Goal: Task Accomplishment & Management: Complete application form

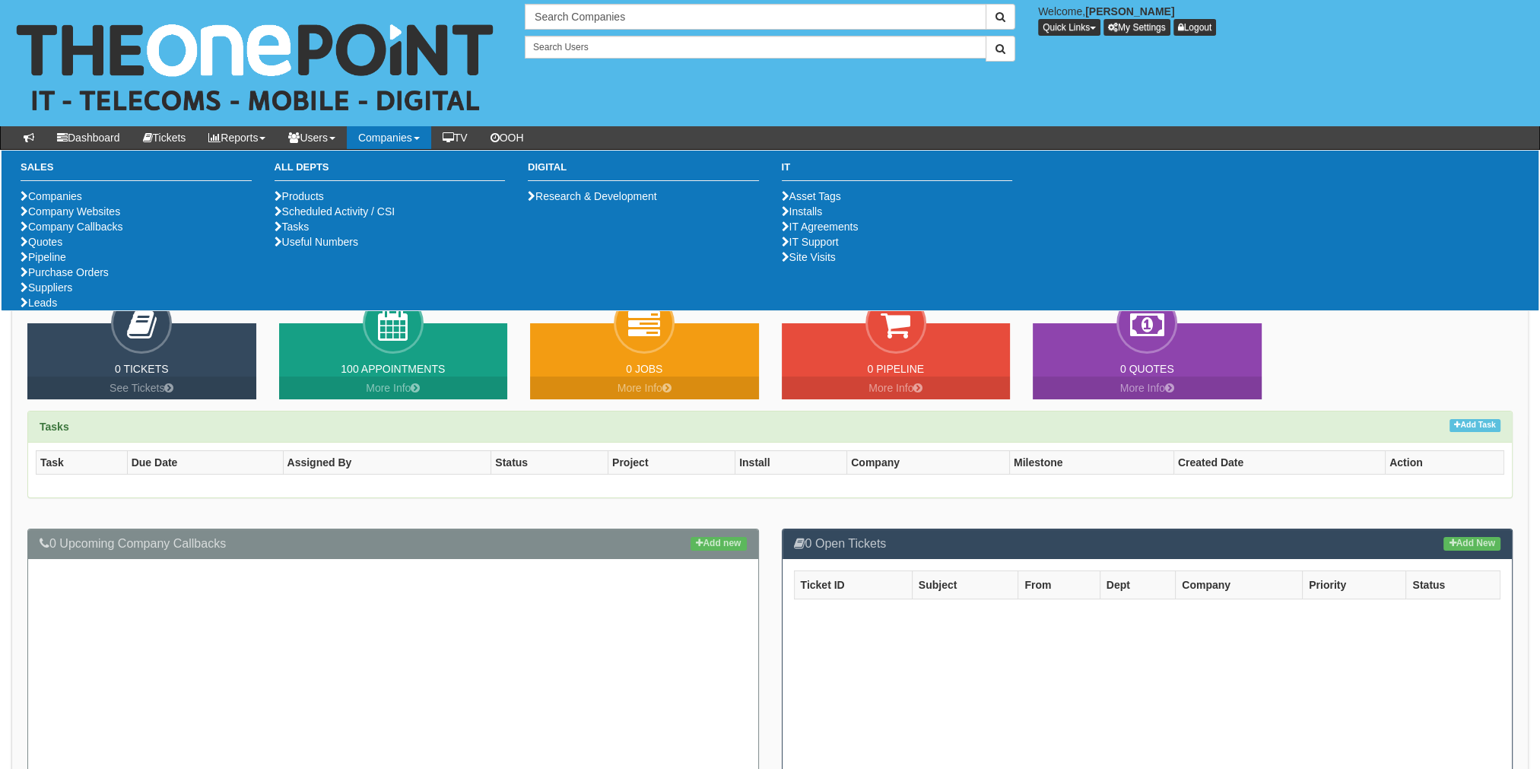
click at [382, 138] on link "Companies" at bounding box center [389, 137] width 84 height 23
click at [97, 280] on li "Purchase Orders" at bounding box center [136, 272] width 231 height 15
click at [95, 278] on link "Purchase Orders" at bounding box center [65, 272] width 88 height 12
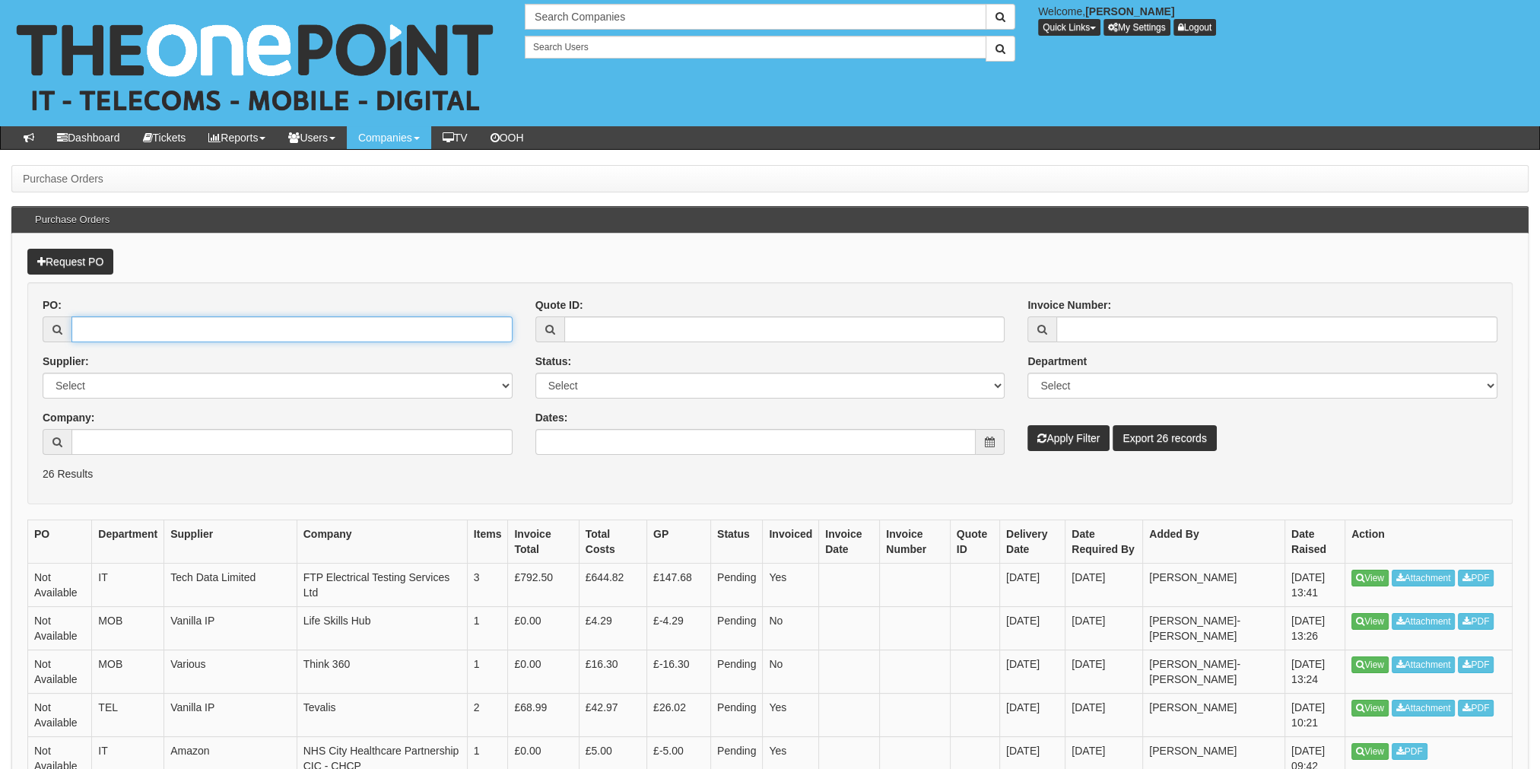
click at [210, 319] on input "PO:" at bounding box center [291, 329] width 441 height 26
type input "19172"
click at [1074, 434] on button "Apply Filter" at bounding box center [1069, 438] width 82 height 26
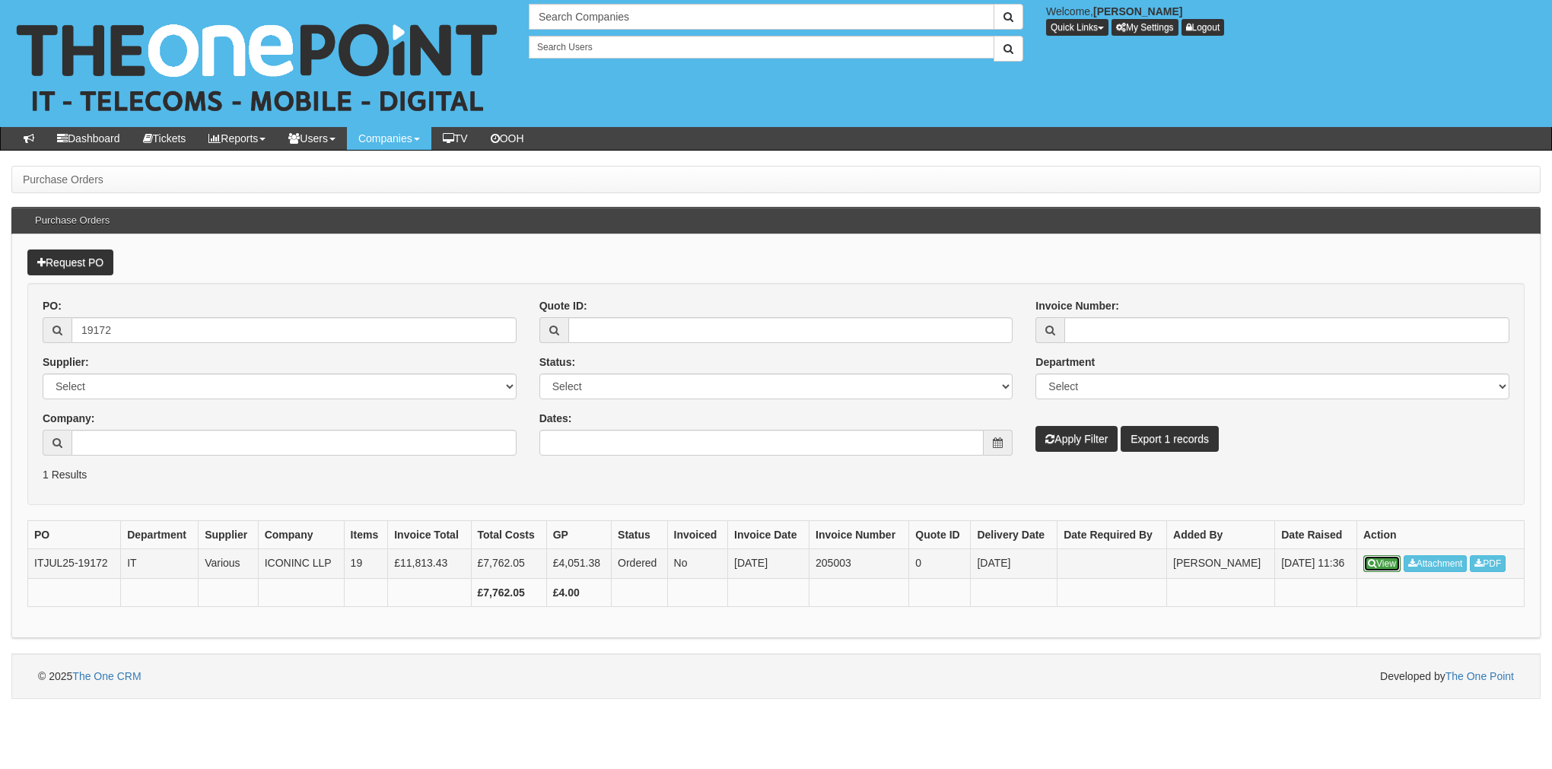
click at [1386, 561] on link "View" at bounding box center [1381, 563] width 37 height 17
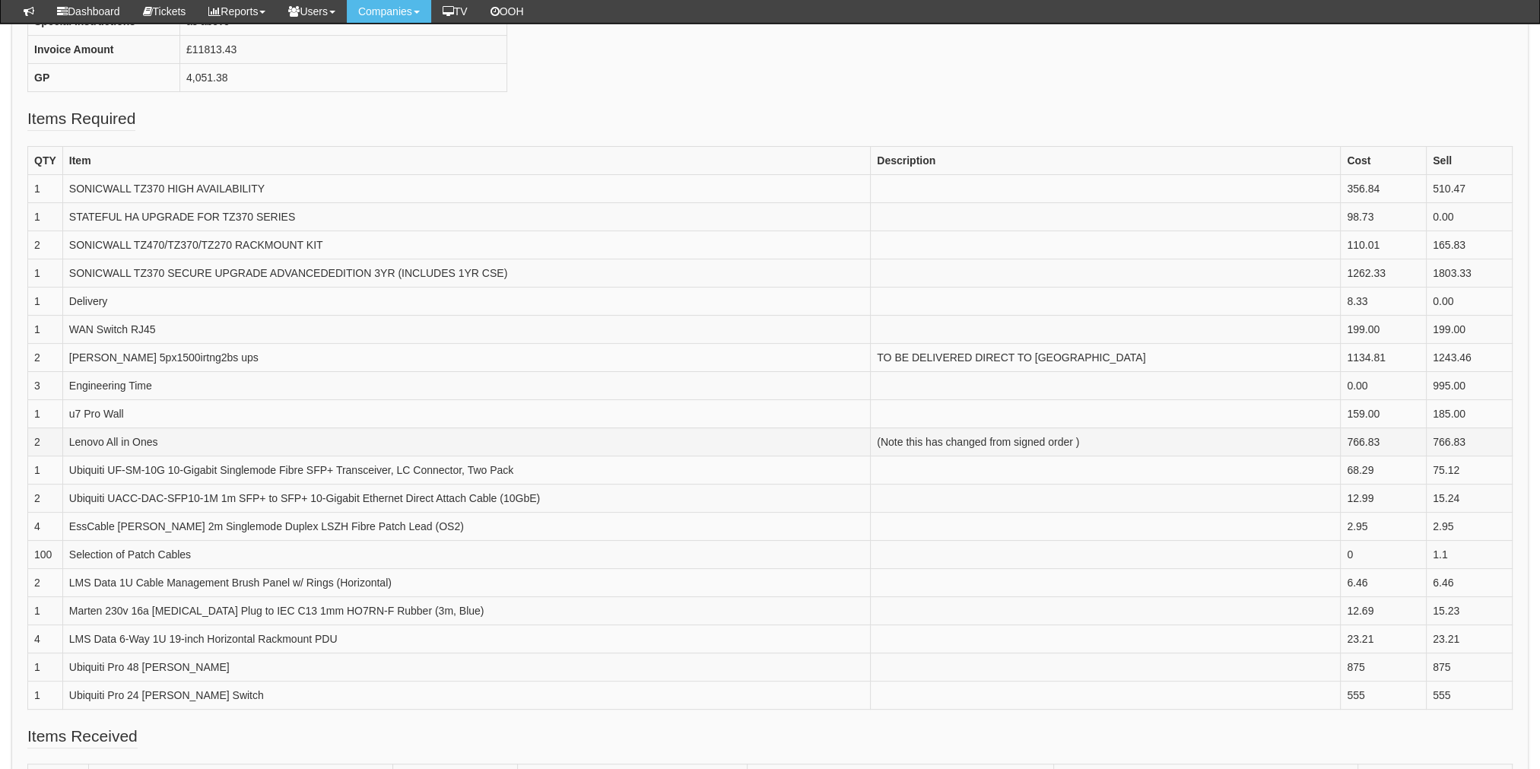
scroll to position [456, 0]
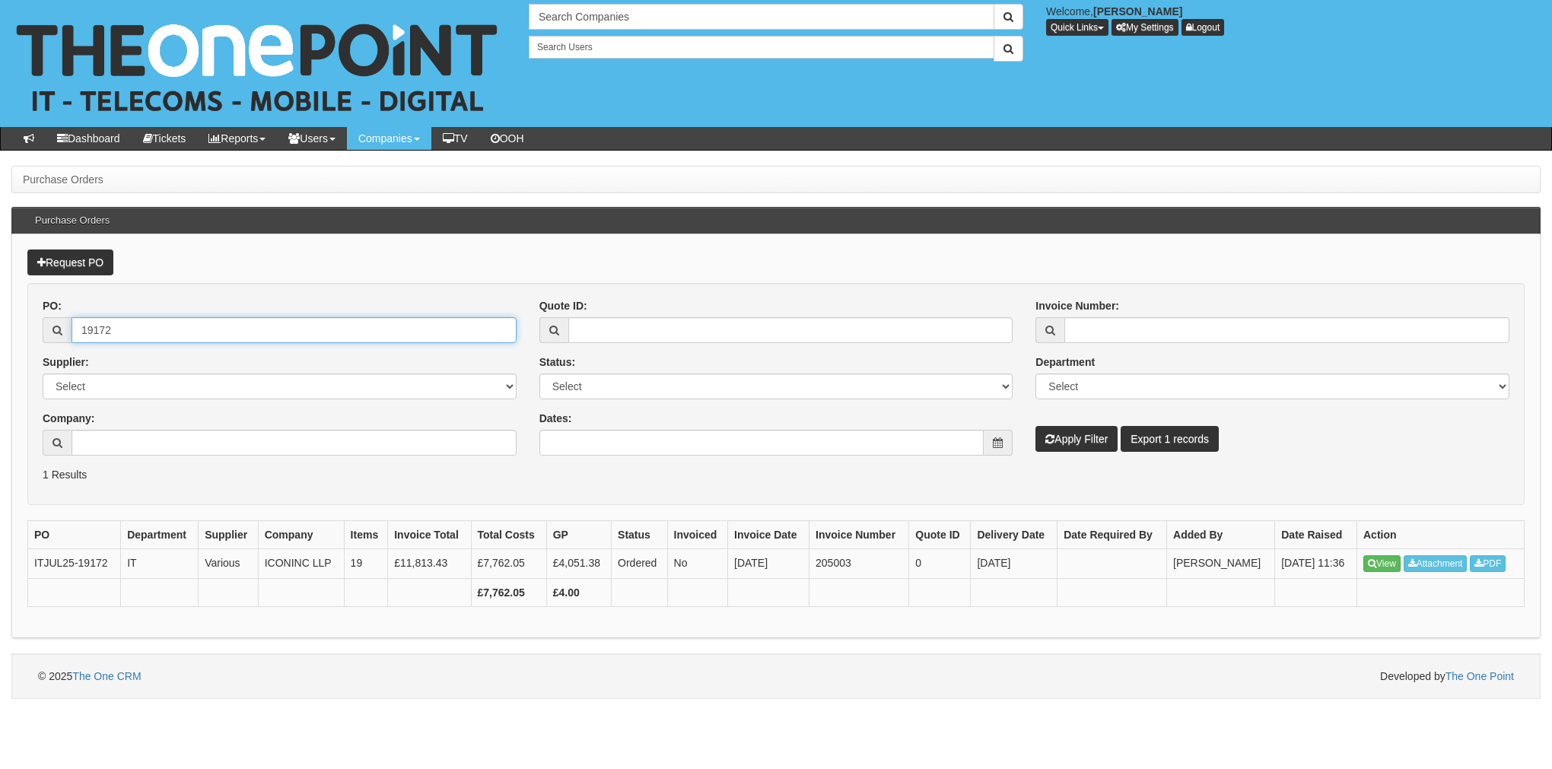
click at [179, 337] on input "19172" at bounding box center [293, 330] width 445 height 26
type input "19271"
click at [1035, 426] on button "Apply Filter" at bounding box center [1076, 439] width 82 height 26
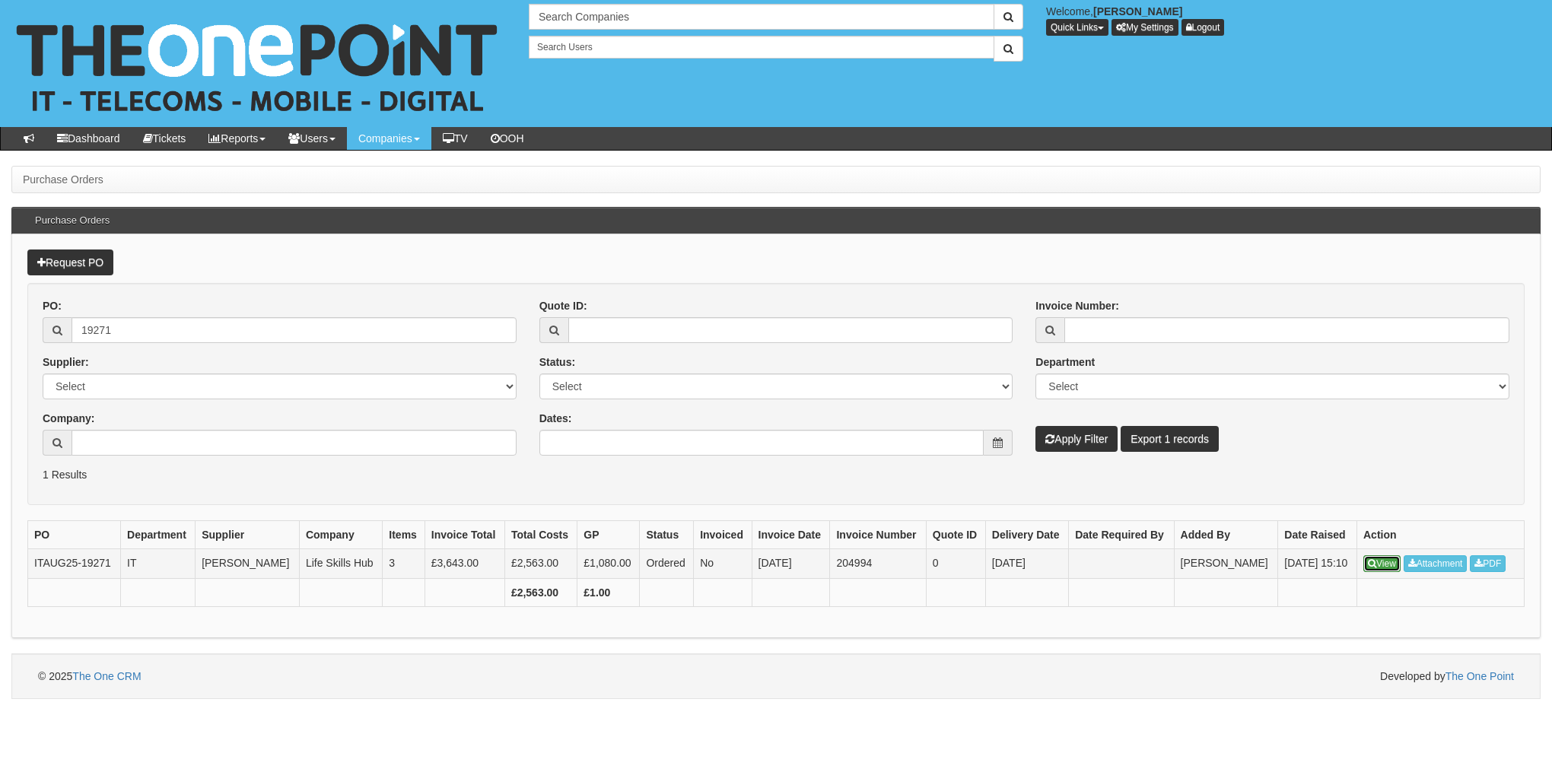
click at [1386, 564] on link "View" at bounding box center [1381, 563] width 37 height 17
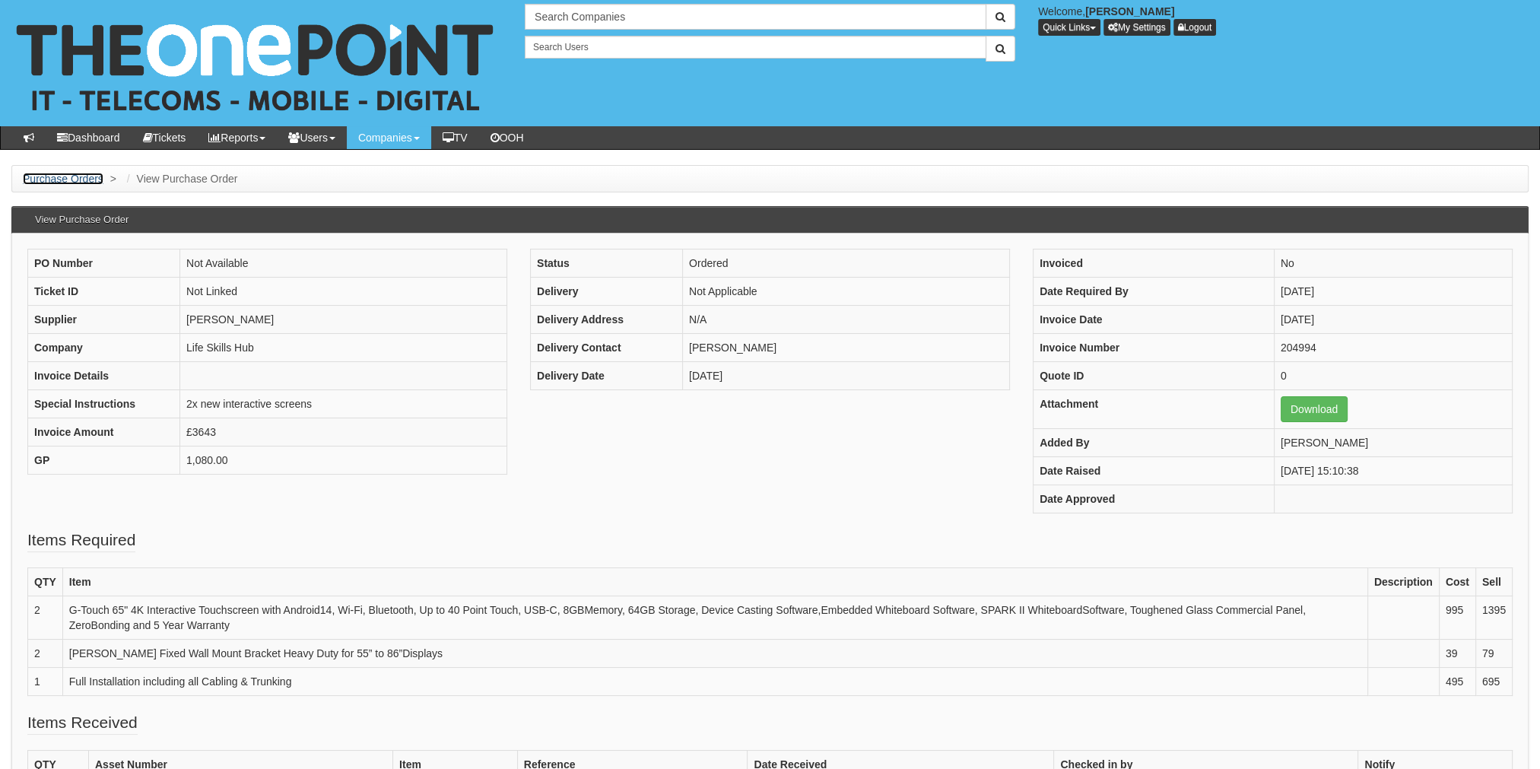
click at [82, 175] on link "Purchase Orders" at bounding box center [63, 179] width 81 height 12
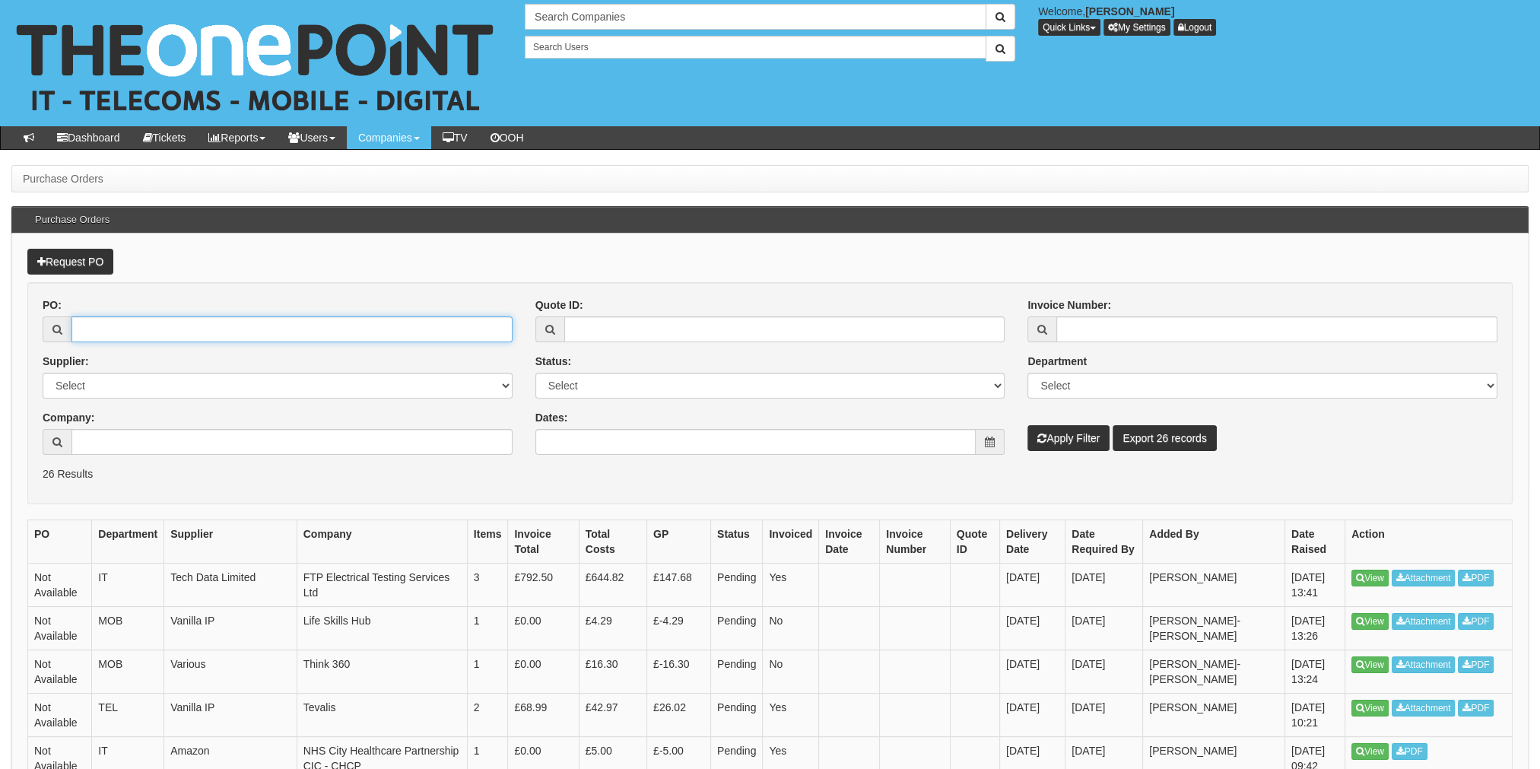
click at [135, 331] on input "PO:" at bounding box center [291, 329] width 441 height 26
type input "19171"
click at [1064, 436] on button "Apply Filter" at bounding box center [1069, 438] width 82 height 26
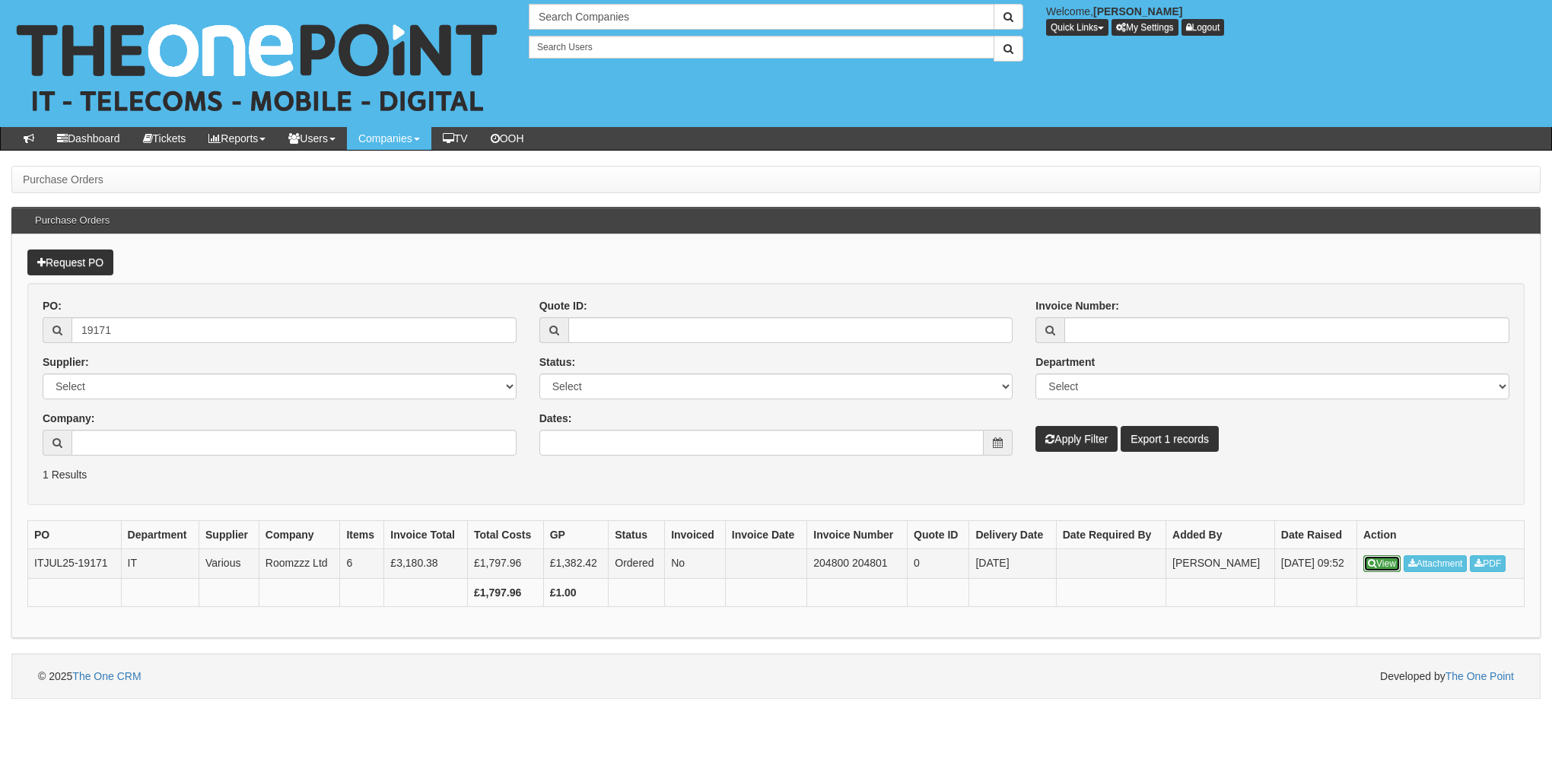
click at [1392, 555] on link "View" at bounding box center [1381, 563] width 37 height 17
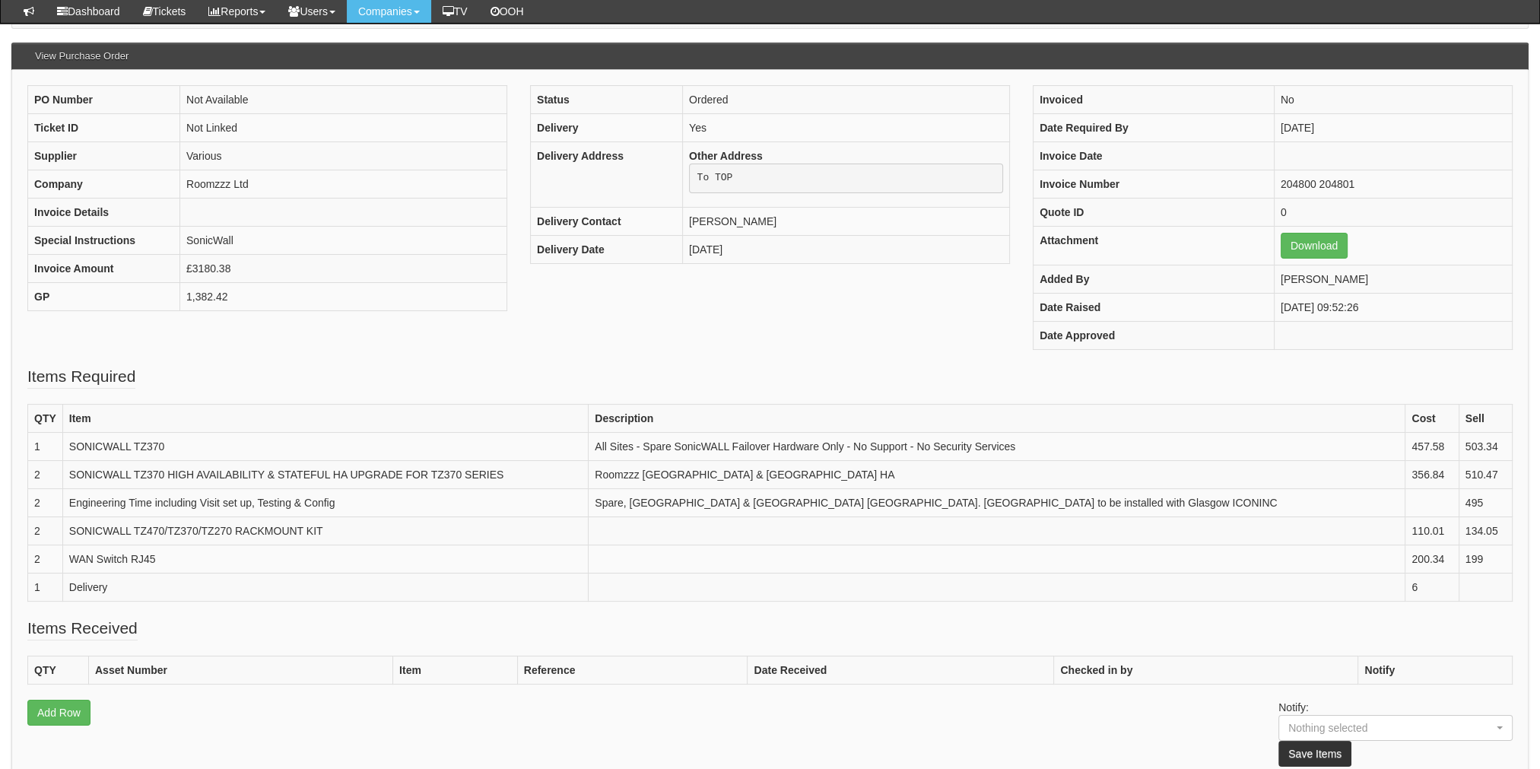
scroll to position [152, 0]
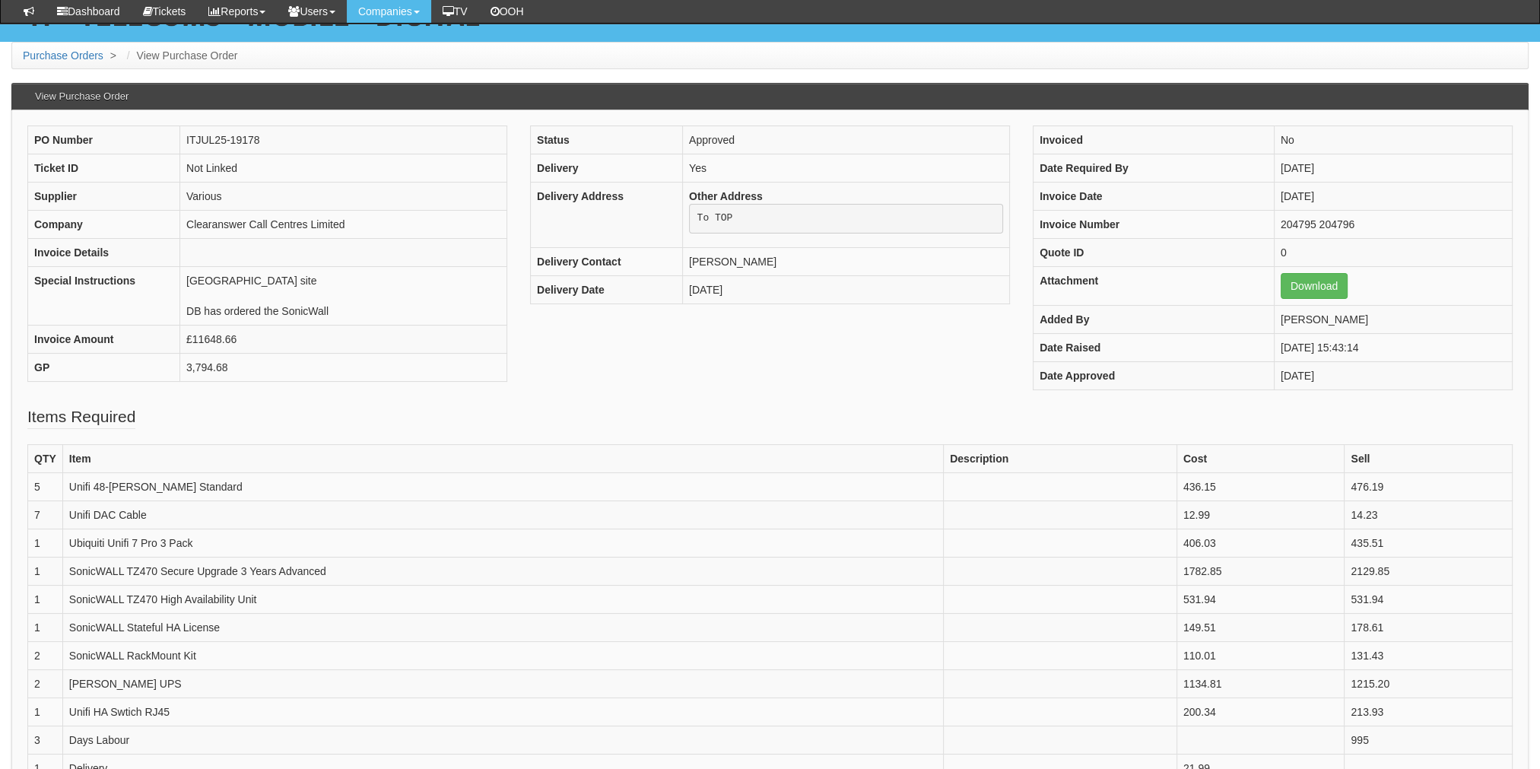
scroll to position [152, 0]
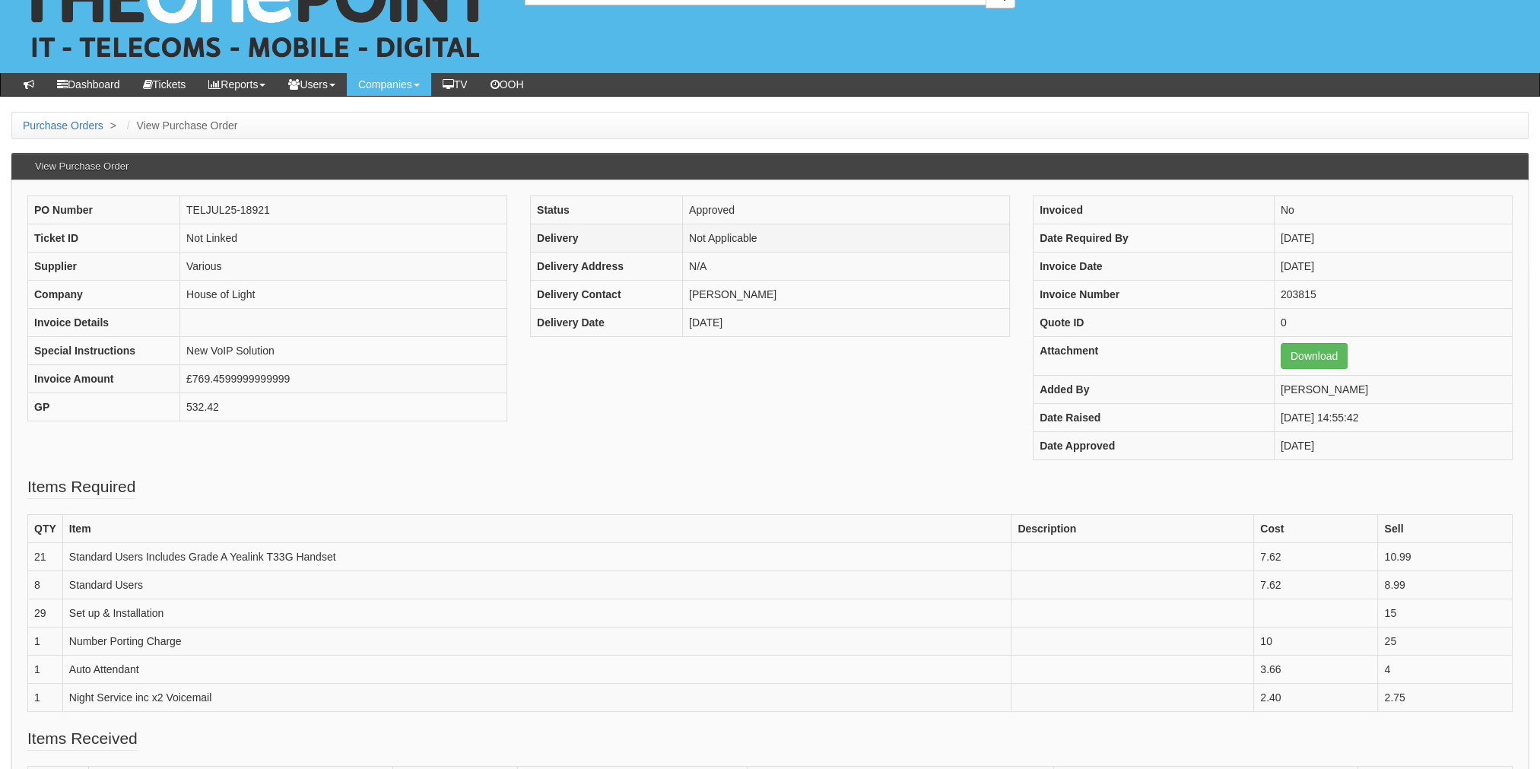
scroll to position [76, 0]
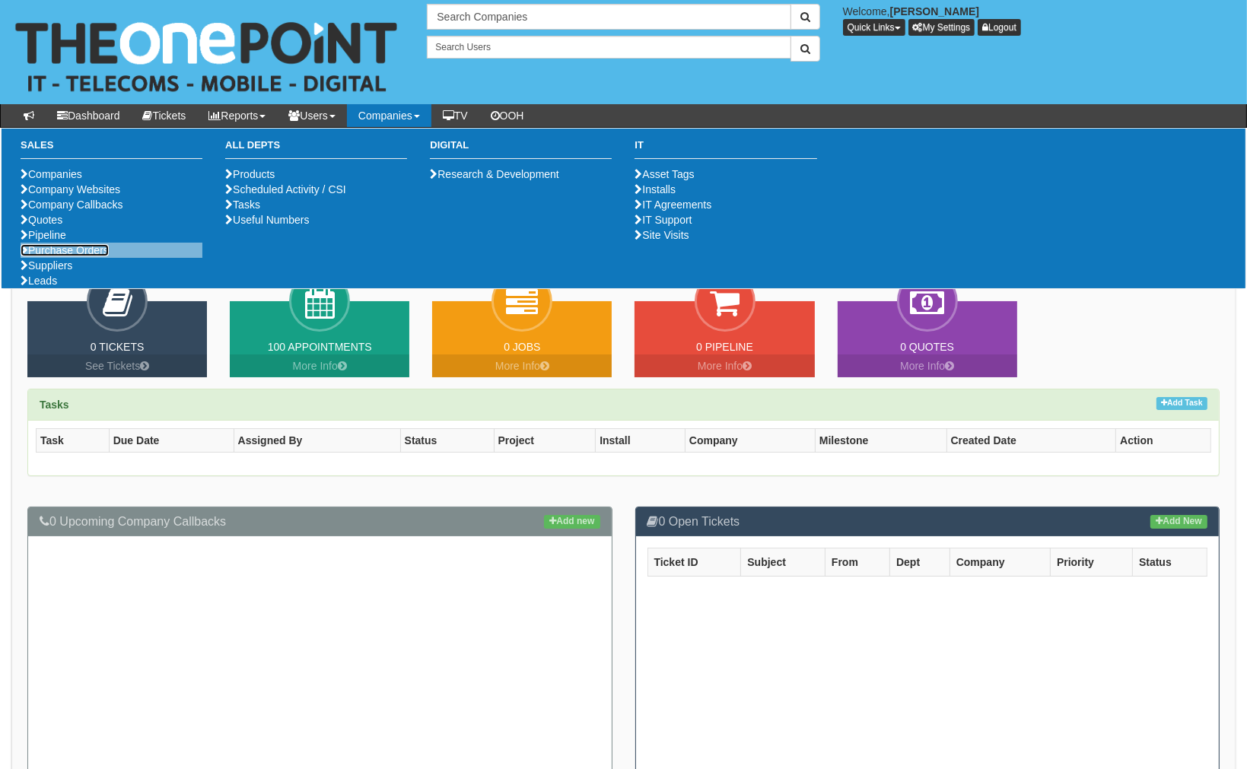
click at [45, 256] on link "Purchase Orders" at bounding box center [65, 250] width 88 height 12
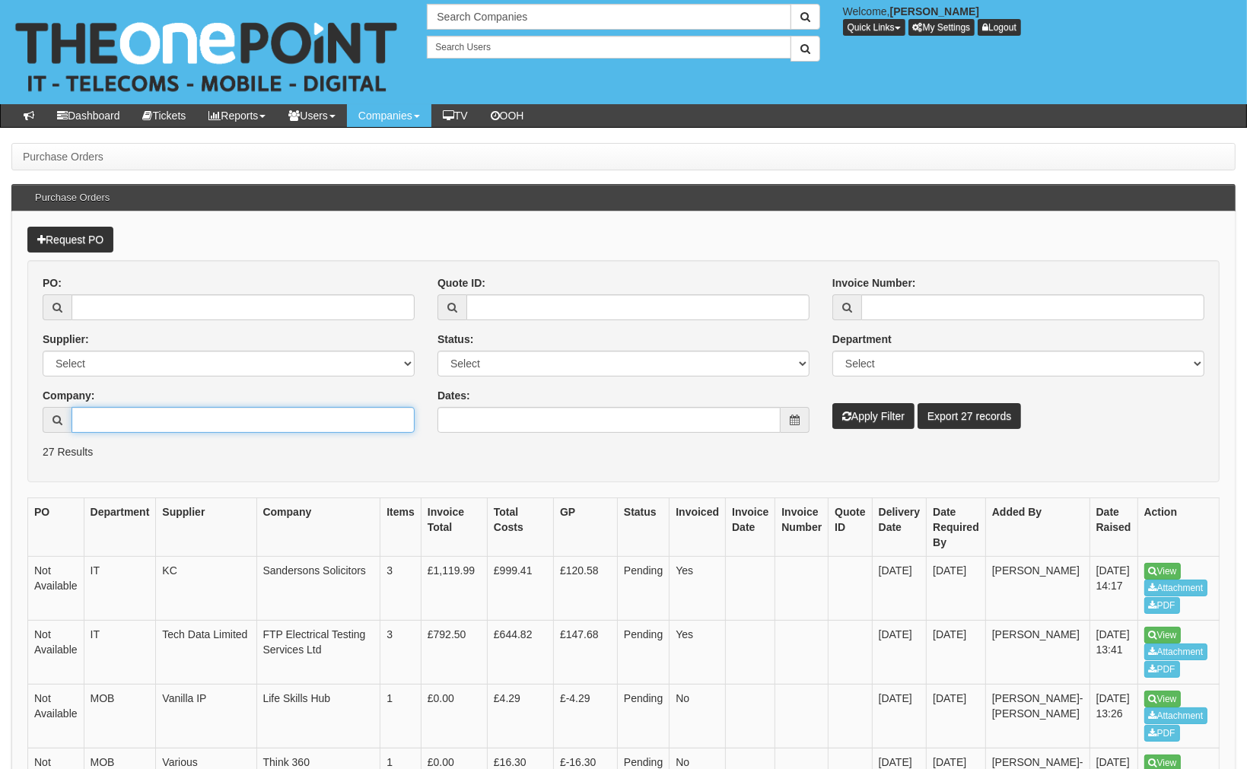
click at [198, 424] on input "Company:" at bounding box center [242, 420] width 343 height 26
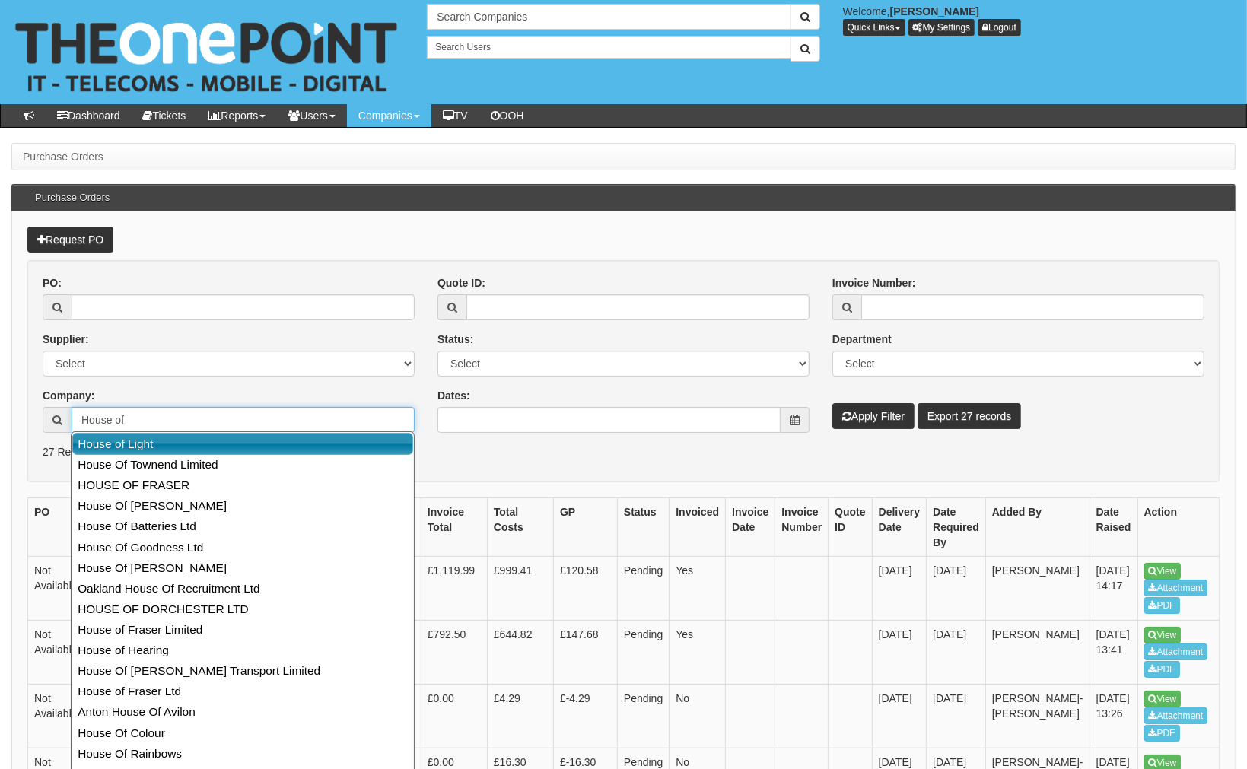
click at [173, 439] on link "House of Light" at bounding box center [242, 444] width 341 height 22
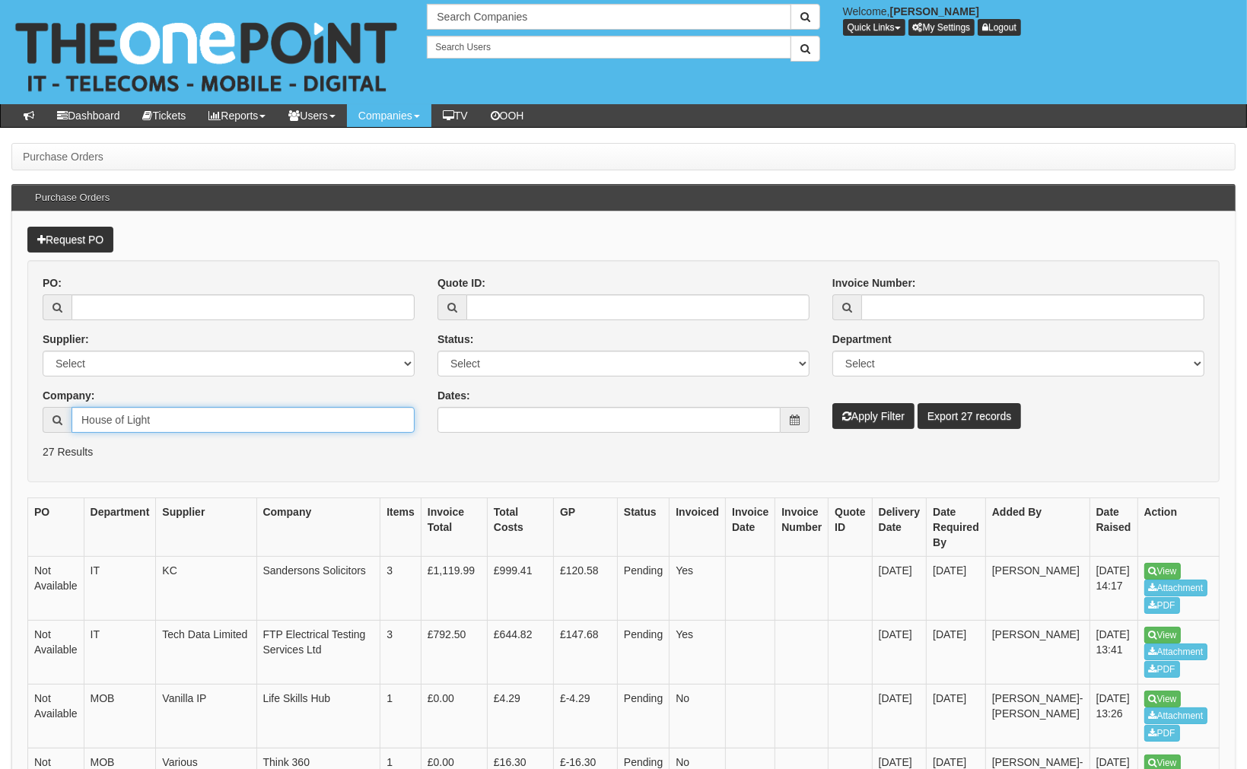
type input "House of Light"
click at [870, 406] on button "Apply Filter" at bounding box center [873, 416] width 82 height 26
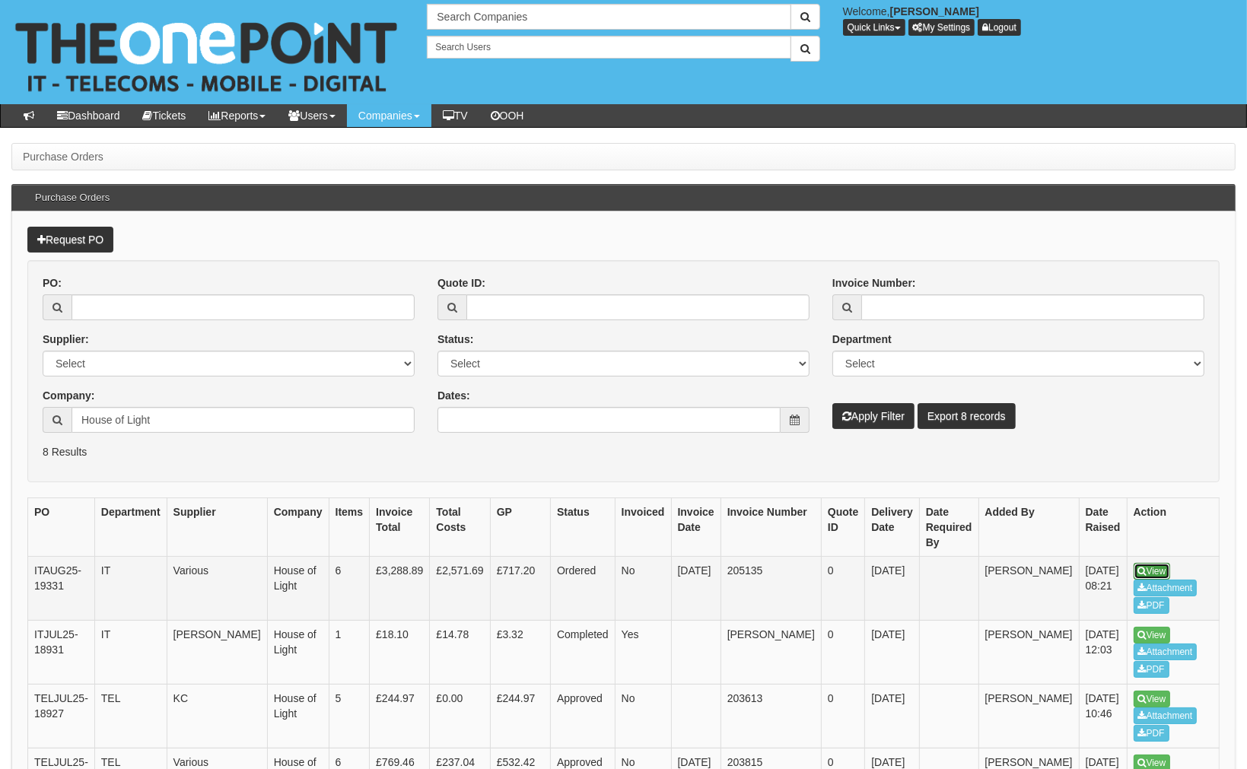
click at [1133, 563] on link "View" at bounding box center [1151, 571] width 37 height 17
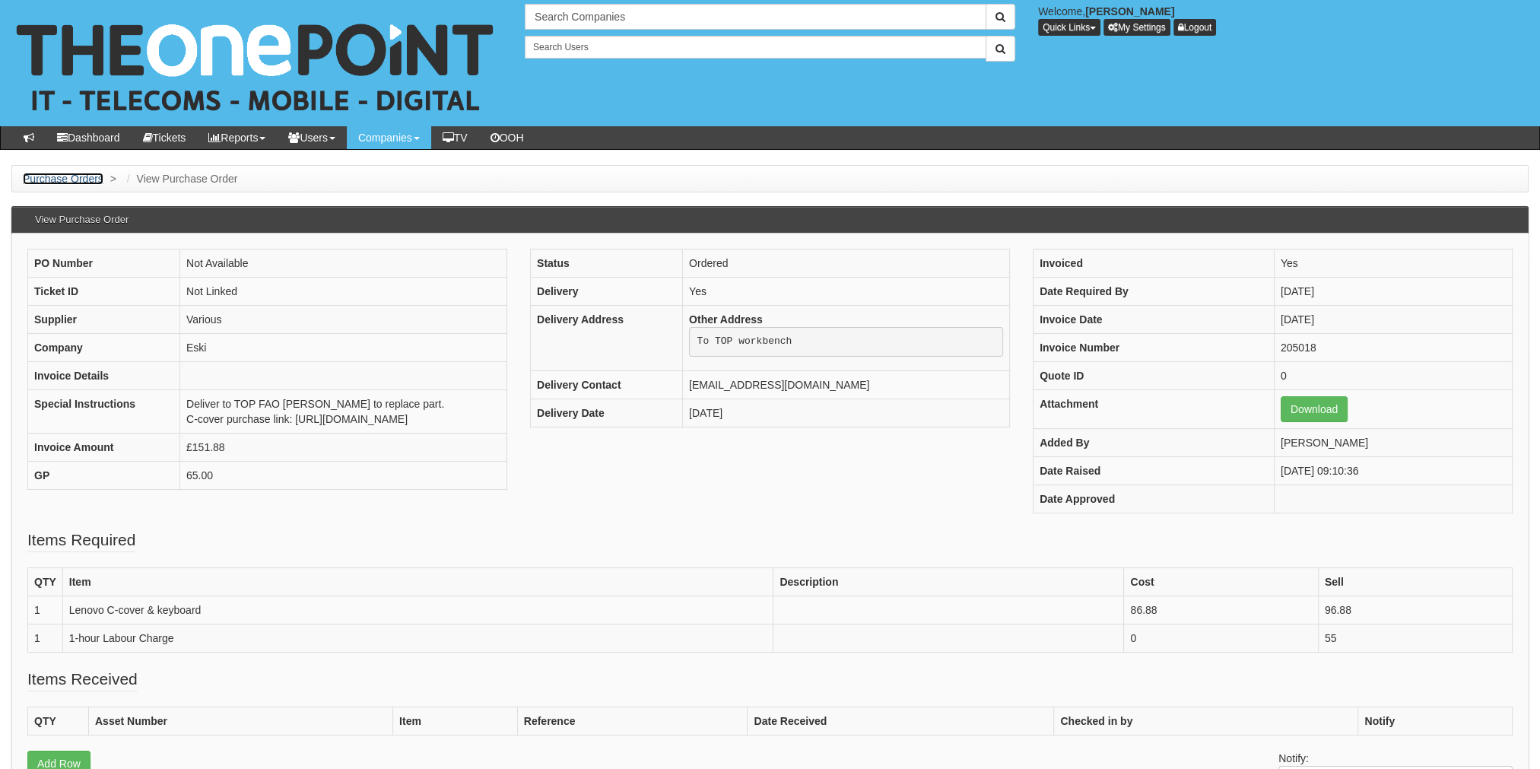
click at [57, 180] on link "Purchase Orders" at bounding box center [63, 179] width 81 height 12
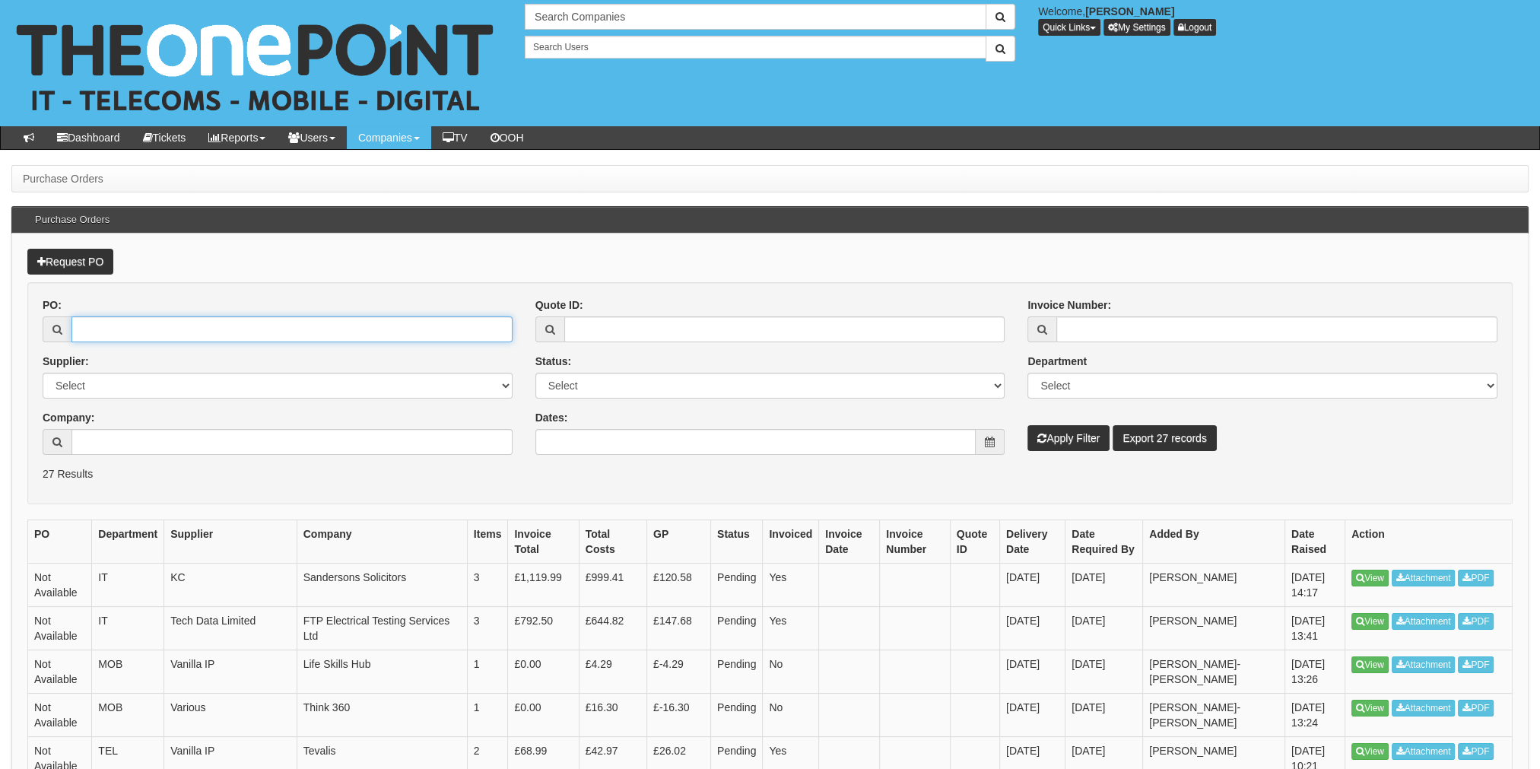
click at [145, 335] on input "PO:" at bounding box center [291, 329] width 441 height 26
paste input "ITAUG25-19377"
type input "ITAUG25-19377"
click at [1047, 441] on button "Apply Filter" at bounding box center [1069, 438] width 82 height 26
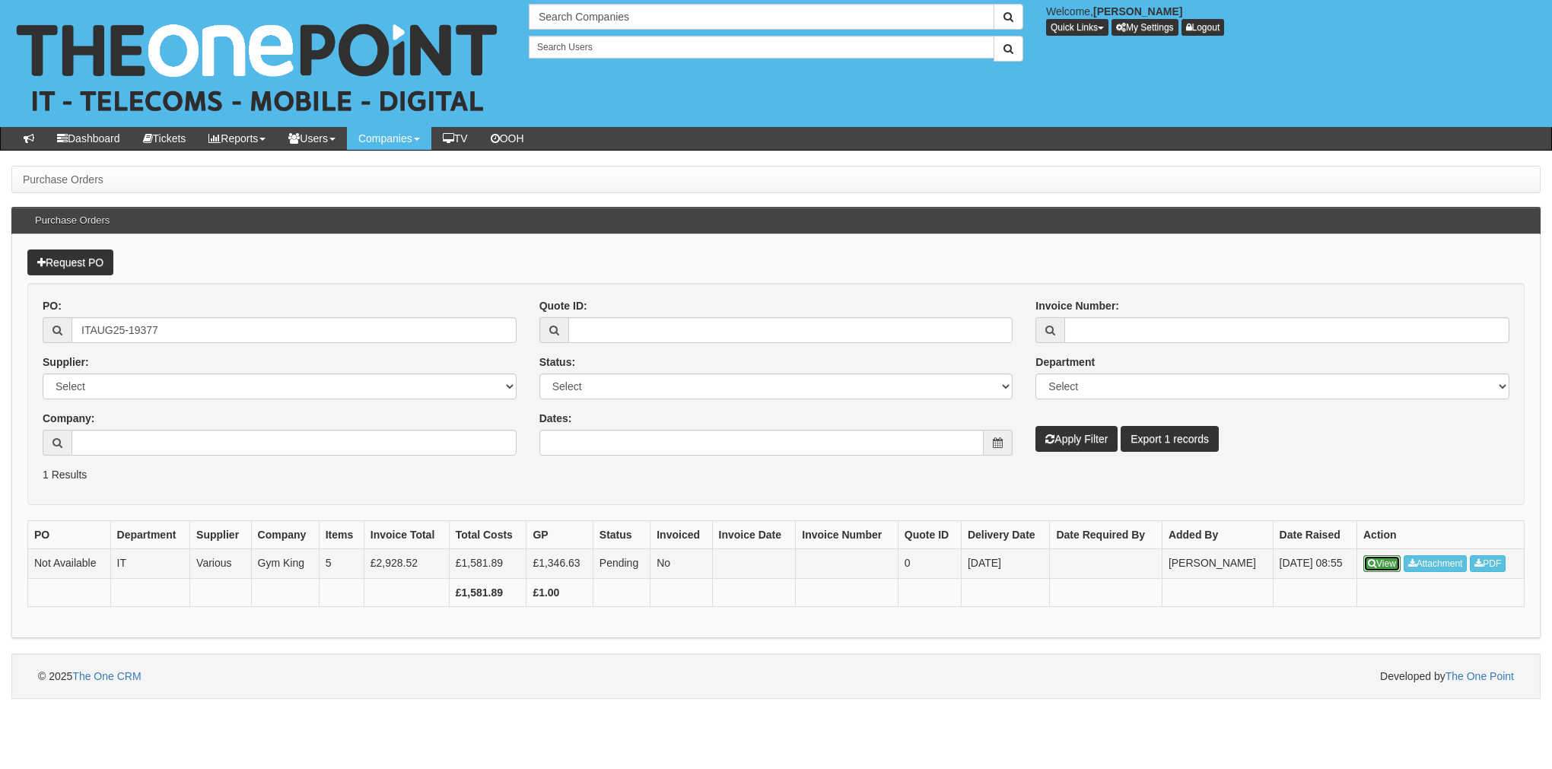
click at [1391, 564] on link "View" at bounding box center [1381, 563] width 37 height 17
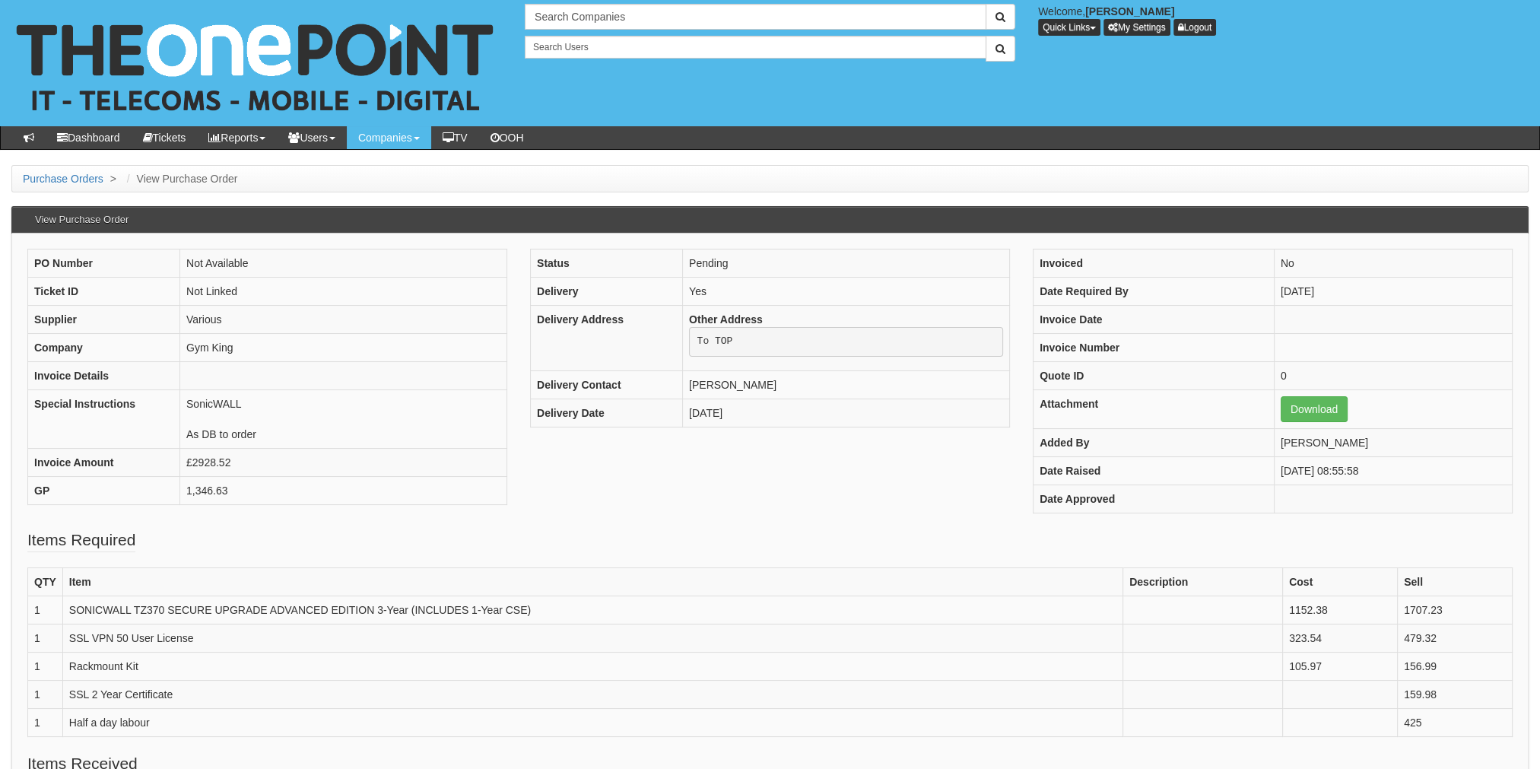
scroll to position [213, 0]
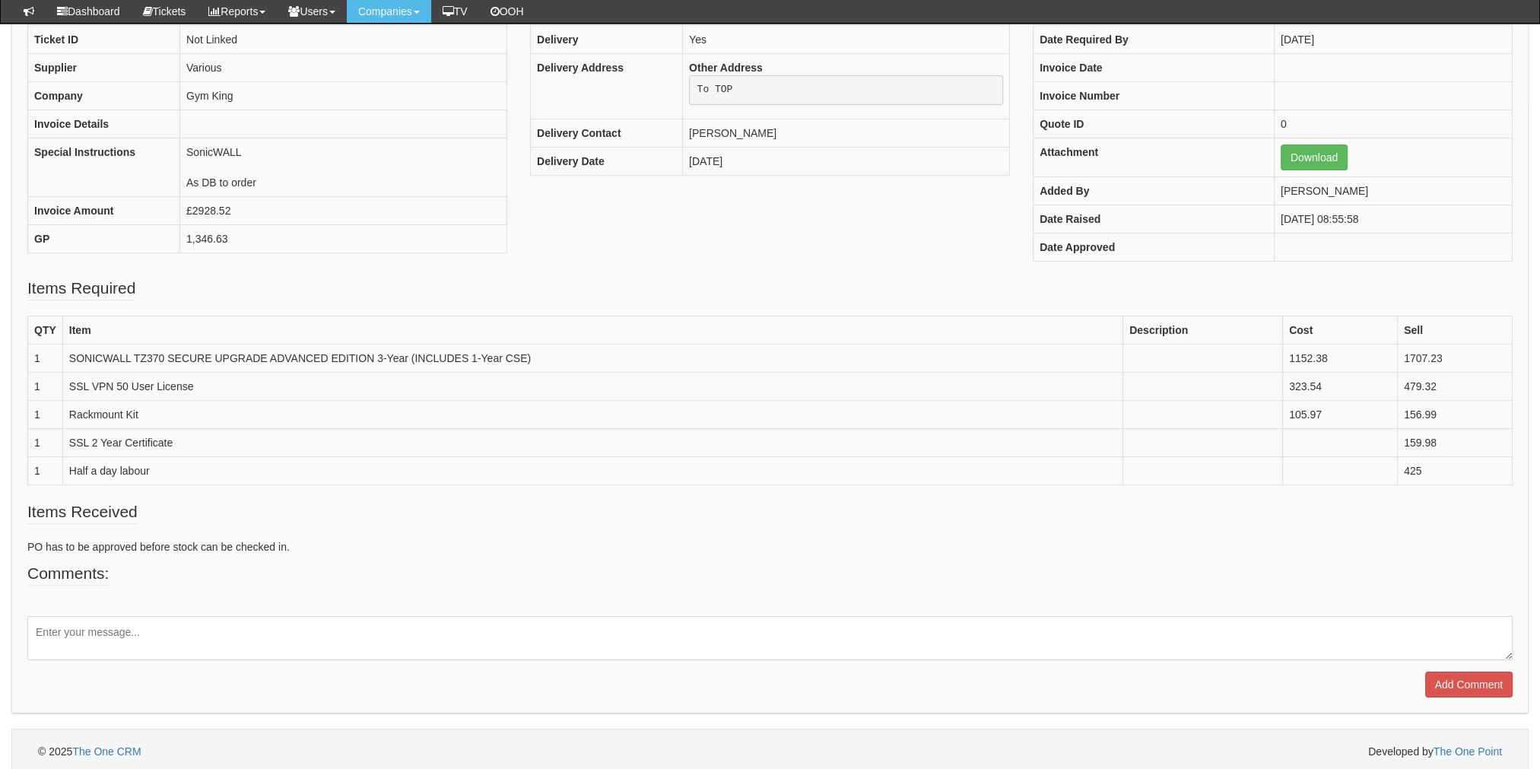
drag, startPoint x: 268, startPoint y: 674, endPoint x: 258, endPoint y: 659, distance: 17.5
click at [268, 674] on div "Add Comment" at bounding box center [769, 678] width 1485 height 37
click at [249, 653] on textarea at bounding box center [769, 638] width 1485 height 44
click at [415, 624] on textarea "Ordered all sonicwall items - still to order SSL certificate at point of instal…" at bounding box center [769, 638] width 1485 height 44
type textarea "Ordered all sonicwall items - still to order SSL certificate at point of instal…"
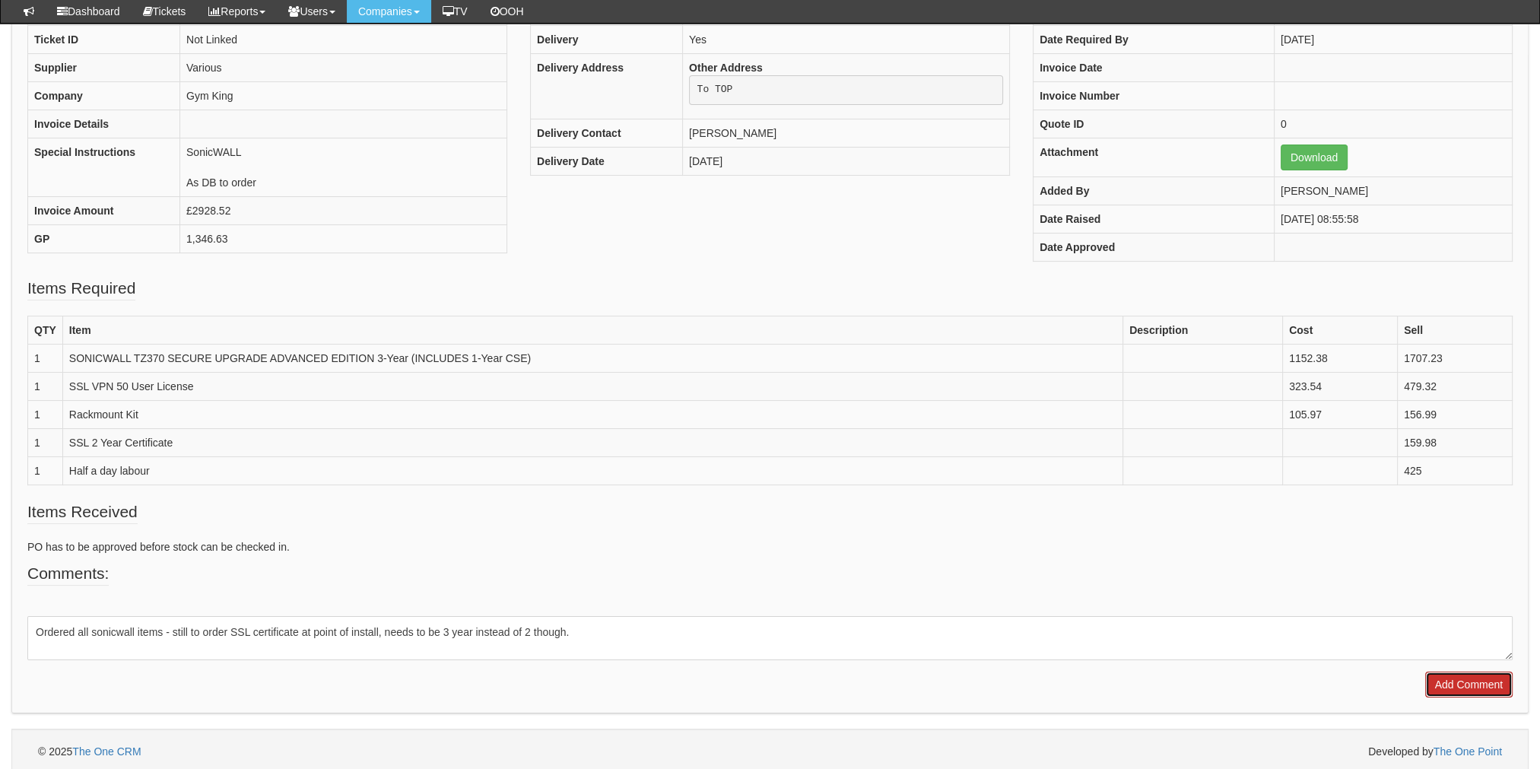
click at [1457, 685] on input "Add Comment" at bounding box center [1468, 685] width 87 height 26
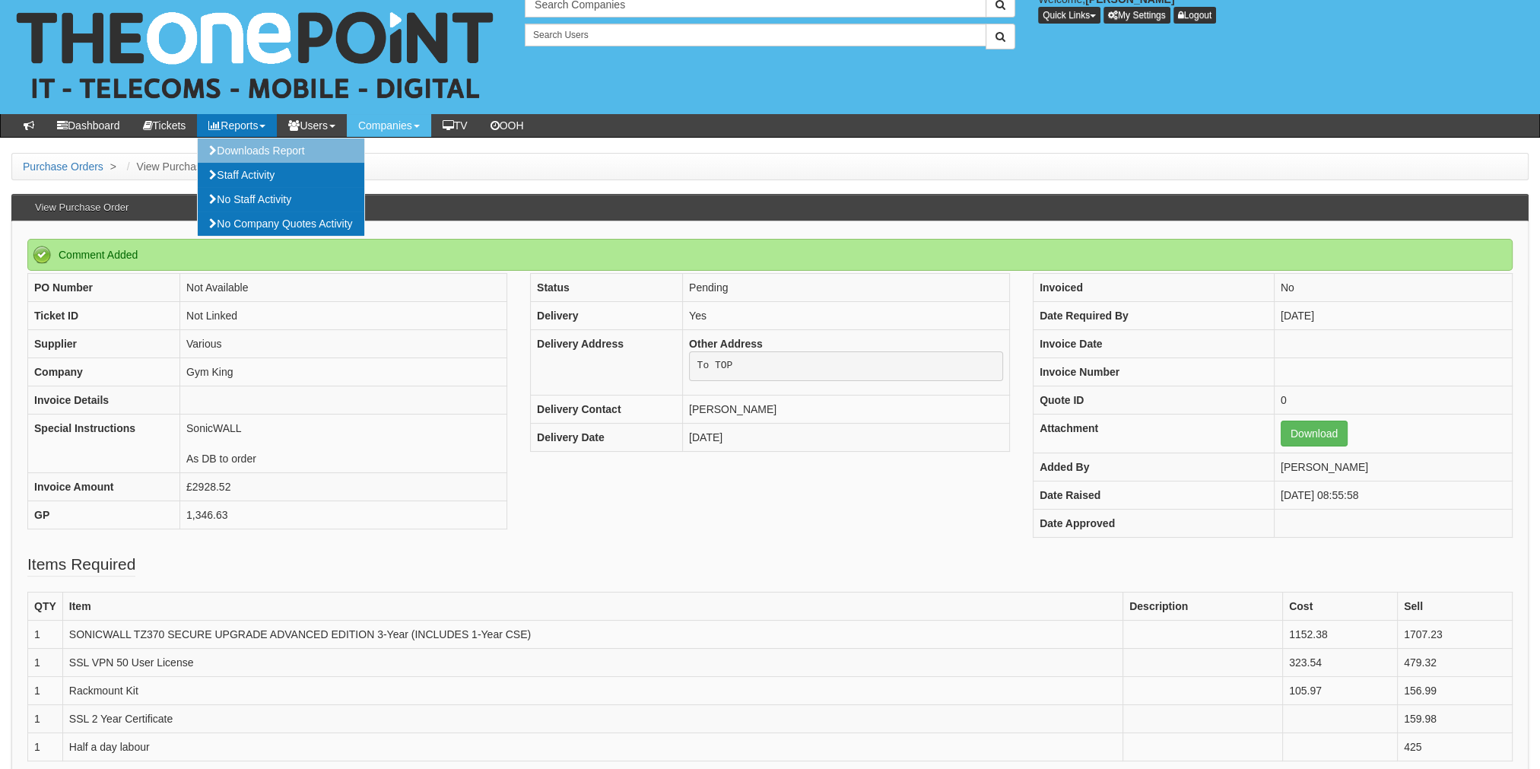
scroll to position [76, 0]
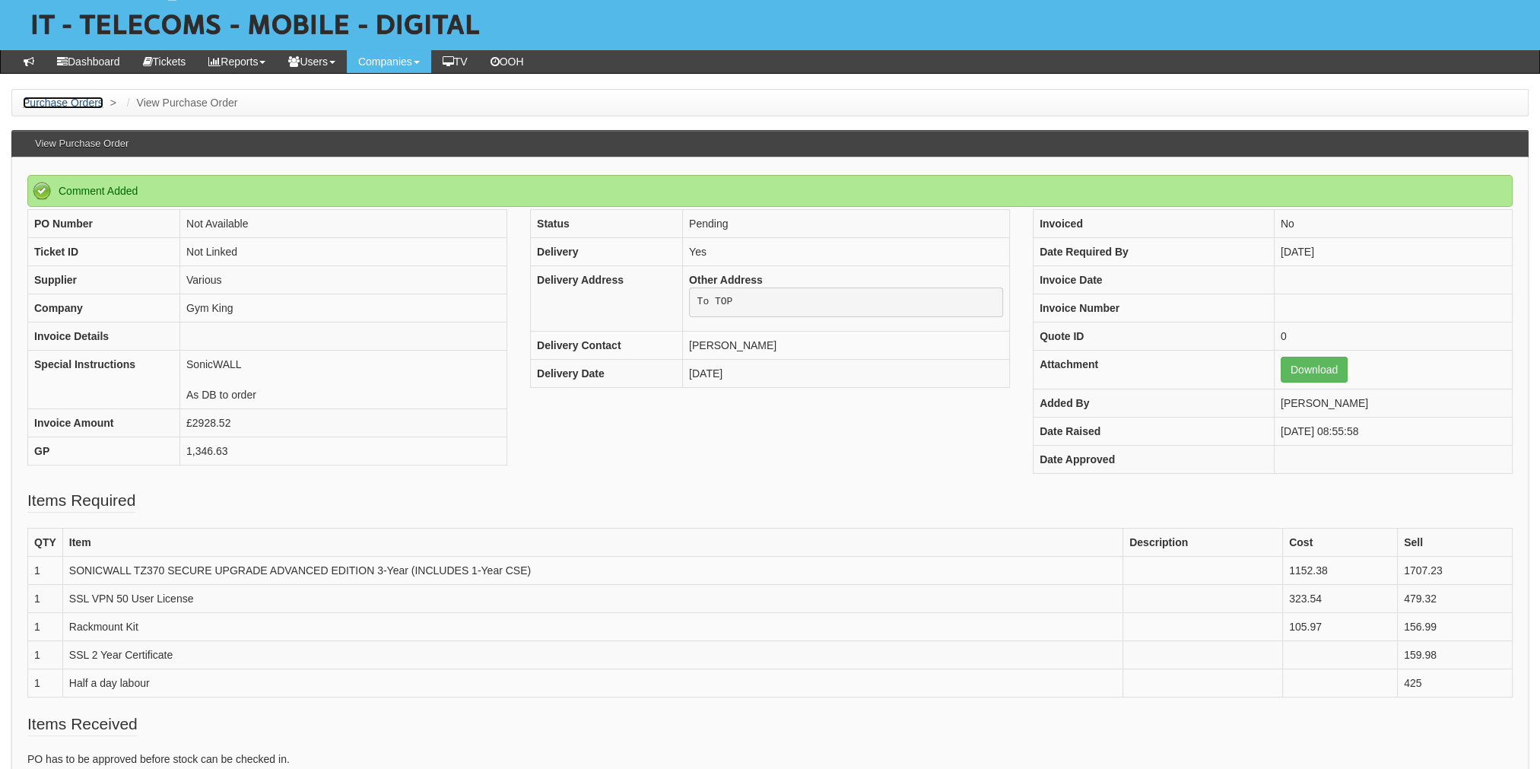
click at [86, 102] on link "Purchase Orders" at bounding box center [63, 103] width 81 height 12
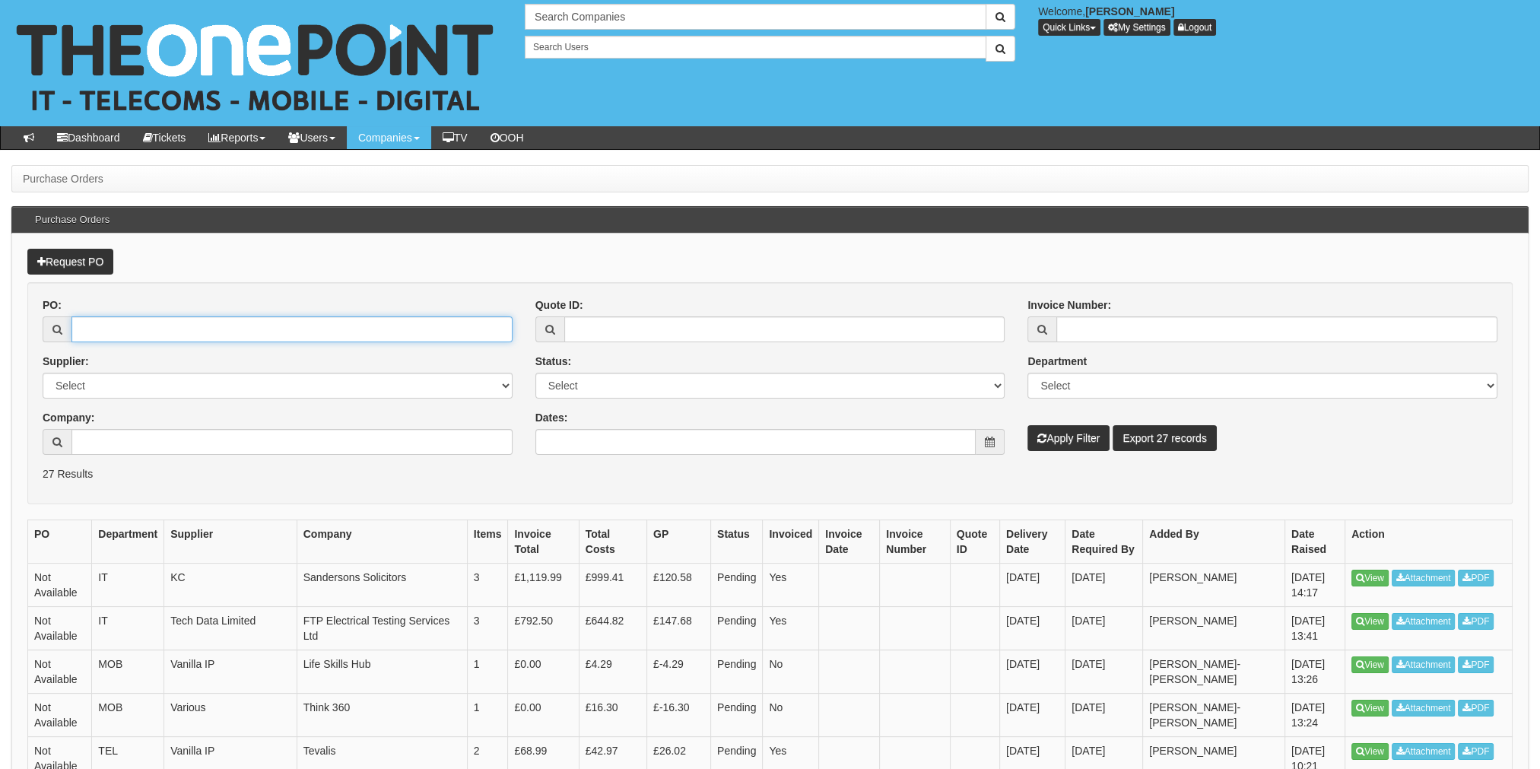
click at [151, 335] on input "PO:" at bounding box center [291, 329] width 441 height 26
click at [77, 266] on link "Request PO" at bounding box center [70, 262] width 86 height 26
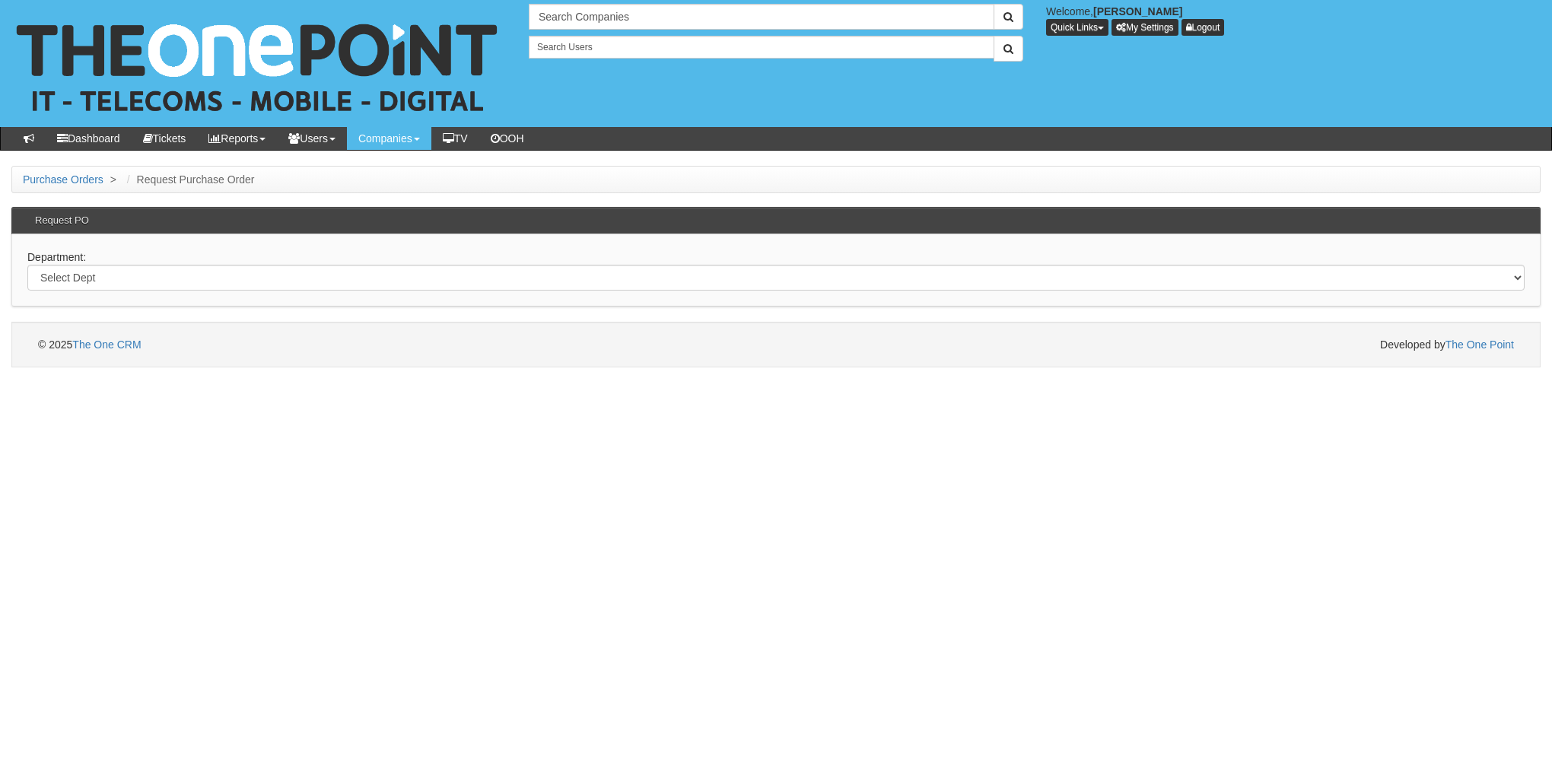
click at [95, 260] on div "Department: Select Dept Digital Internal IT Mobiles Marketing Telecoms" at bounding box center [775, 270] width 1529 height 72
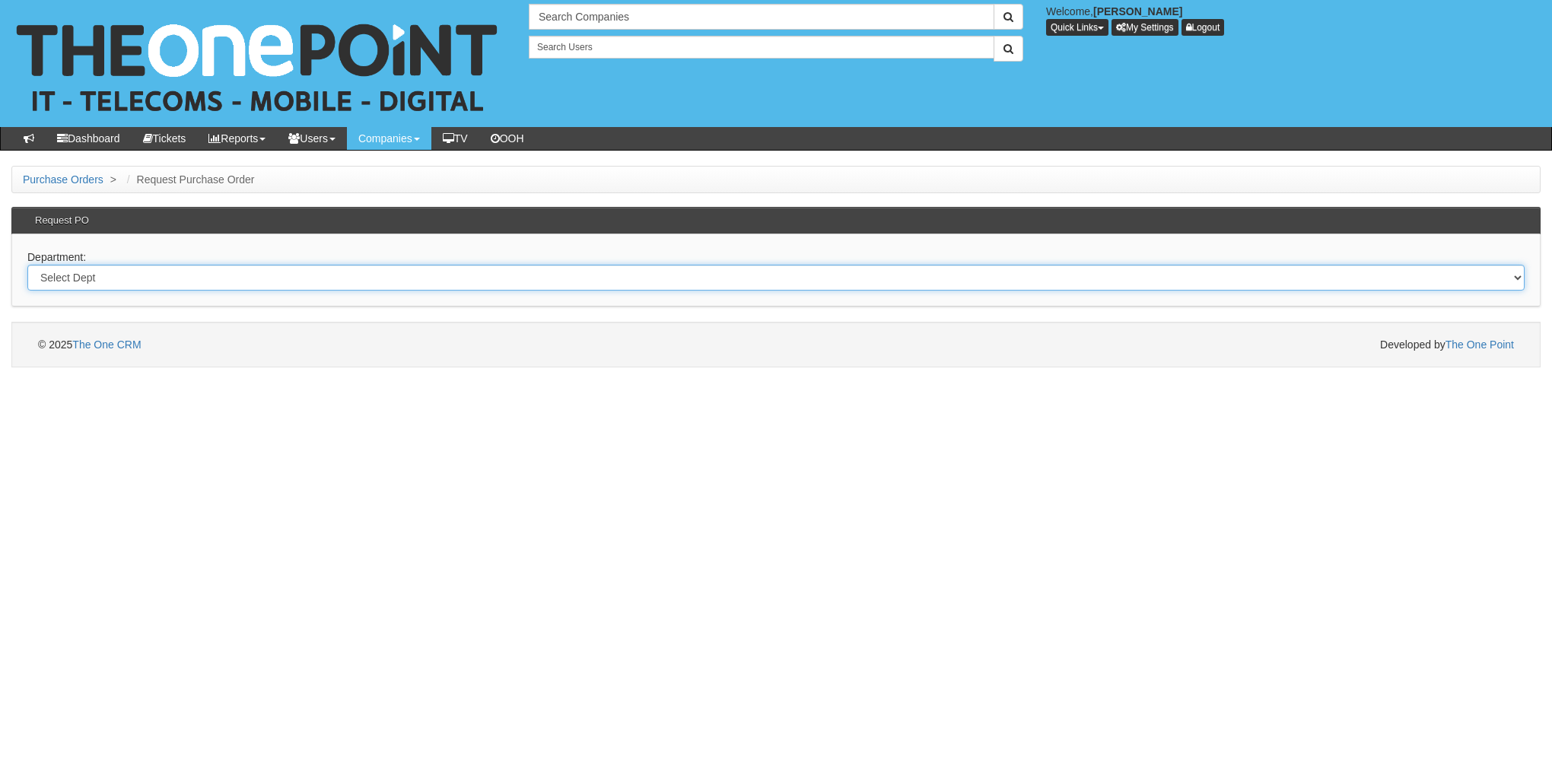
click at [89, 272] on select "Select Dept Digital Internal IT Mobiles Marketing Telecoms" at bounding box center [775, 278] width 1497 height 26
select select "?pipeID=&dept=IT"
click at [27, 265] on select "Select Dept Digital Internal IT Mobiles Marketing Telecoms" at bounding box center [775, 278] width 1497 height 26
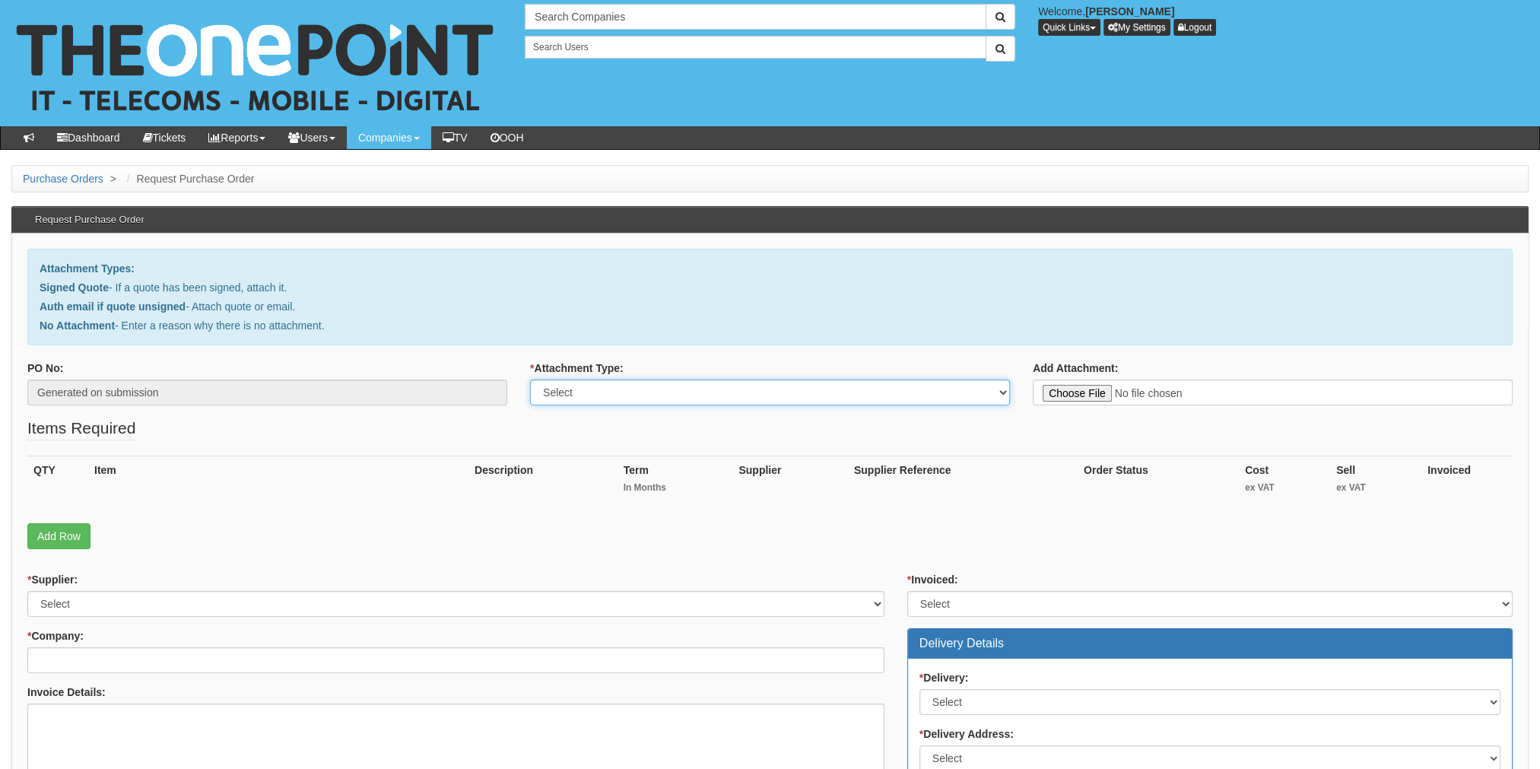
drag, startPoint x: 619, startPoint y: 386, endPoint x: 602, endPoint y: 405, distance: 26.4
click at [619, 386] on select "Select Signed Quote Auth email with quote if unsigned No Attachment" at bounding box center [770, 393] width 480 height 26
select select "No Attachment"
click at [530, 380] on select "Select Signed Quote Auth email with quote if unsigned No Attachment" at bounding box center [770, 393] width 480 height 26
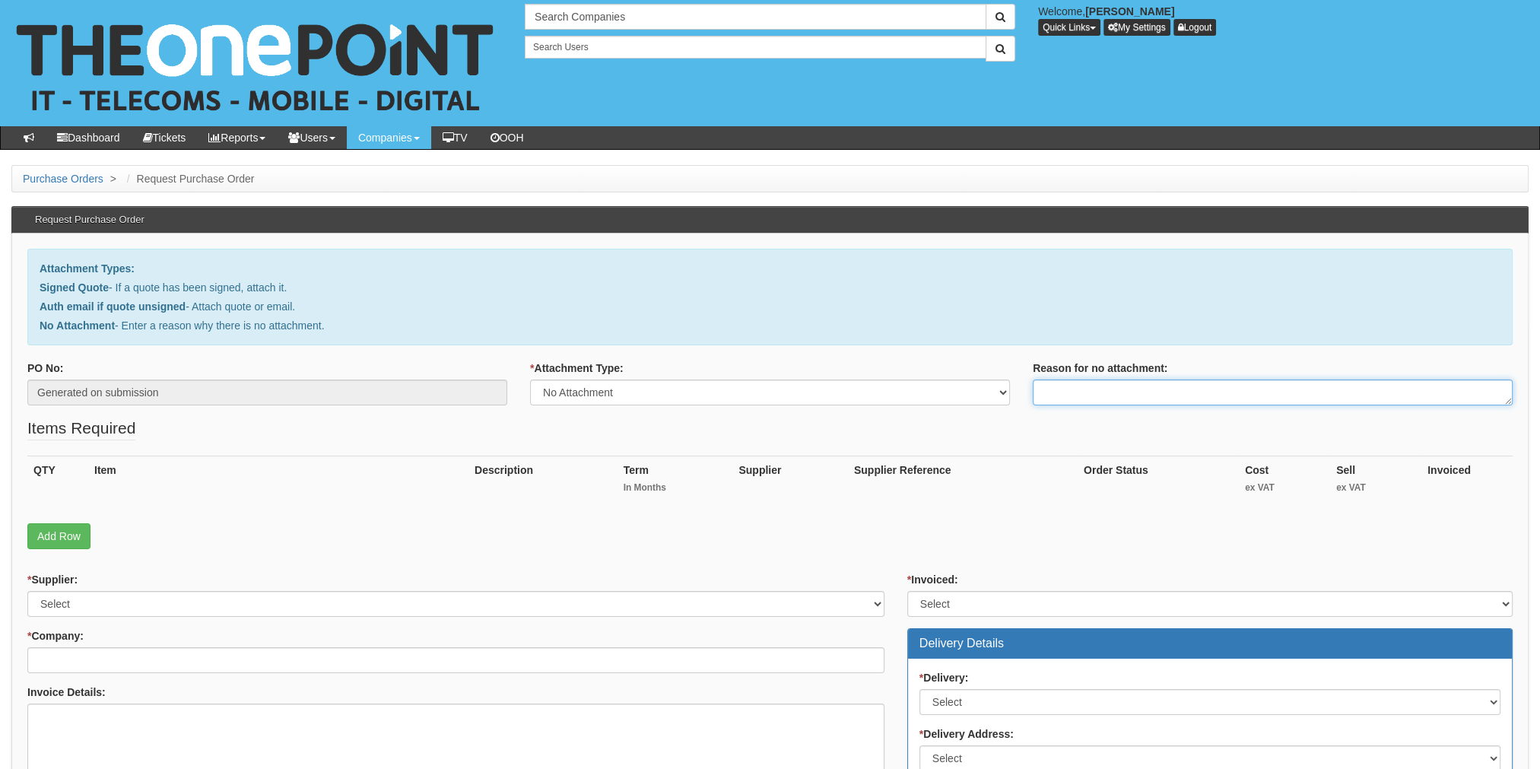
click at [1096, 397] on textarea "Reason for no attachment:" at bounding box center [1273, 393] width 480 height 26
type textarea "Web portal, cannot include"
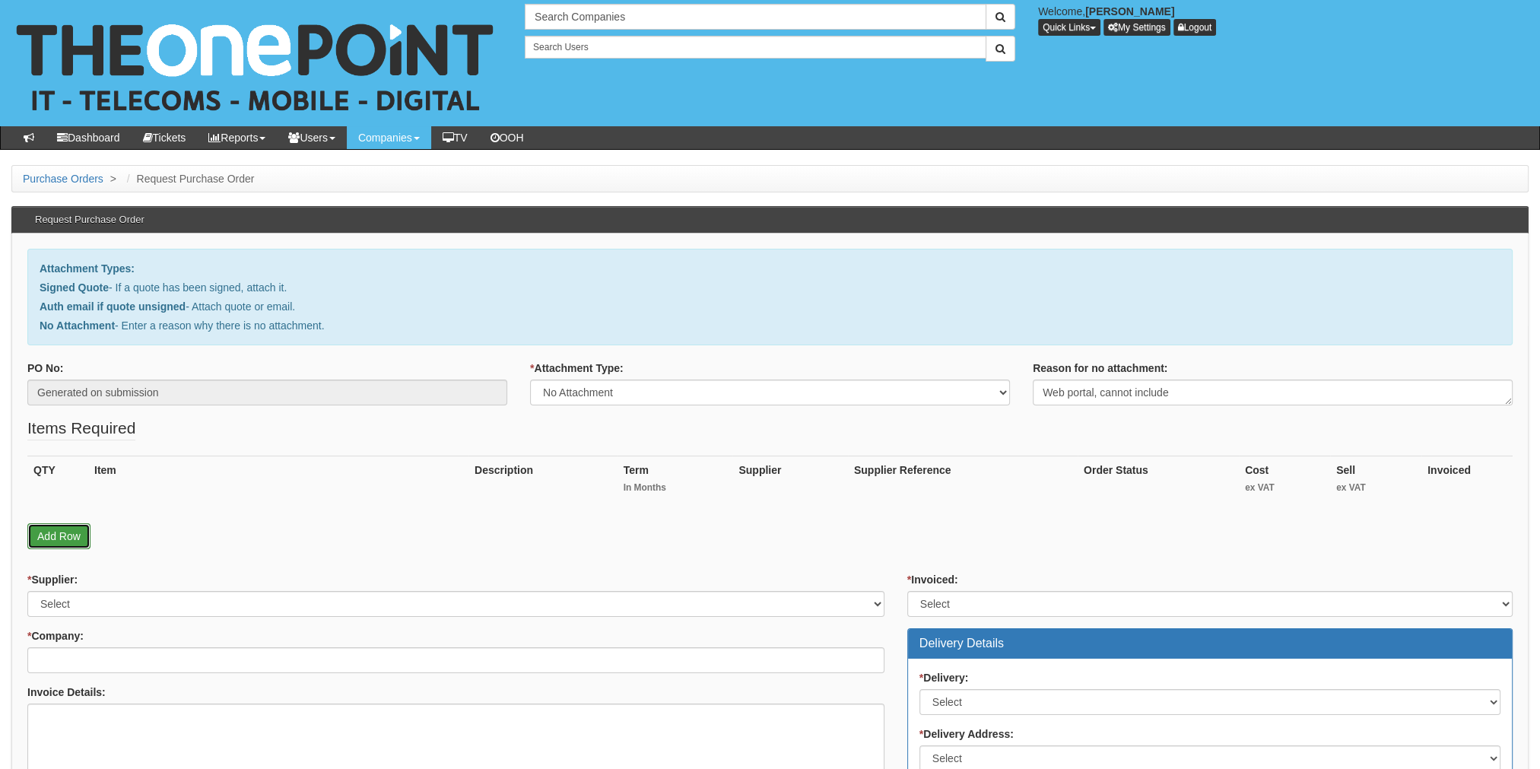
click at [68, 529] on link "Add Row" at bounding box center [58, 536] width 63 height 26
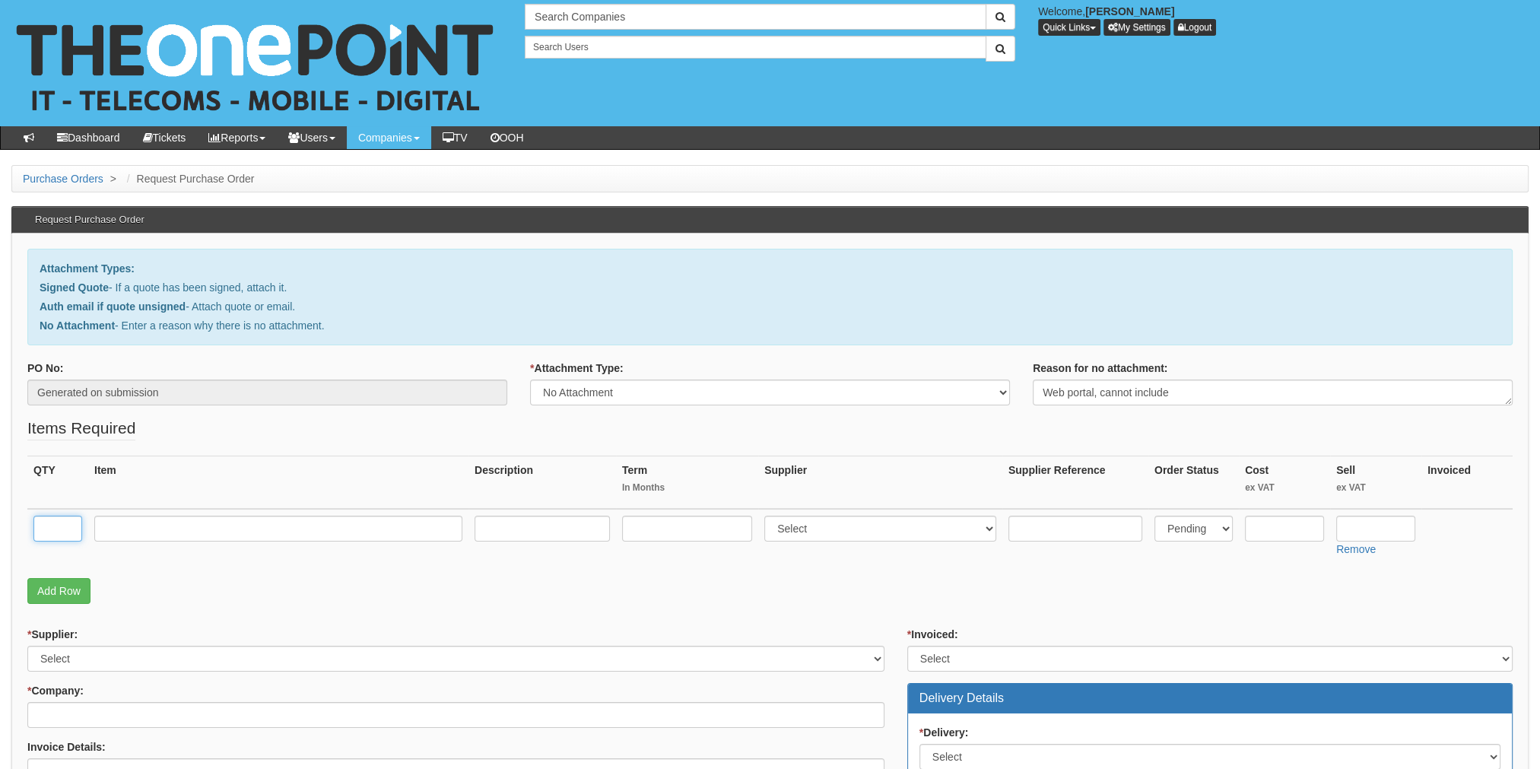
click at [62, 526] on input "text" at bounding box center [57, 529] width 49 height 26
type input "100"
click at [119, 519] on input "text" at bounding box center [278, 529] width 368 height 26
type input "ThreatLocker Control"
drag, startPoint x: 796, startPoint y: 513, endPoint x: 802, endPoint y: 519, distance: 8.6
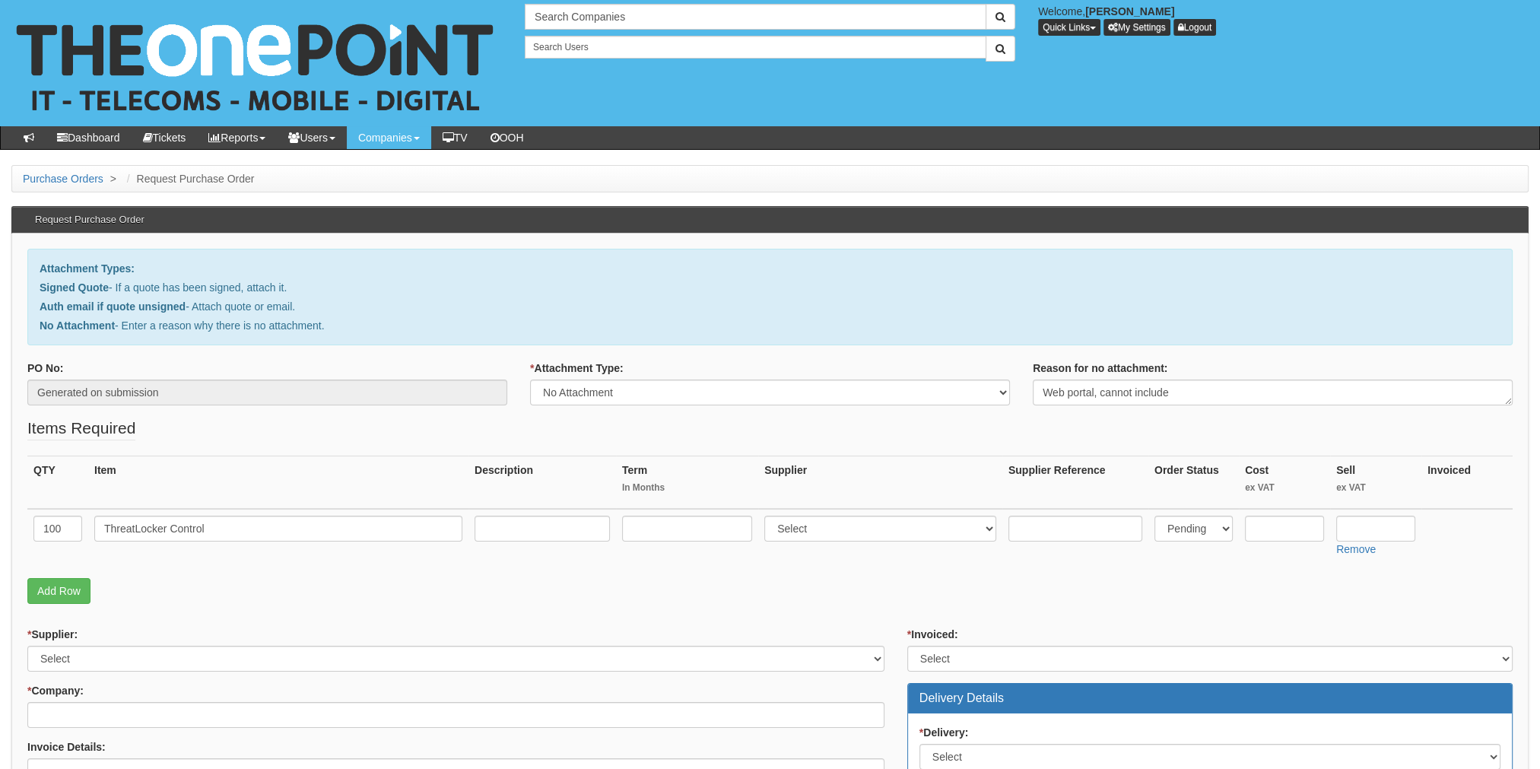
click at [802, 519] on td "Select 123 REG.co.uk 1Password 3 4Gon AA Jones Electric Ltd Abzorb Access Group…" at bounding box center [880, 536] width 244 height 54
drag, startPoint x: 802, startPoint y: 519, endPoint x: 815, endPoint y: 525, distance: 13.6
click at [815, 525] on select "Select 123 REG.co.uk 1Password 3 4Gon AA Jones Electric Ltd Abzorb Access Group…" at bounding box center [880, 529] width 232 height 26
select select "124"
click at [771, 516] on select "Select 123 REG.co.uk 1Password 3 4Gon AA Jones Electric Ltd Abzorb Access Group…" at bounding box center [880, 529] width 232 height 26
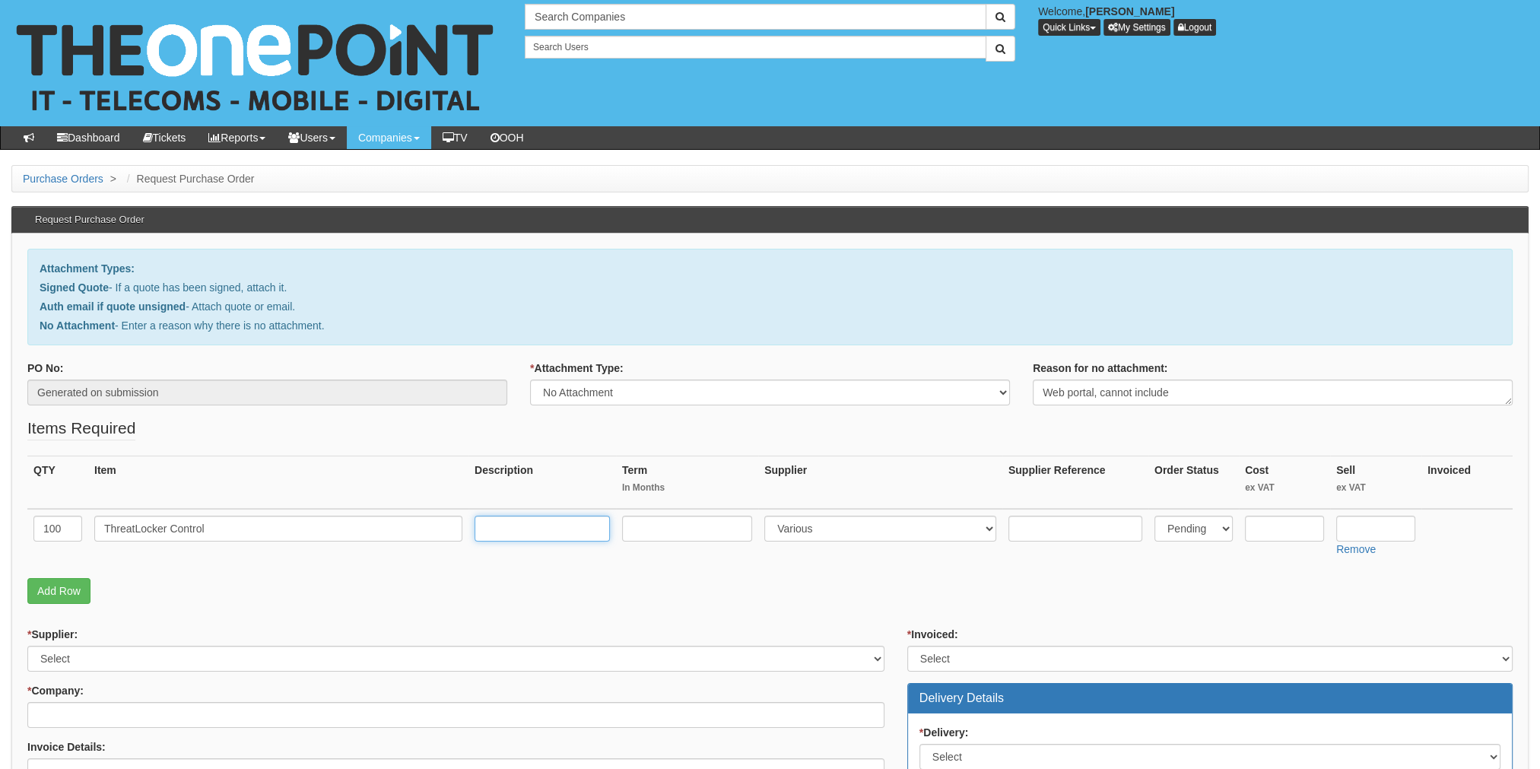
click at [534, 529] on input "text" at bounding box center [542, 529] width 135 height 26
type input "O"
type input "Some for NICHE, the rest for The One Point"
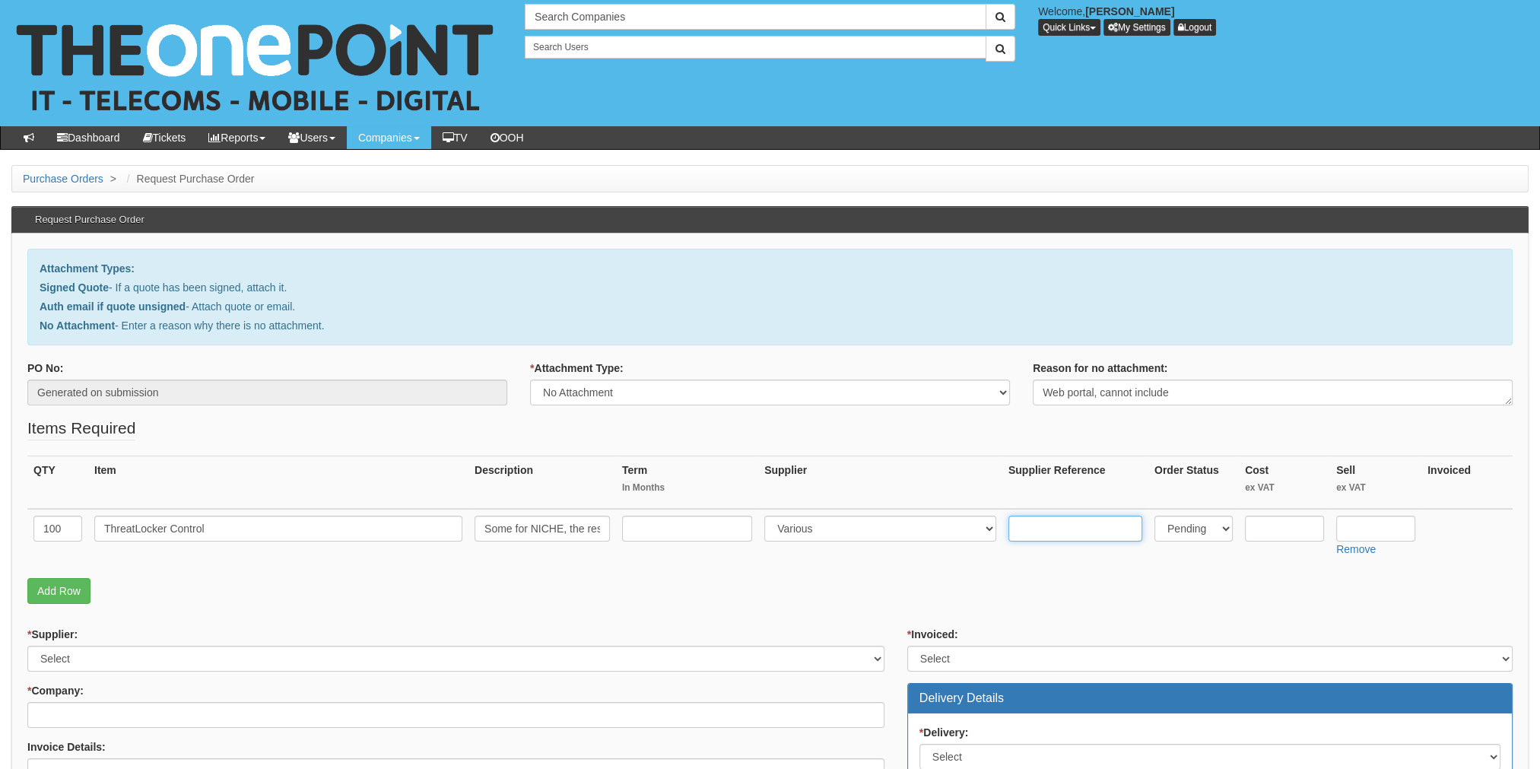
click at [1047, 530] on input "text" at bounding box center [1076, 529] width 134 height 26
click at [712, 532] on input "text" at bounding box center [687, 529] width 130 height 26
type input "12"
click at [1215, 519] on select "Select Back Order Delivered N/A Ordered Pending" at bounding box center [1194, 529] width 78 height 26
select select "1"
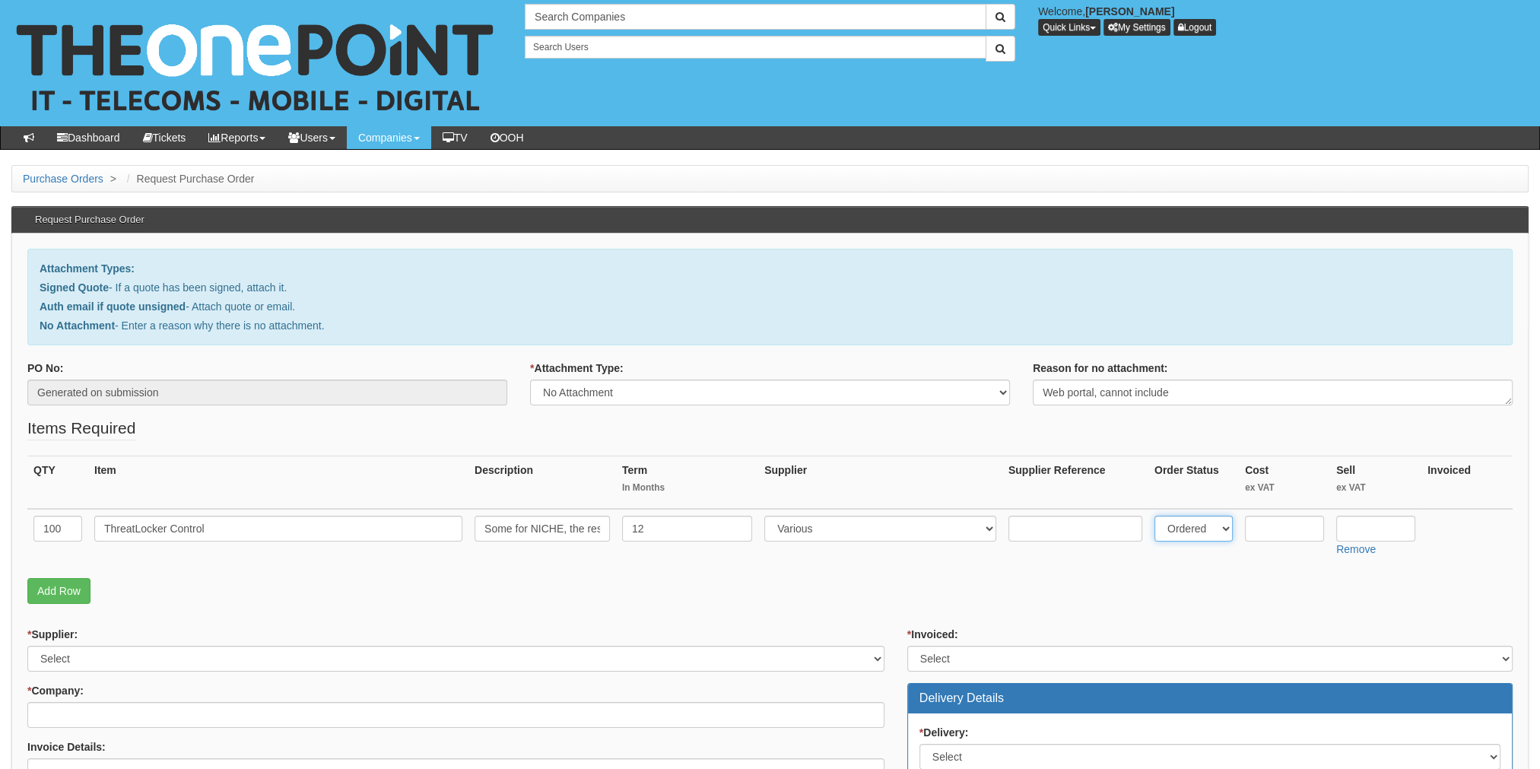
click at [1155, 516] on select "Select Back Order Delivered N/A Ordered Pending" at bounding box center [1194, 529] width 78 height 26
click at [1077, 523] on input "text" at bounding box center [1076, 529] width 134 height 26
click at [1308, 527] on input "text" at bounding box center [1284, 529] width 79 height 26
drag, startPoint x: 1088, startPoint y: 526, endPoint x: 1207, endPoint y: 526, distance: 118.7
click at [1088, 526] on input "text" at bounding box center [1076, 529] width 134 height 26
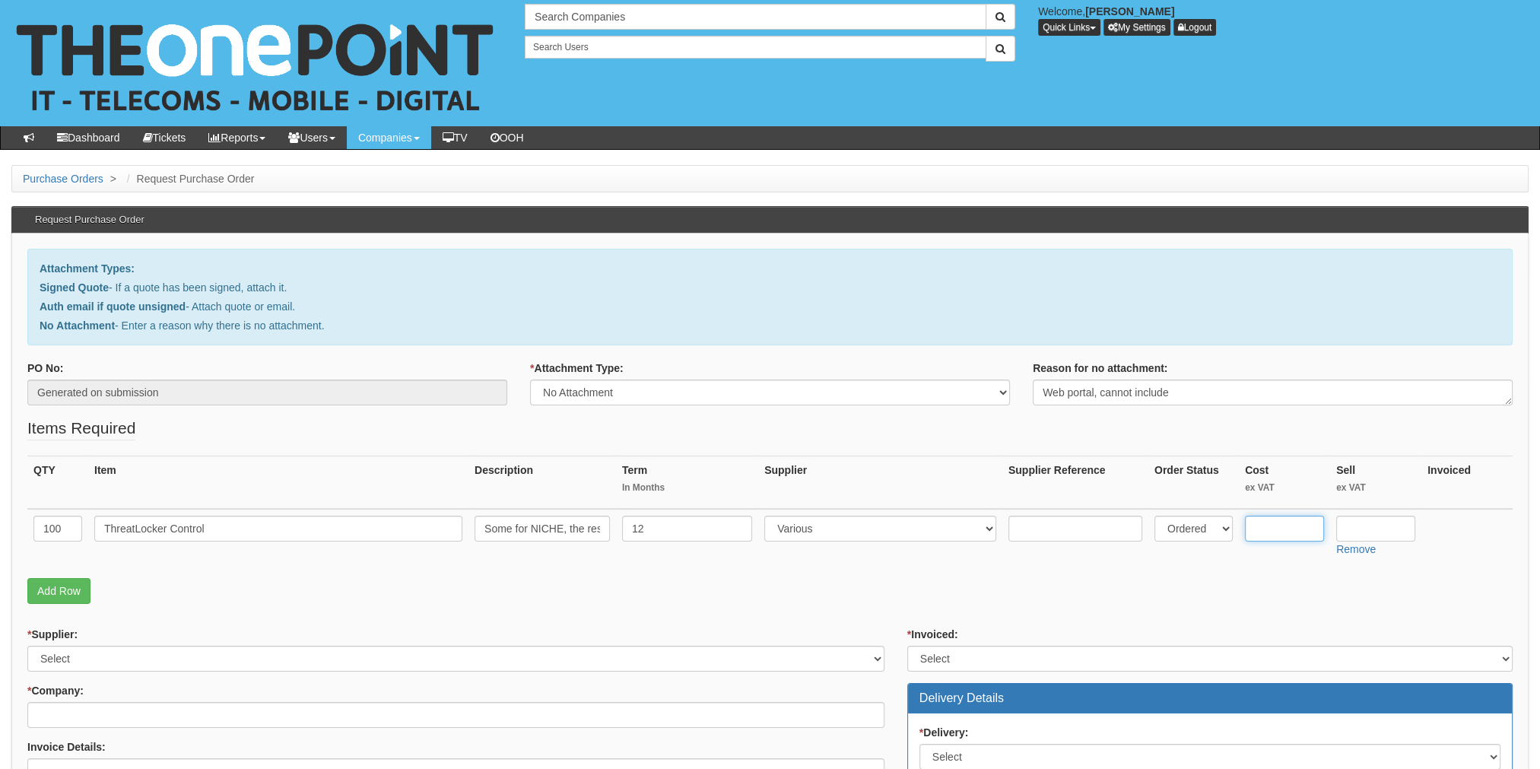
click at [1260, 527] on input "text" at bounding box center [1284, 529] width 79 height 26
type input "4.03"
click at [1373, 521] on input "text" at bounding box center [1375, 529] width 79 height 26
click at [1373, 527] on input "text" at bounding box center [1375, 529] width 79 height 26
type input "0"
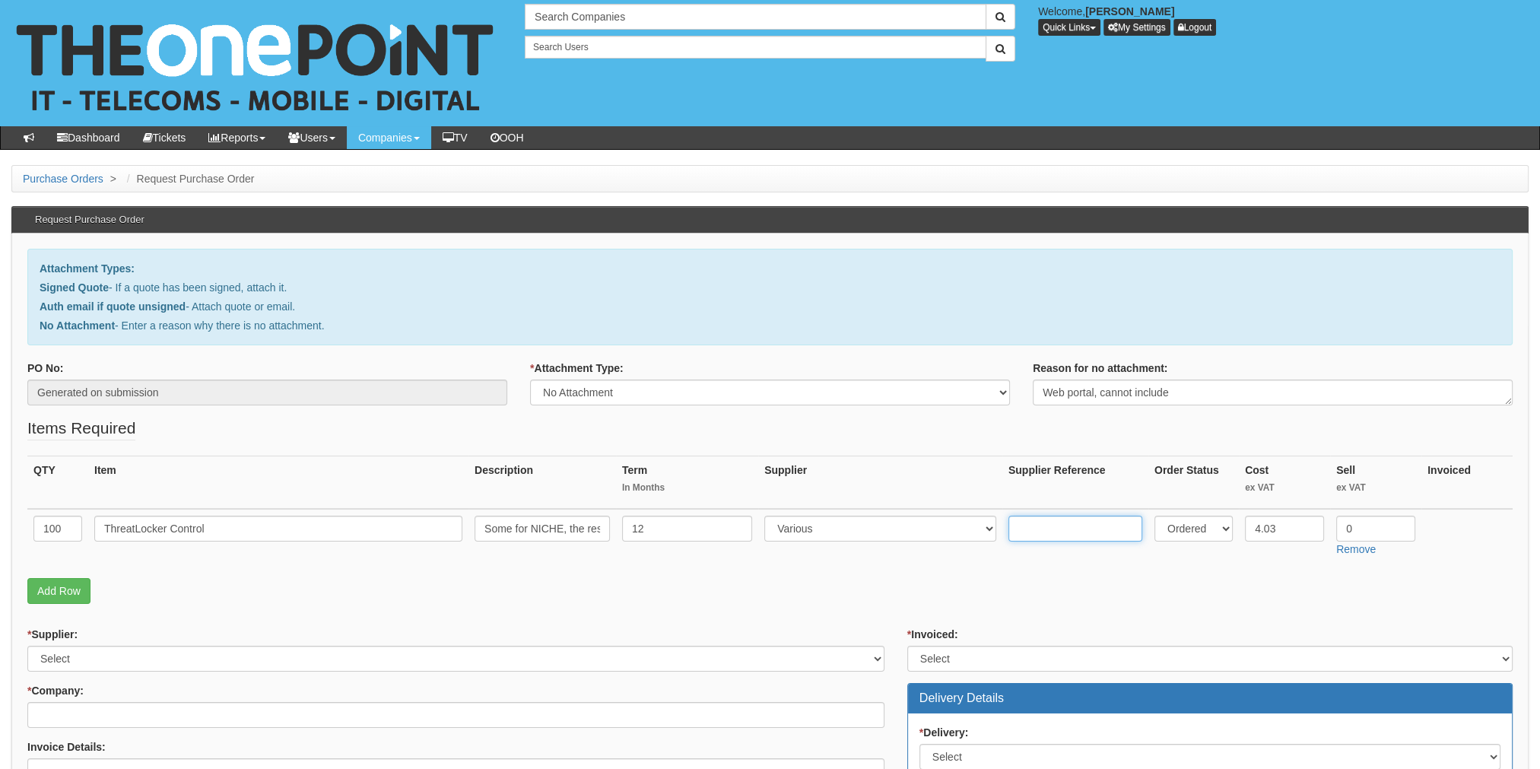
click at [1085, 525] on input "text" at bounding box center [1076, 529] width 134 height 26
click at [78, 659] on select "Select 123 REG.co.uk 1Password 3 4Gon AA Jones Electric Ltd Abzorb Access Group…" at bounding box center [455, 659] width 857 height 26
select select "124"
click at [27, 646] on select "Select 123 REG.co.uk 1Password 3 4Gon AA Jones Electric Ltd Abzorb Access Group…" at bounding box center [455, 659] width 857 height 26
click at [82, 704] on input "* Company:" at bounding box center [455, 715] width 857 height 26
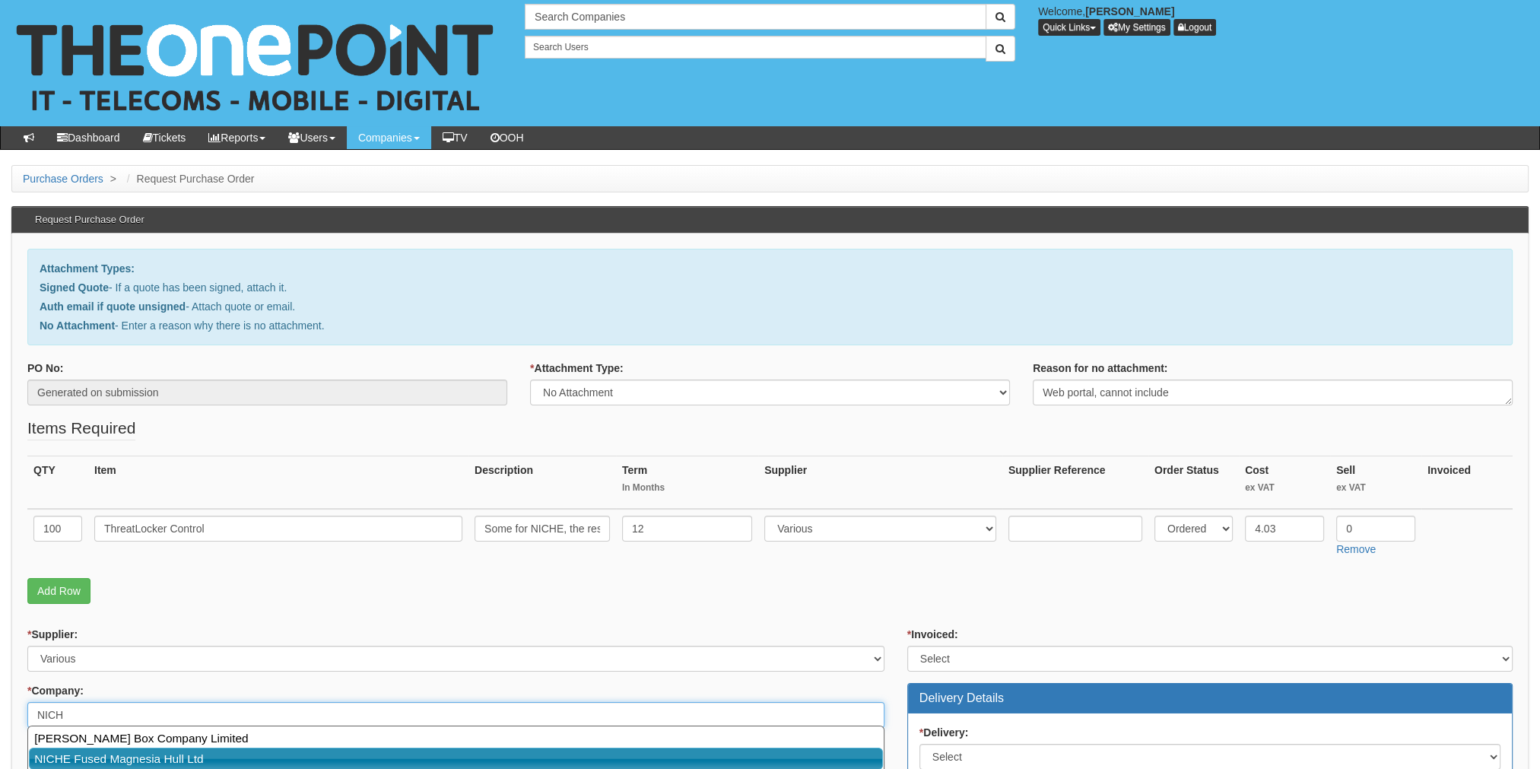
click at [78, 758] on link "NICHE Fused Magnesia Hull Ltd" at bounding box center [456, 759] width 854 height 22
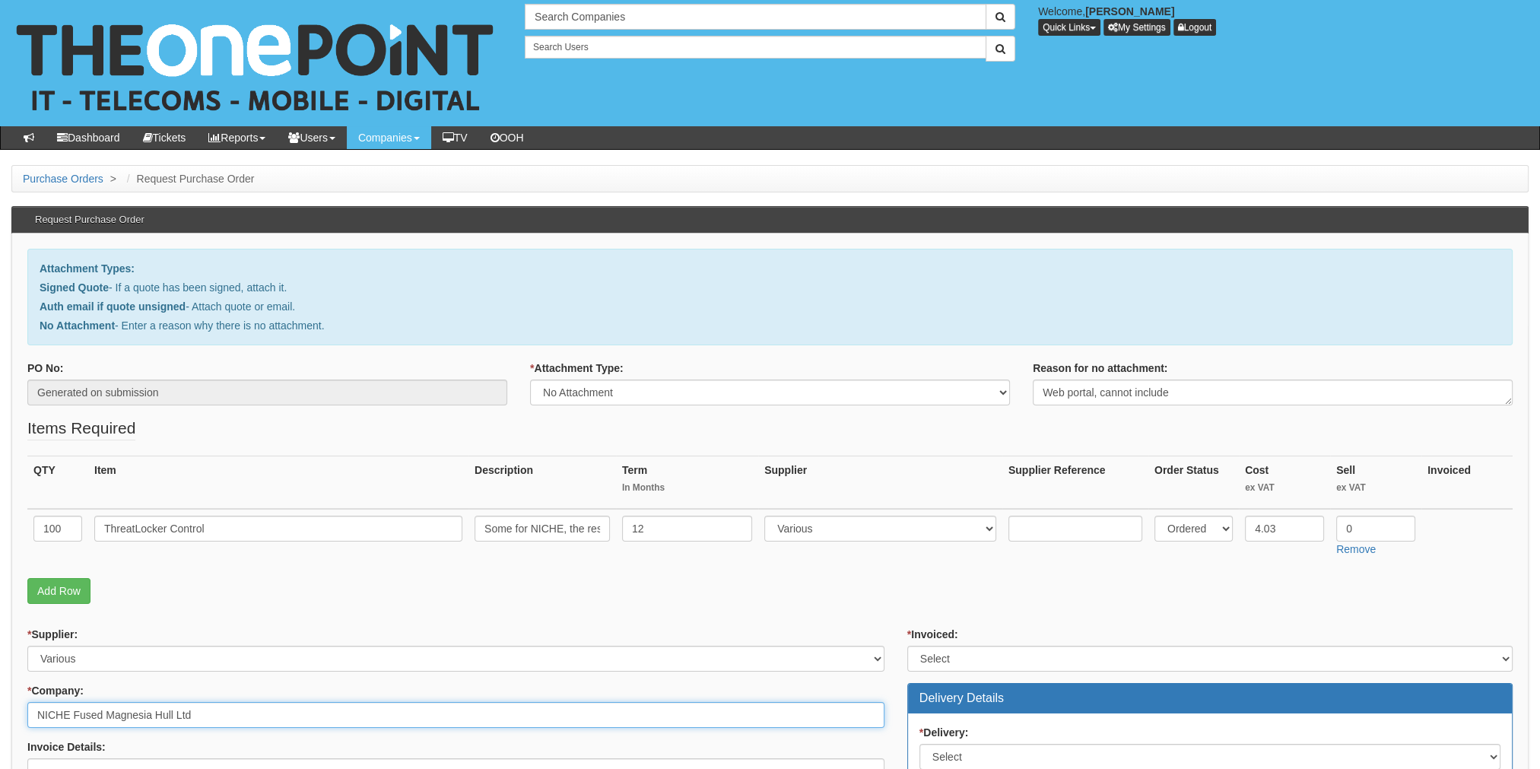
scroll to position [228, 0]
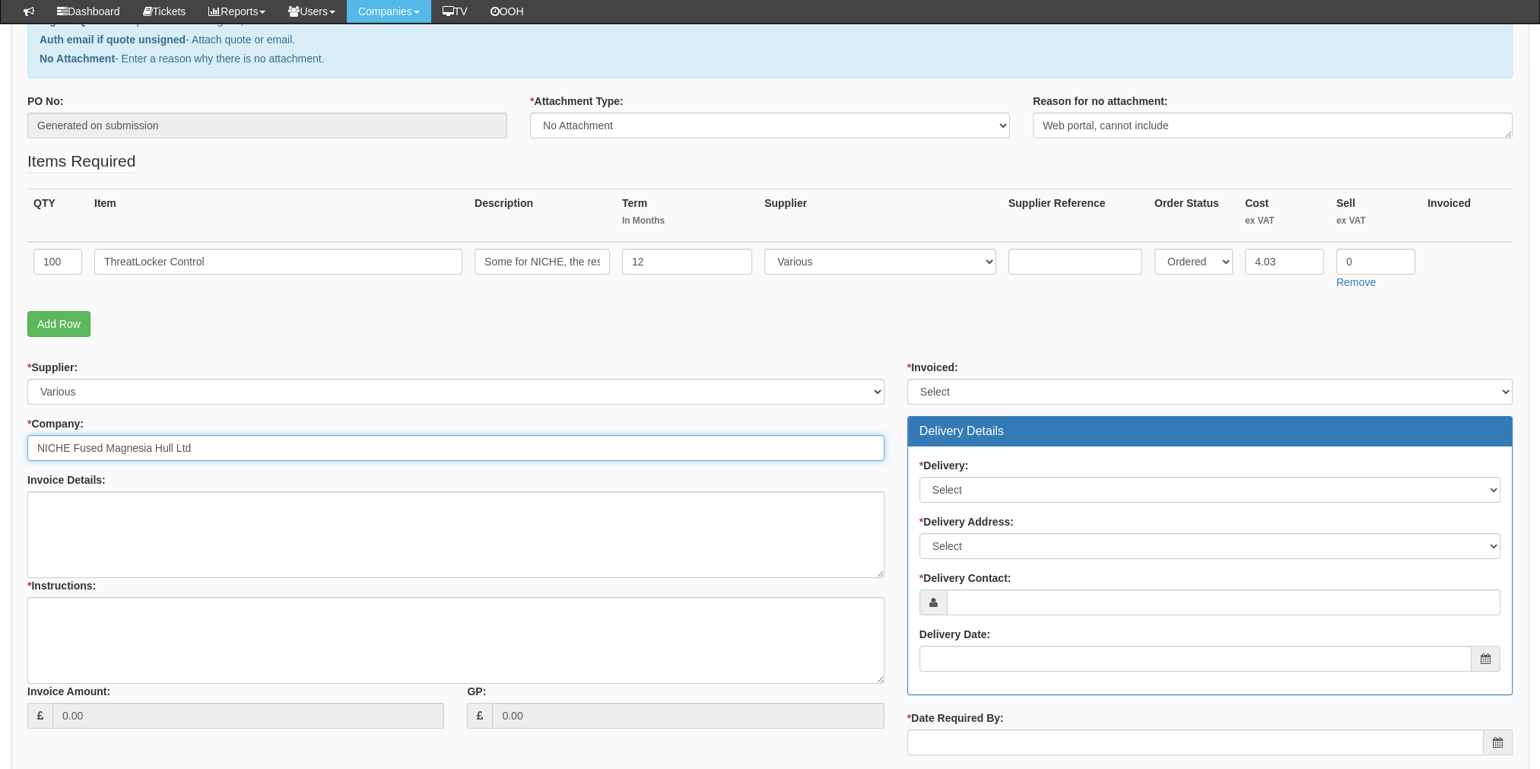
type input "NICHE Fused Magnesia Hull Ltd"
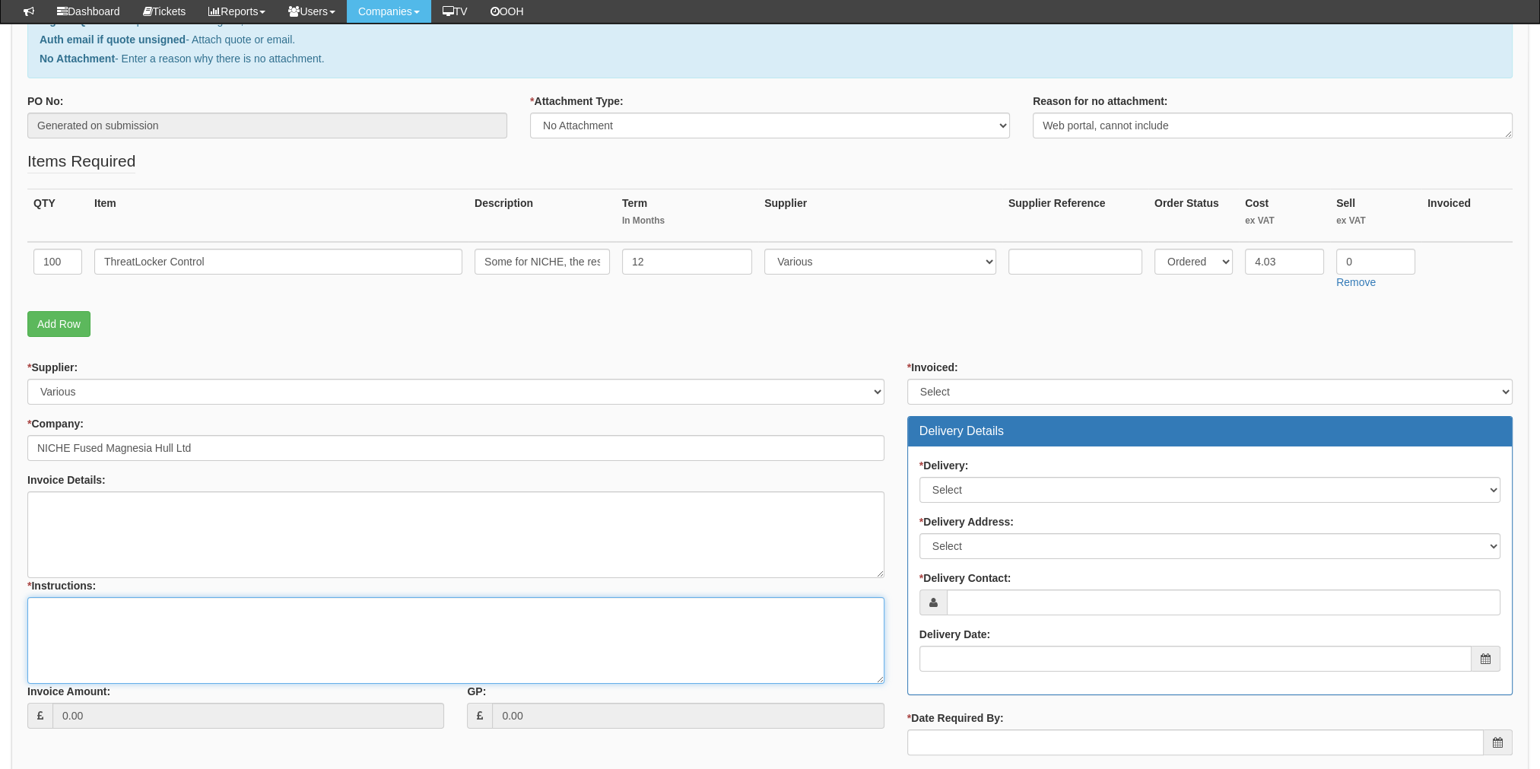
click at [119, 646] on textarea "* Instructions:" at bounding box center [455, 640] width 857 height 87
type textarea "This is to be discussed with Nathan before invoice. David Brodie has ordered wi…"
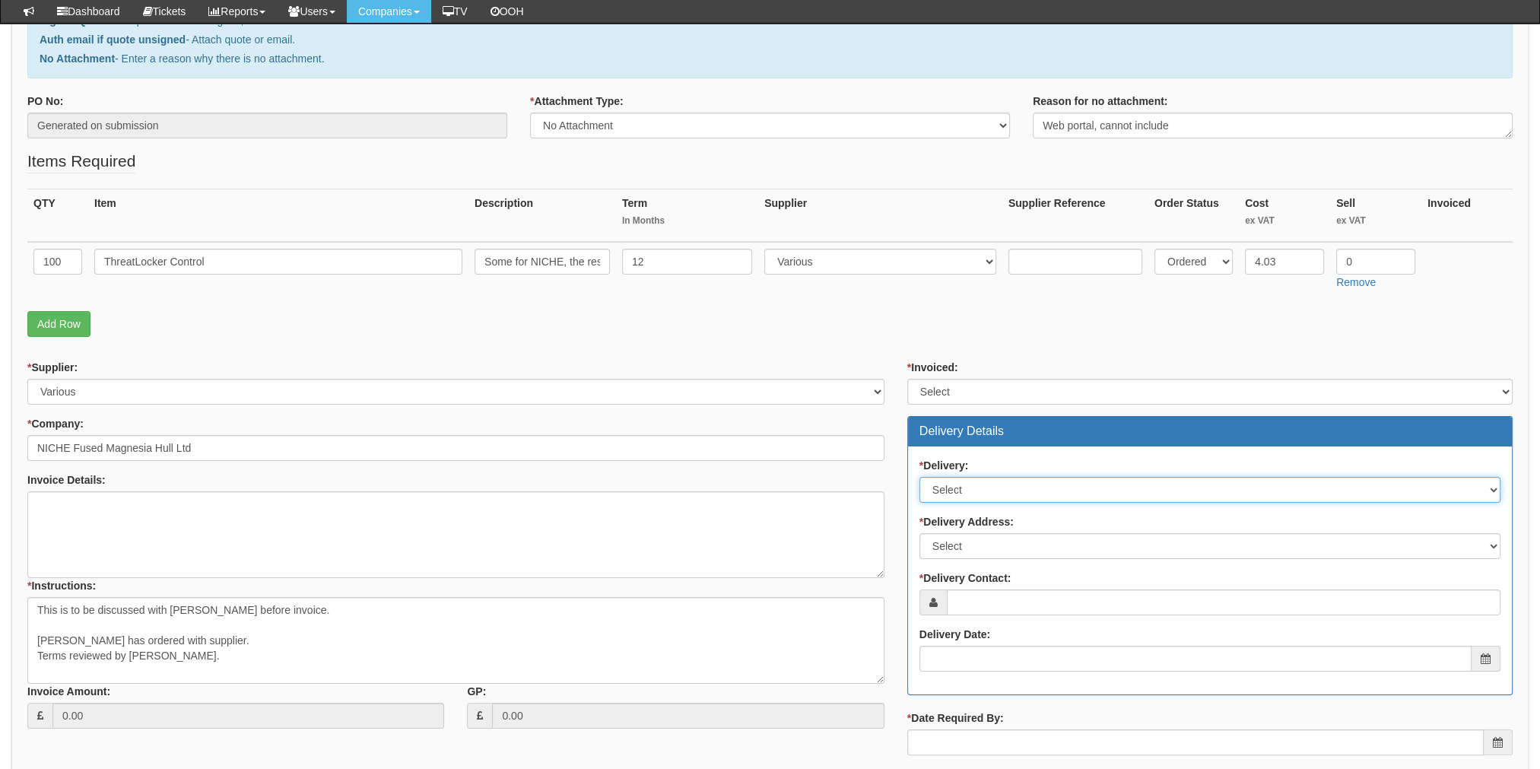
click at [990, 492] on select "Select No Not Applicable Yes" at bounding box center [1210, 490] width 581 height 26
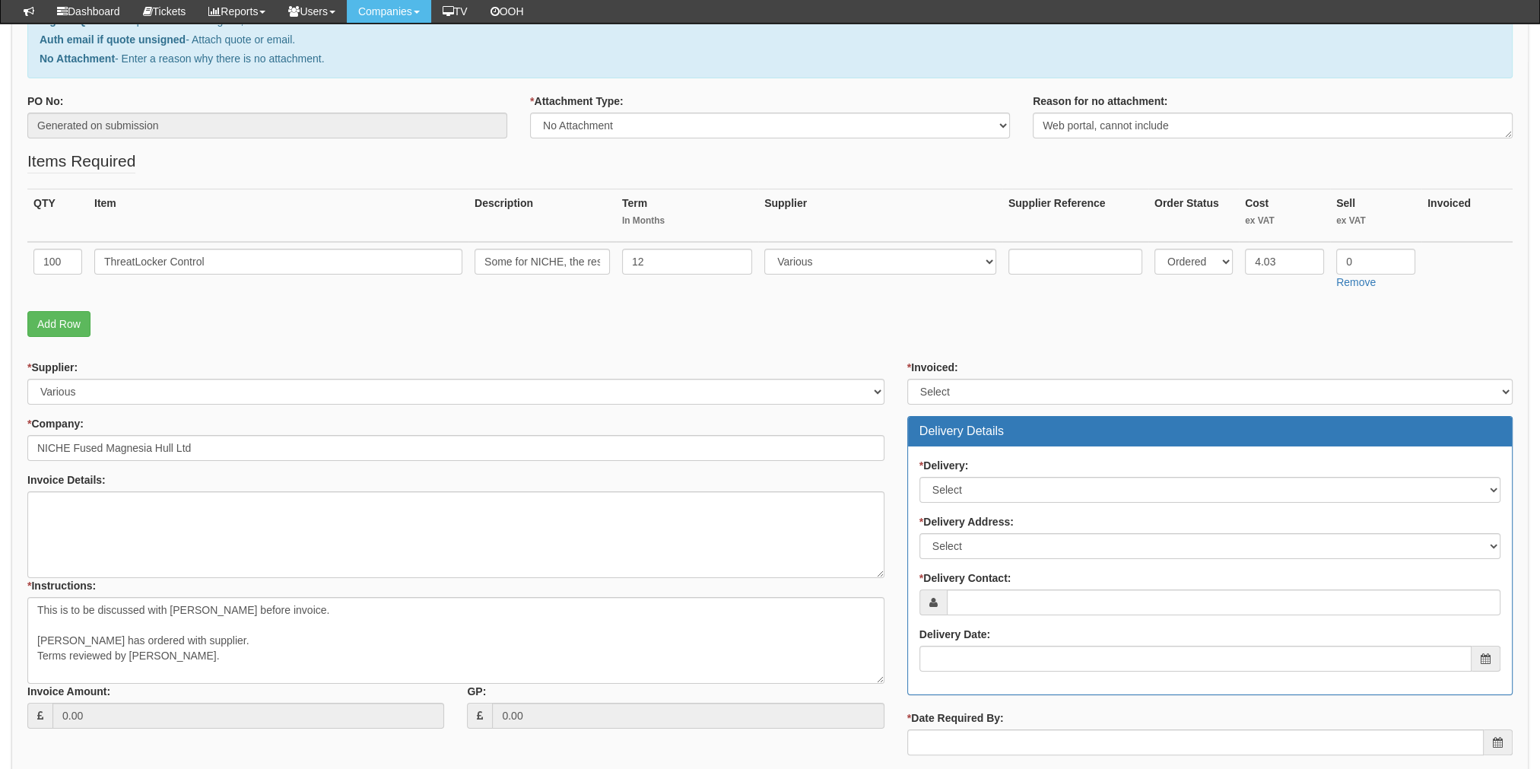
click at [958, 403] on div "* Invoiced: Select Yes No N/A STB (part of order) Delivery Details * Delivery: …" at bounding box center [1210, 609] width 628 height 498
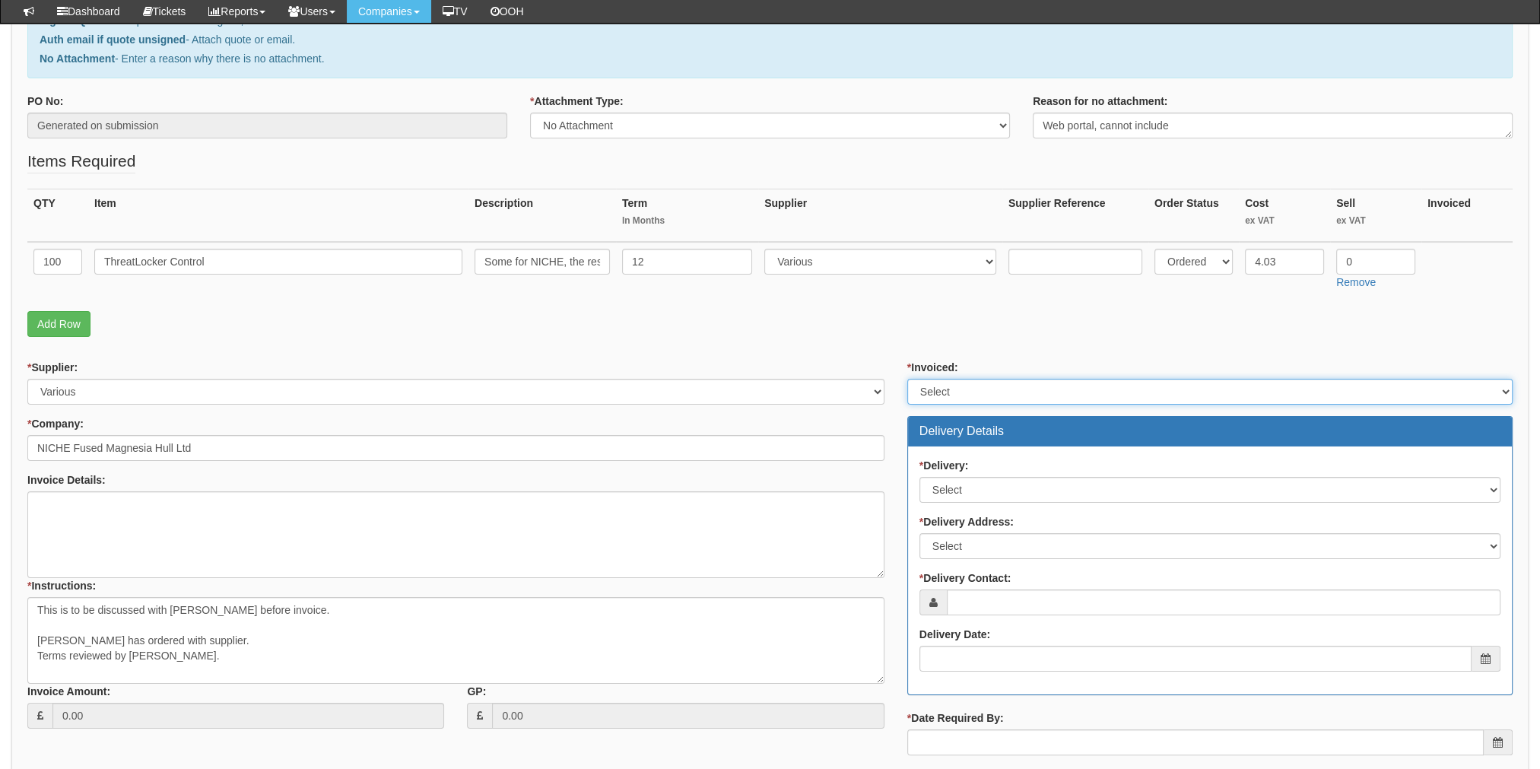
click at [951, 392] on select "Select Yes No N/A STB (part of order)" at bounding box center [1209, 392] width 605 height 26
select select "2"
click at [907, 379] on select "Select Yes No N/A STB (part of order)" at bounding box center [1209, 392] width 605 height 26
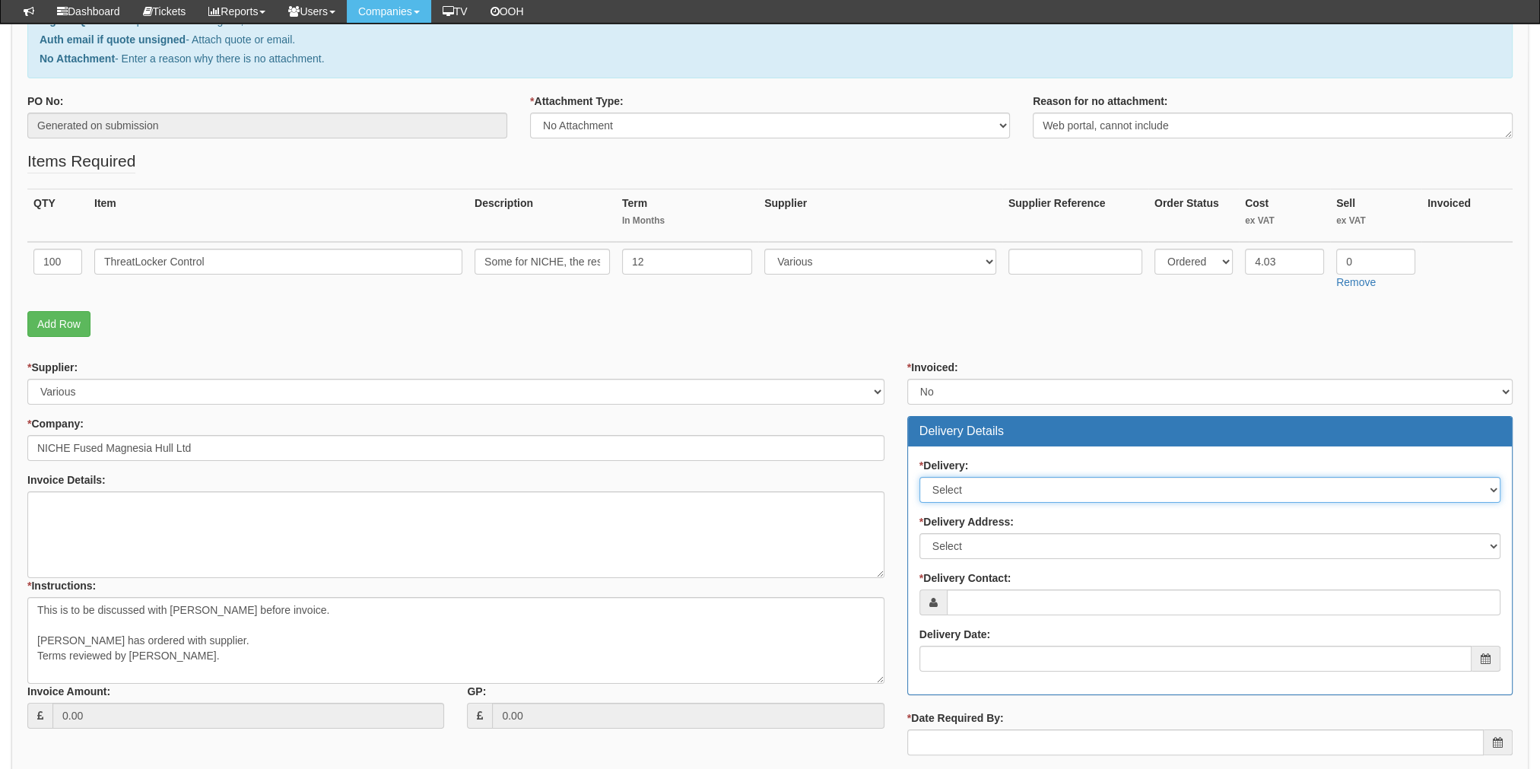
drag, startPoint x: 949, startPoint y: 484, endPoint x: 948, endPoint y: 496, distance: 12.2
click at [949, 484] on select "Select No Not Applicable Yes" at bounding box center [1210, 490] width 581 height 26
click at [920, 477] on select "Select No Not Applicable Yes" at bounding box center [1210, 490] width 581 height 26
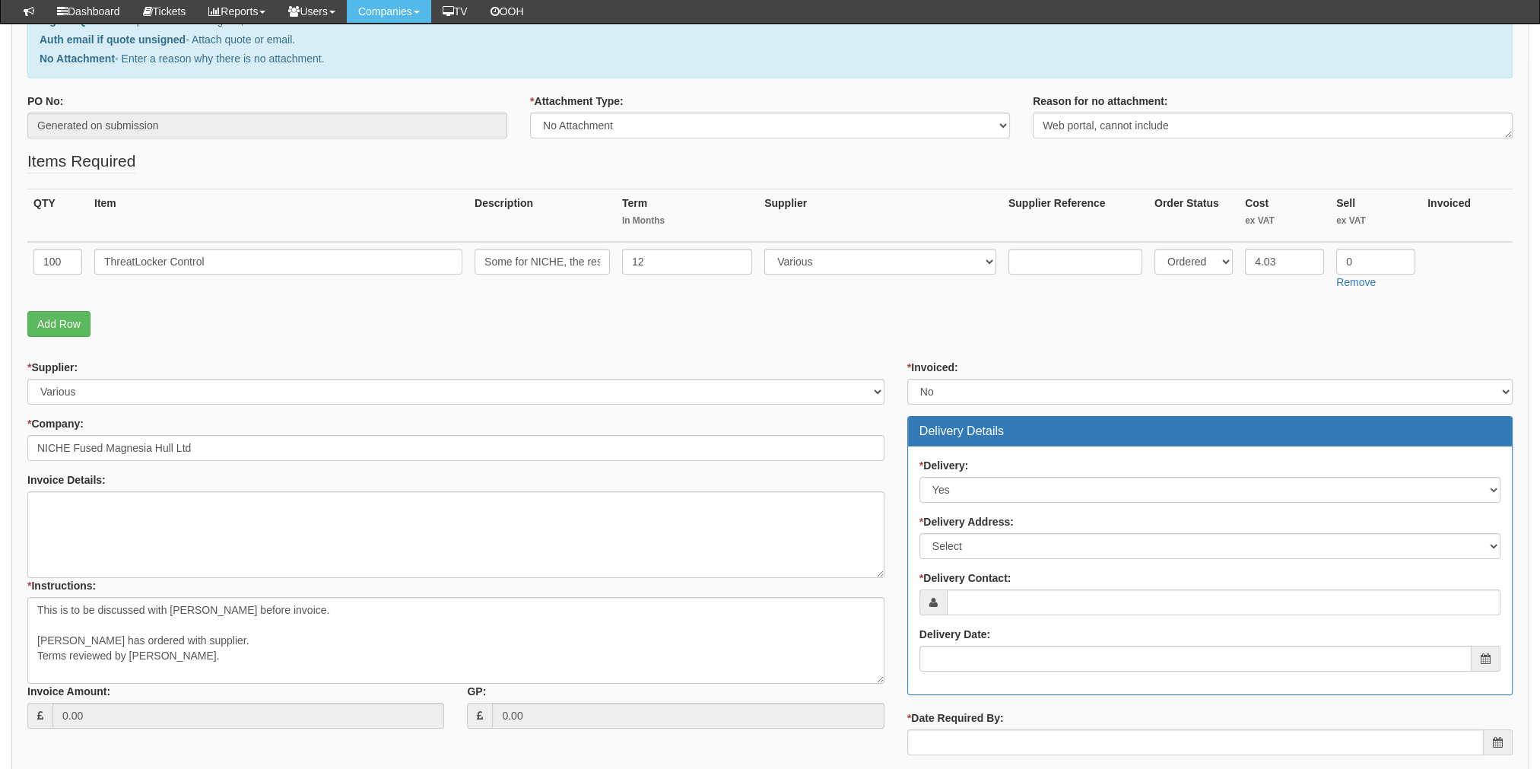
click at [961, 530] on div "* Delivery Address: Select Not Applicable Main Address - HU12 8ED Other" at bounding box center [1210, 536] width 581 height 45
click at [961, 500] on div "* Delivery: Select No Not Applicable Yes * Delivery Address: Select Not Applica…" at bounding box center [1210, 570] width 604 height 248
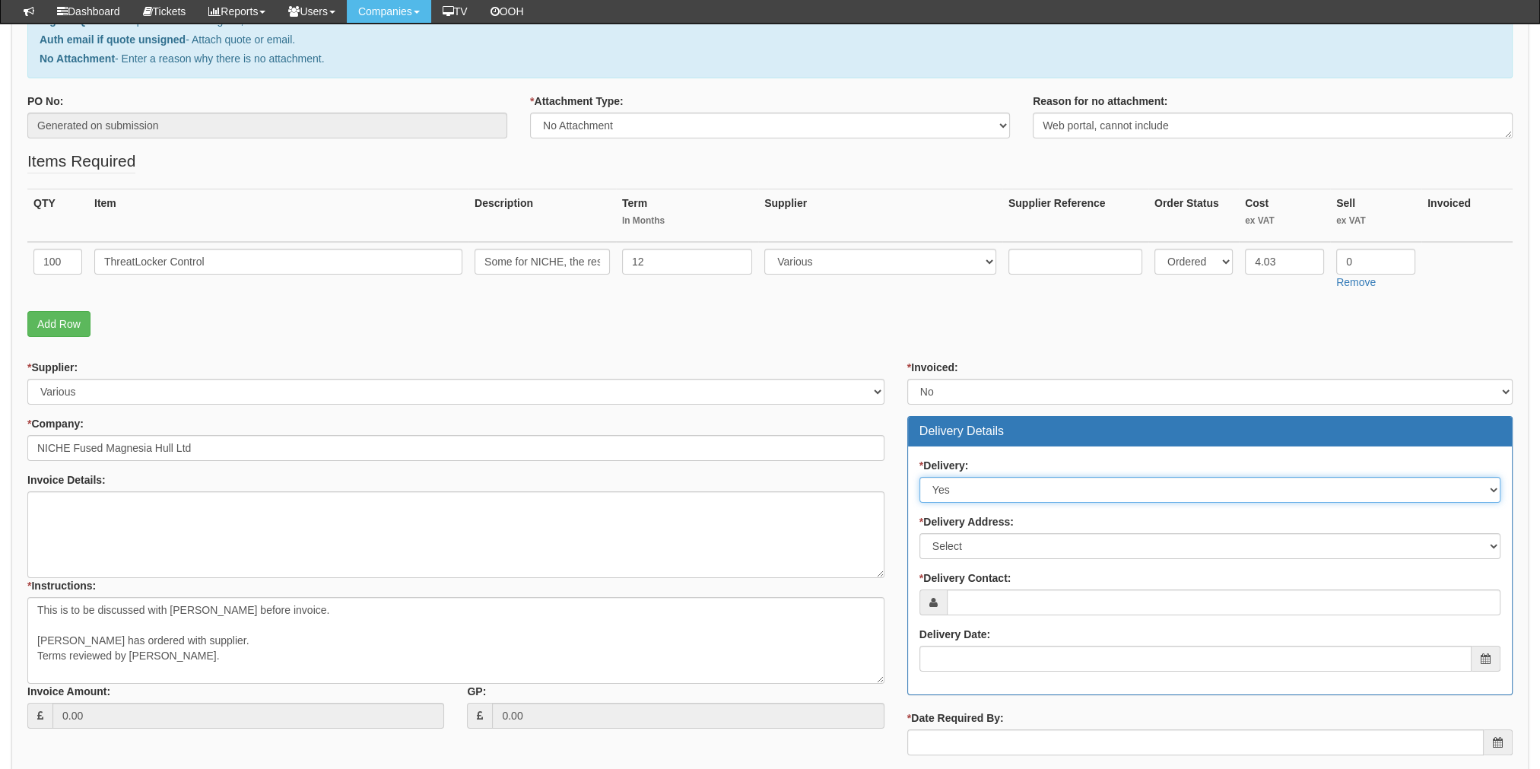
click at [945, 495] on select "Select No Not Applicable Yes" at bounding box center [1210, 490] width 581 height 26
select select "2"
click at [920, 477] on select "Select No Not Applicable Yes" at bounding box center [1210, 490] width 581 height 26
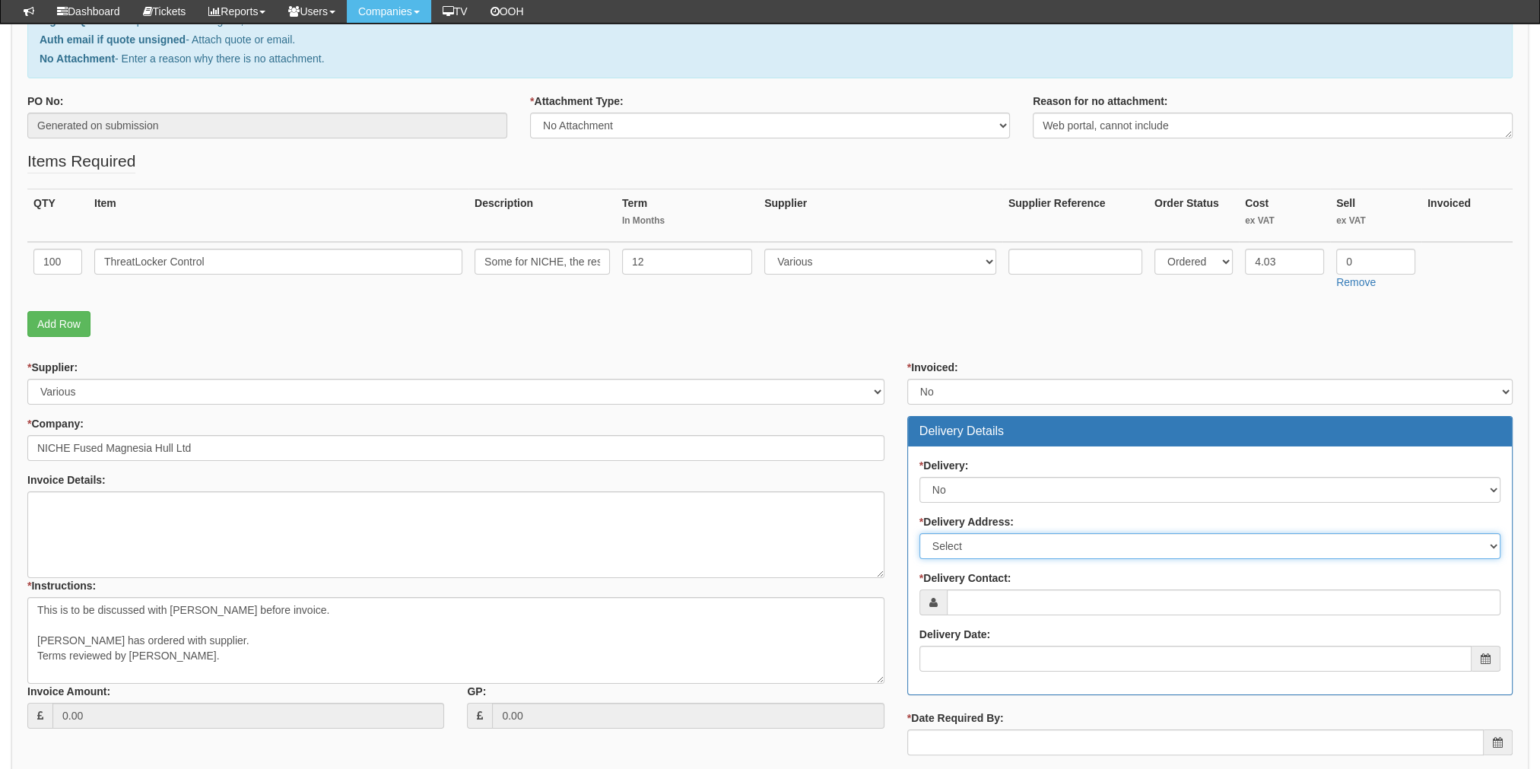
drag, startPoint x: 958, startPoint y: 542, endPoint x: 958, endPoint y: 558, distance: 16.0
click at [958, 542] on select "Select Not Applicable Main Address - HU12 8ED Other" at bounding box center [1210, 546] width 581 height 26
select select "company_main_address"
click at [920, 533] on select "Select Not Applicable Main Address - HU12 8ED Other" at bounding box center [1210, 546] width 581 height 26
click at [977, 653] on input "Delivery Date:" at bounding box center [1196, 659] width 552 height 26
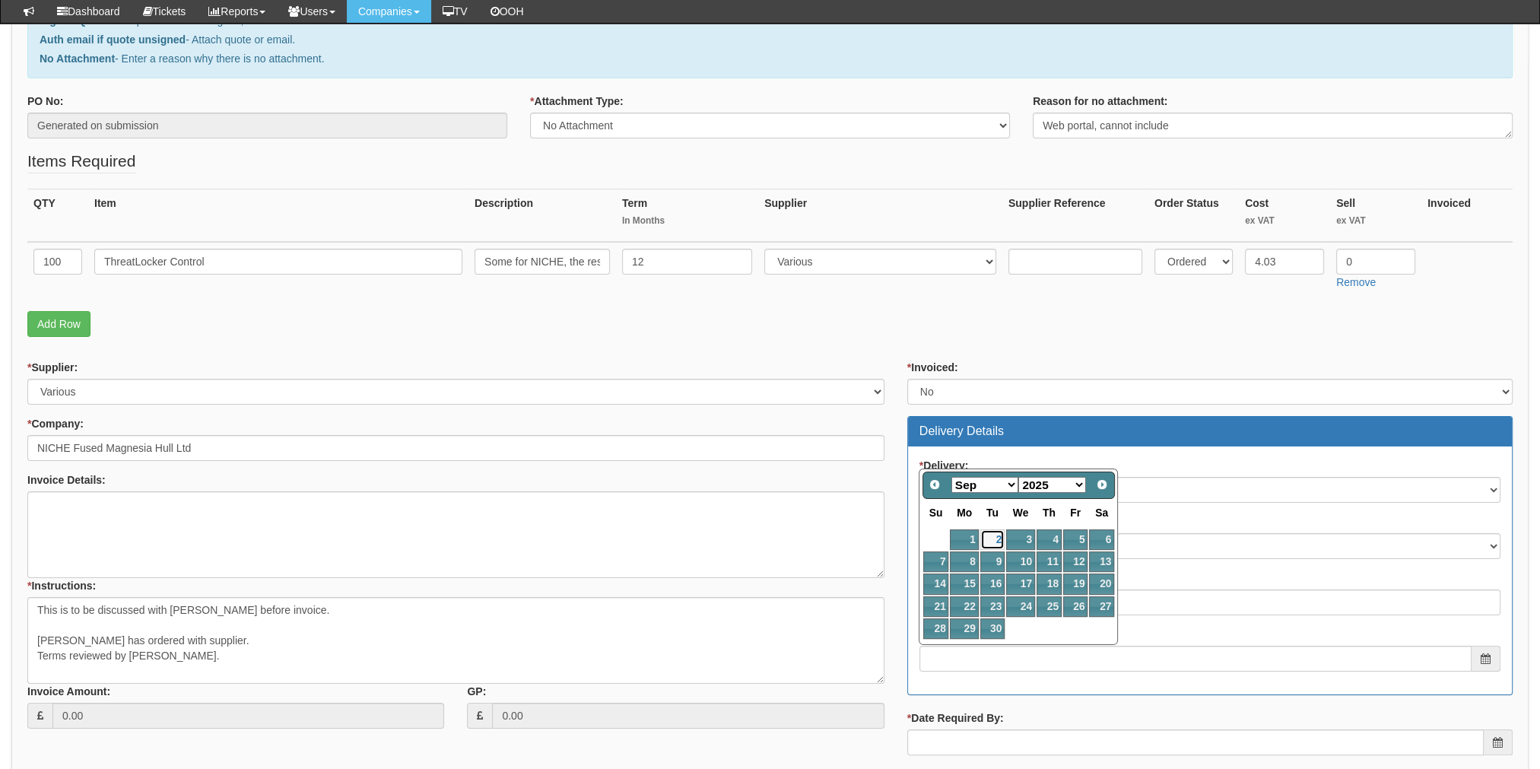
click at [998, 540] on link "2" at bounding box center [992, 539] width 24 height 21
type input "2025-09-02"
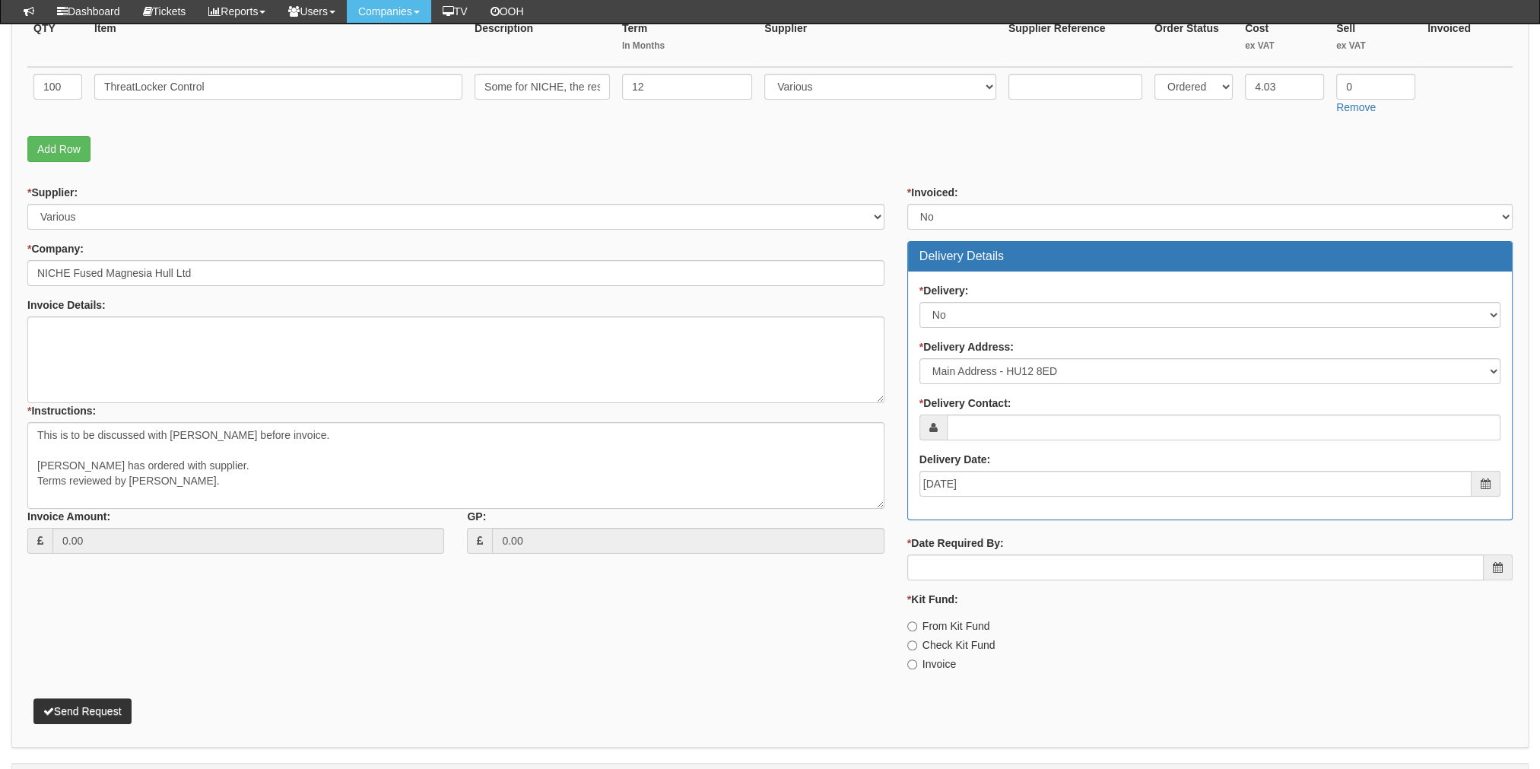
scroll to position [439, 0]
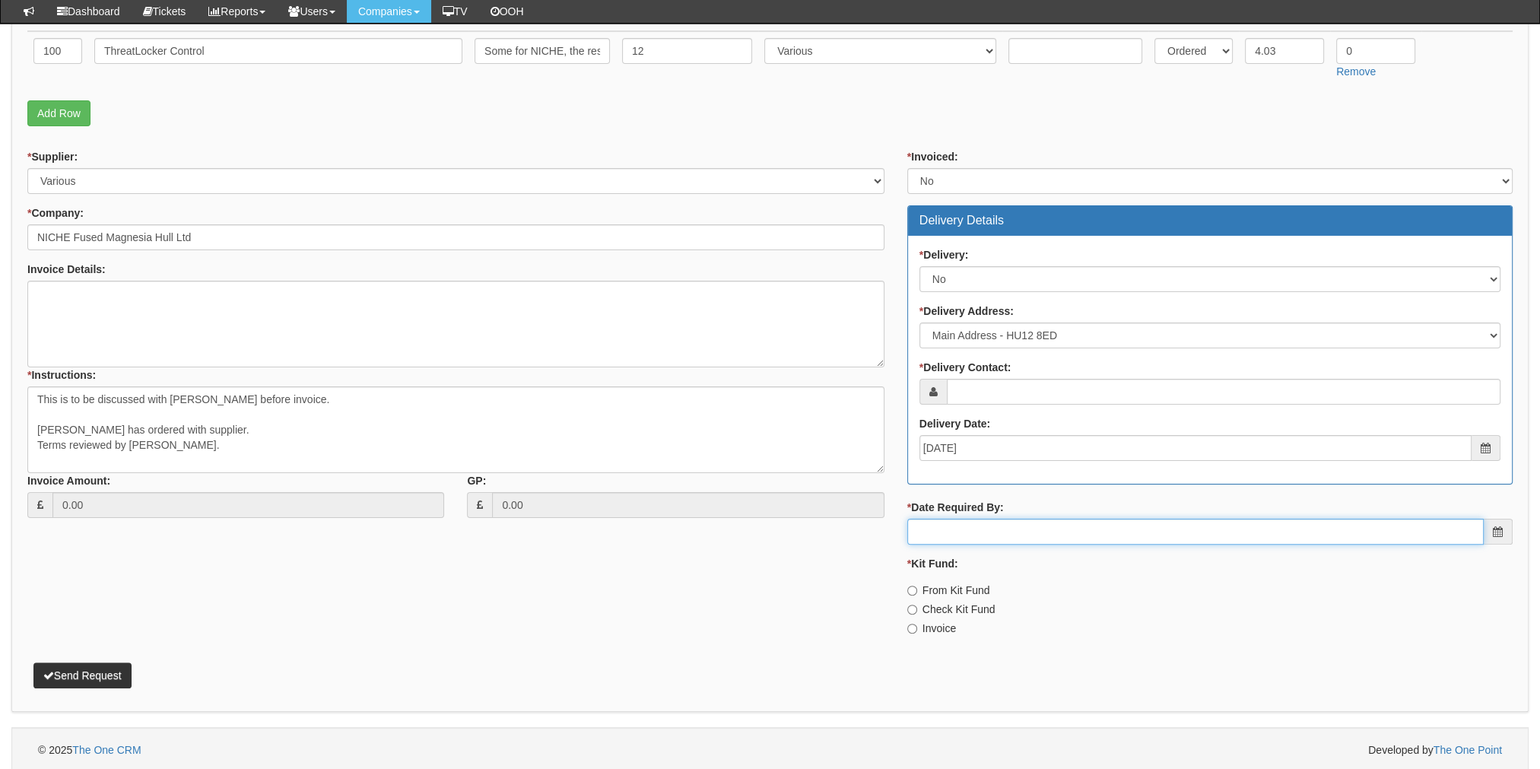
click at [982, 534] on input "* Date Required By:" at bounding box center [1195, 532] width 577 height 26
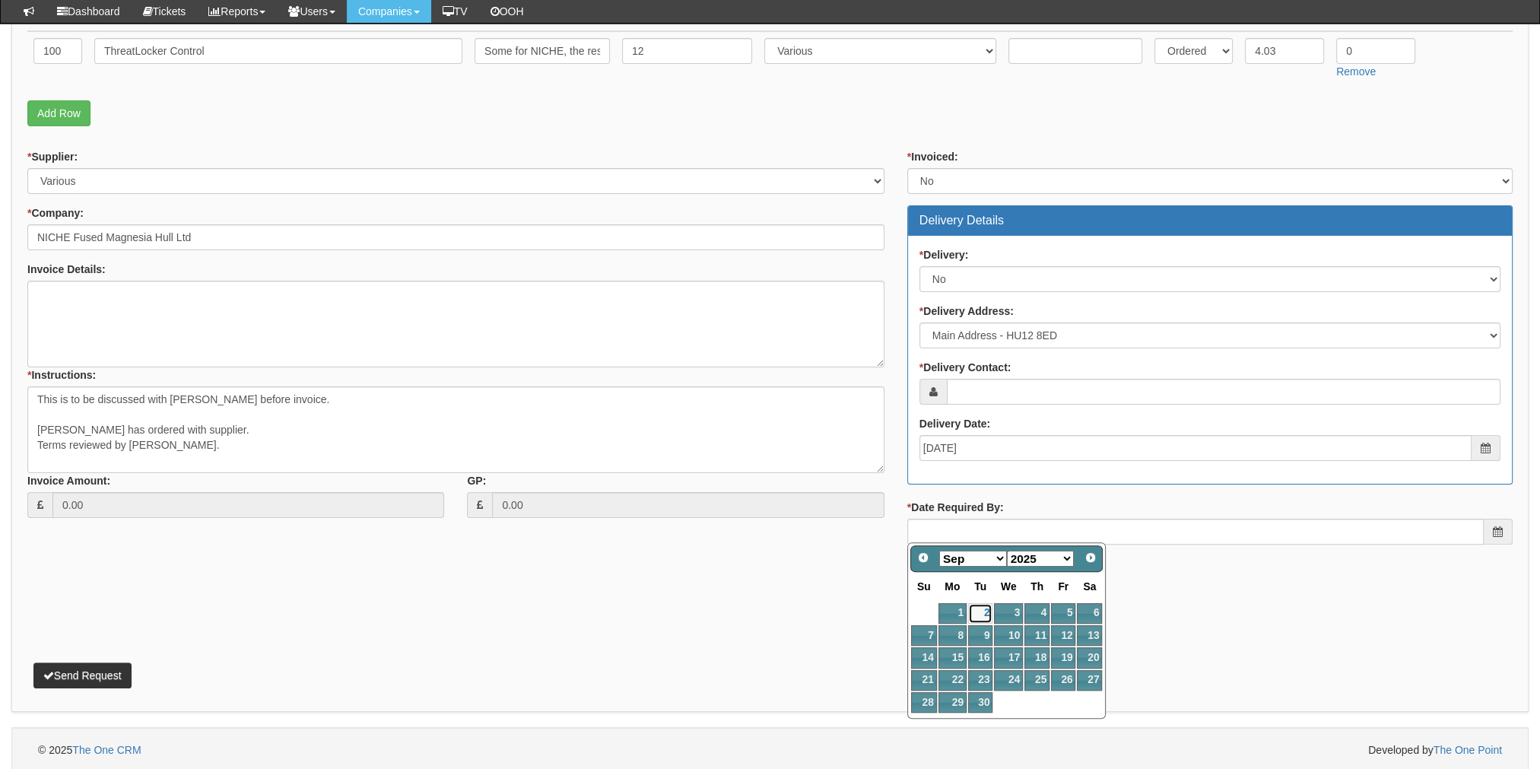
click at [986, 612] on link "2" at bounding box center [980, 613] width 24 height 21
type input "2025-09-02"
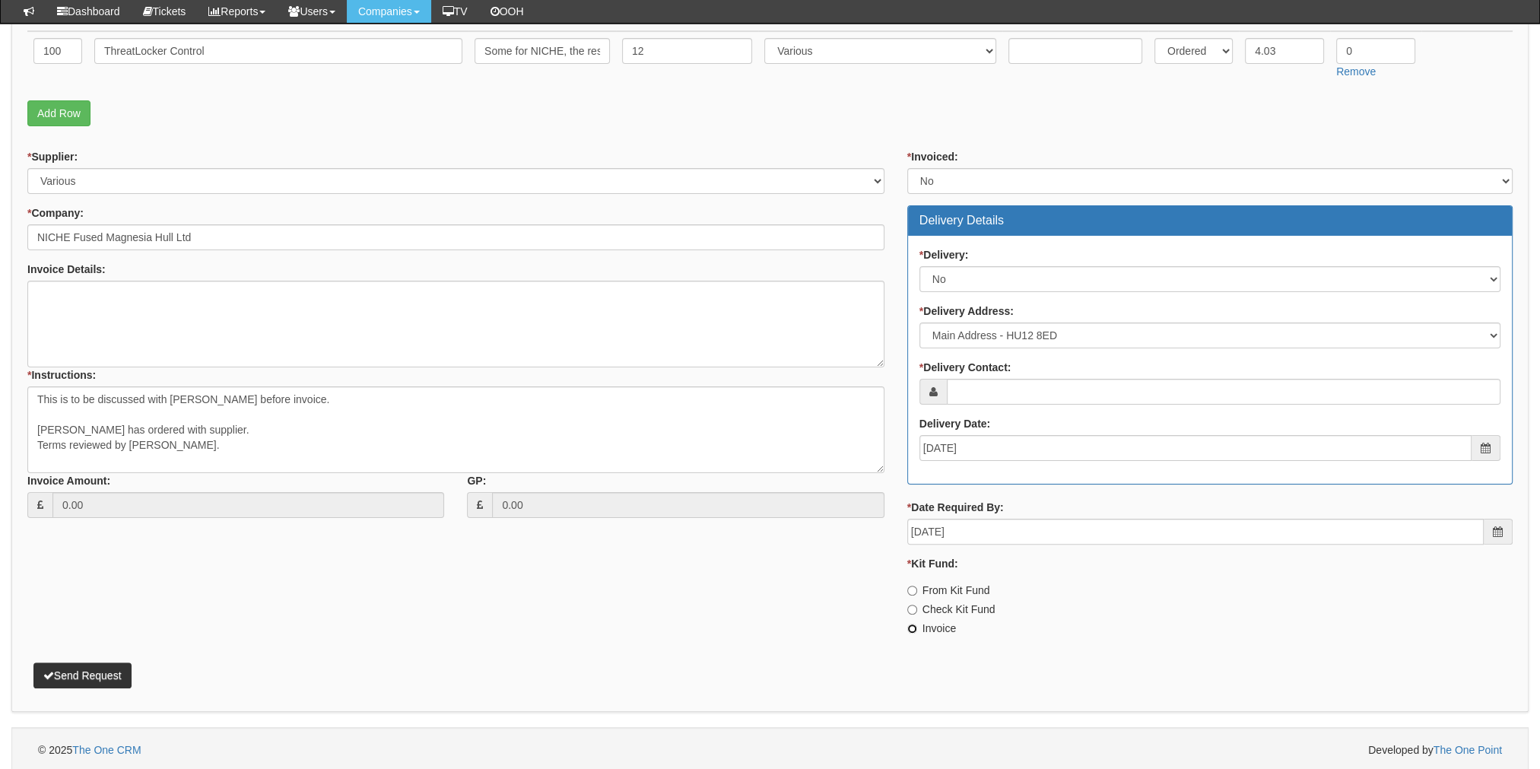
click at [909, 624] on input "Invoice" at bounding box center [912, 629] width 10 height 10
radio input "true"
click at [106, 680] on button "Send Request" at bounding box center [82, 675] width 98 height 26
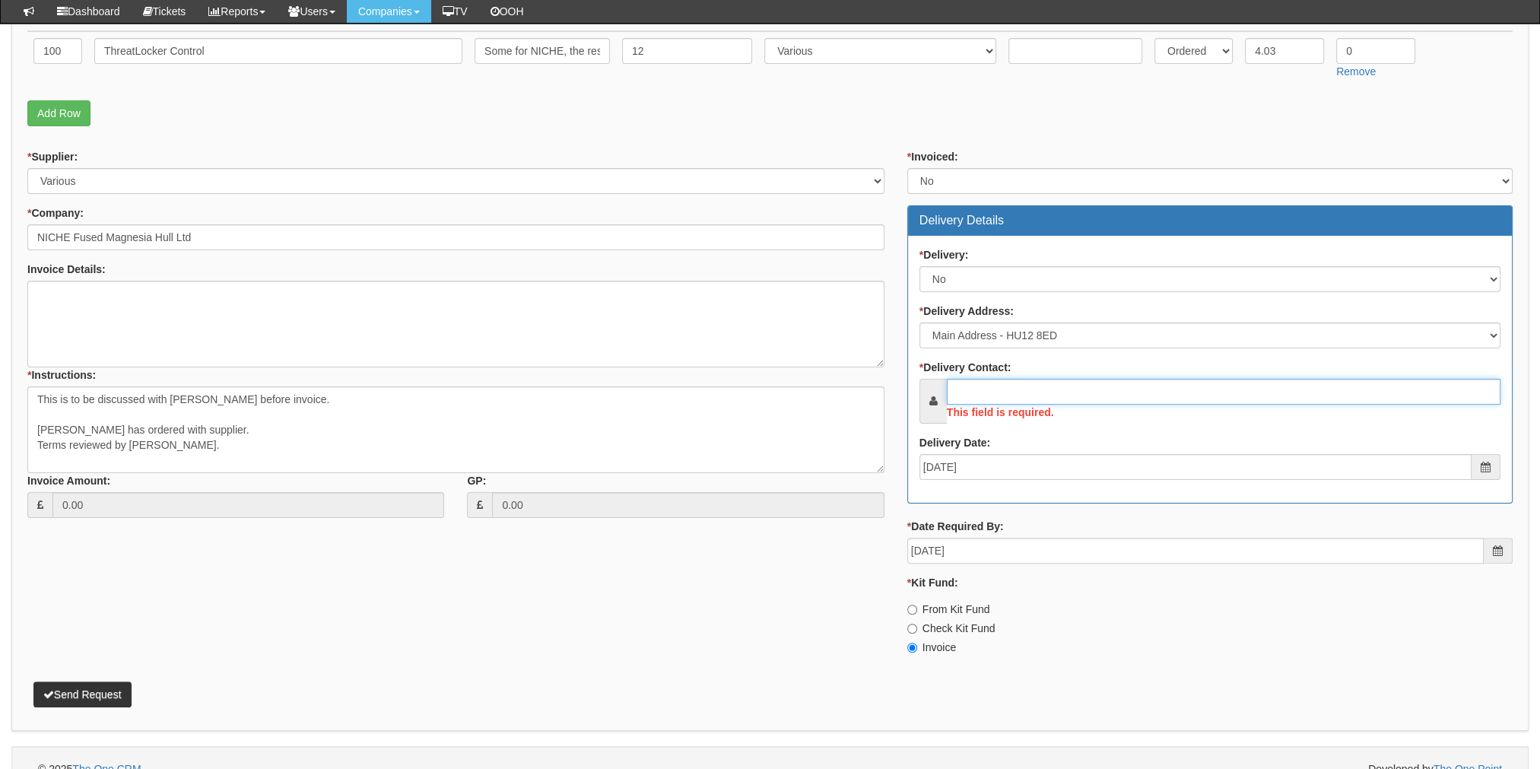
scroll to position [458, 0]
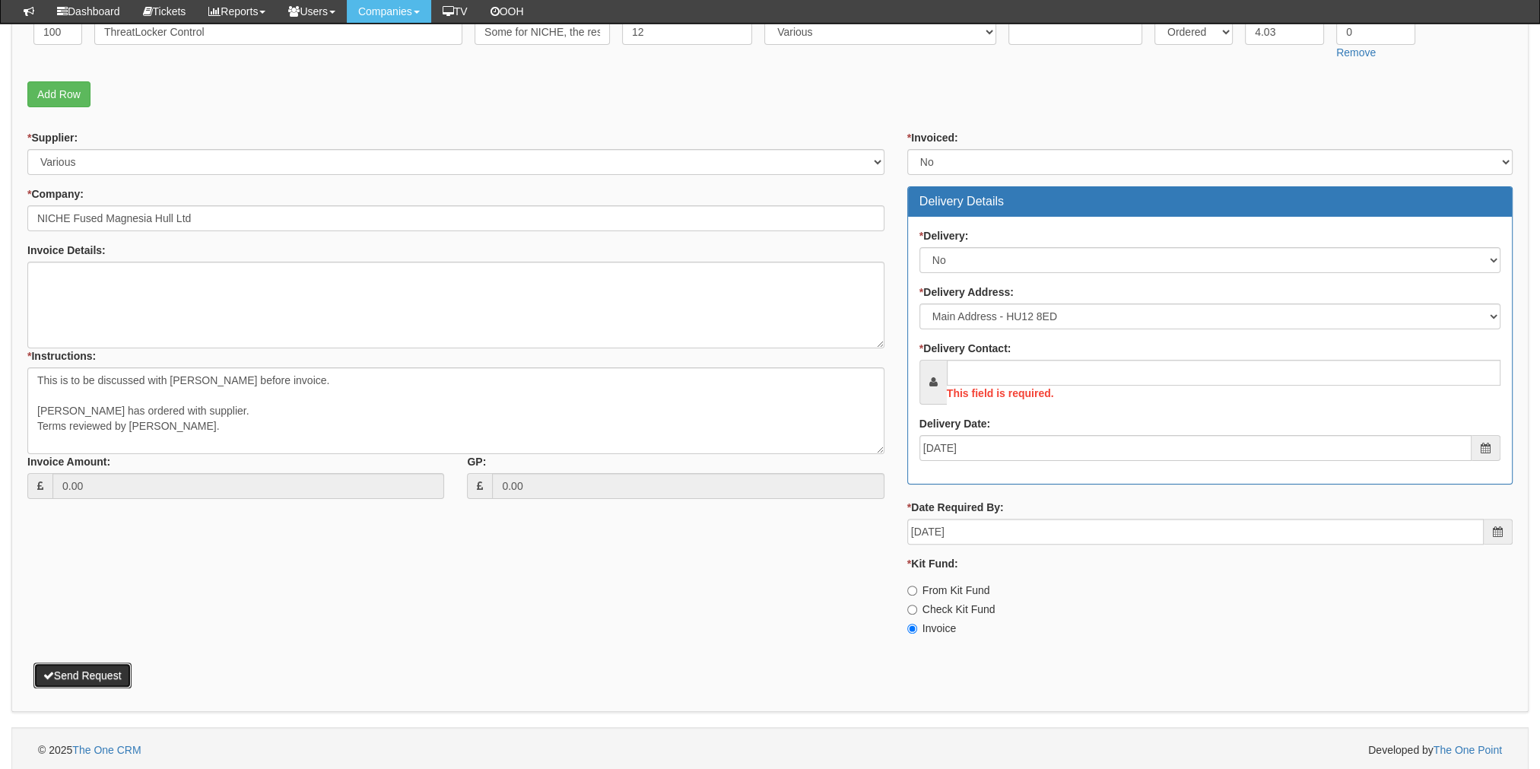
click at [62, 678] on button "Send Request" at bounding box center [82, 675] width 98 height 26
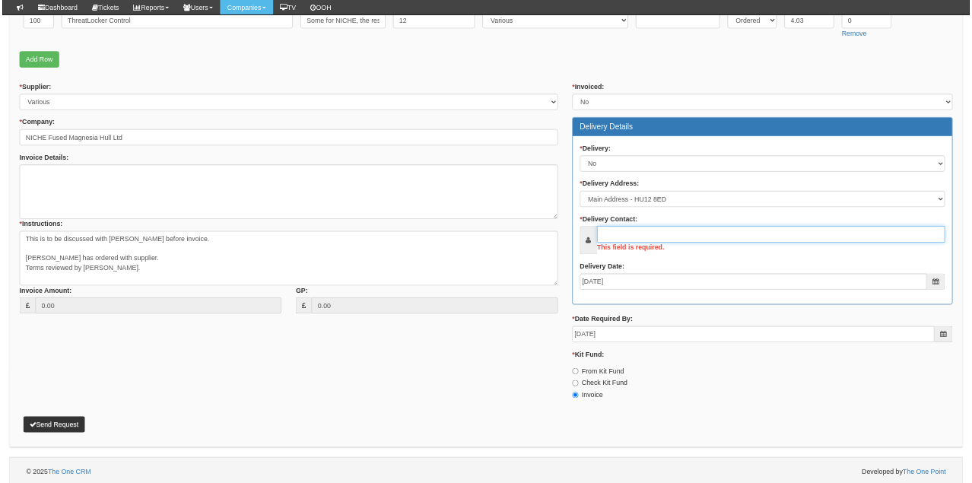
scroll to position [415, 0]
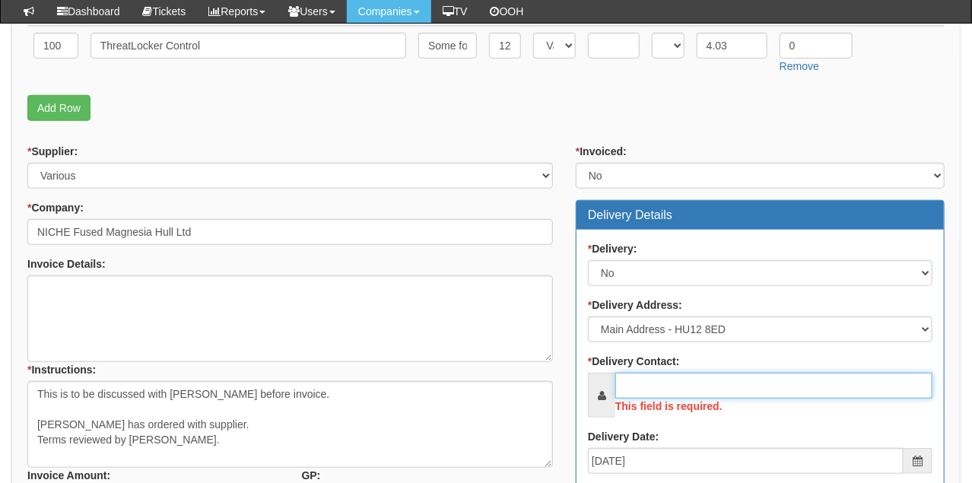
click at [656, 377] on input "* Delivery Contact:" at bounding box center [773, 386] width 317 height 26
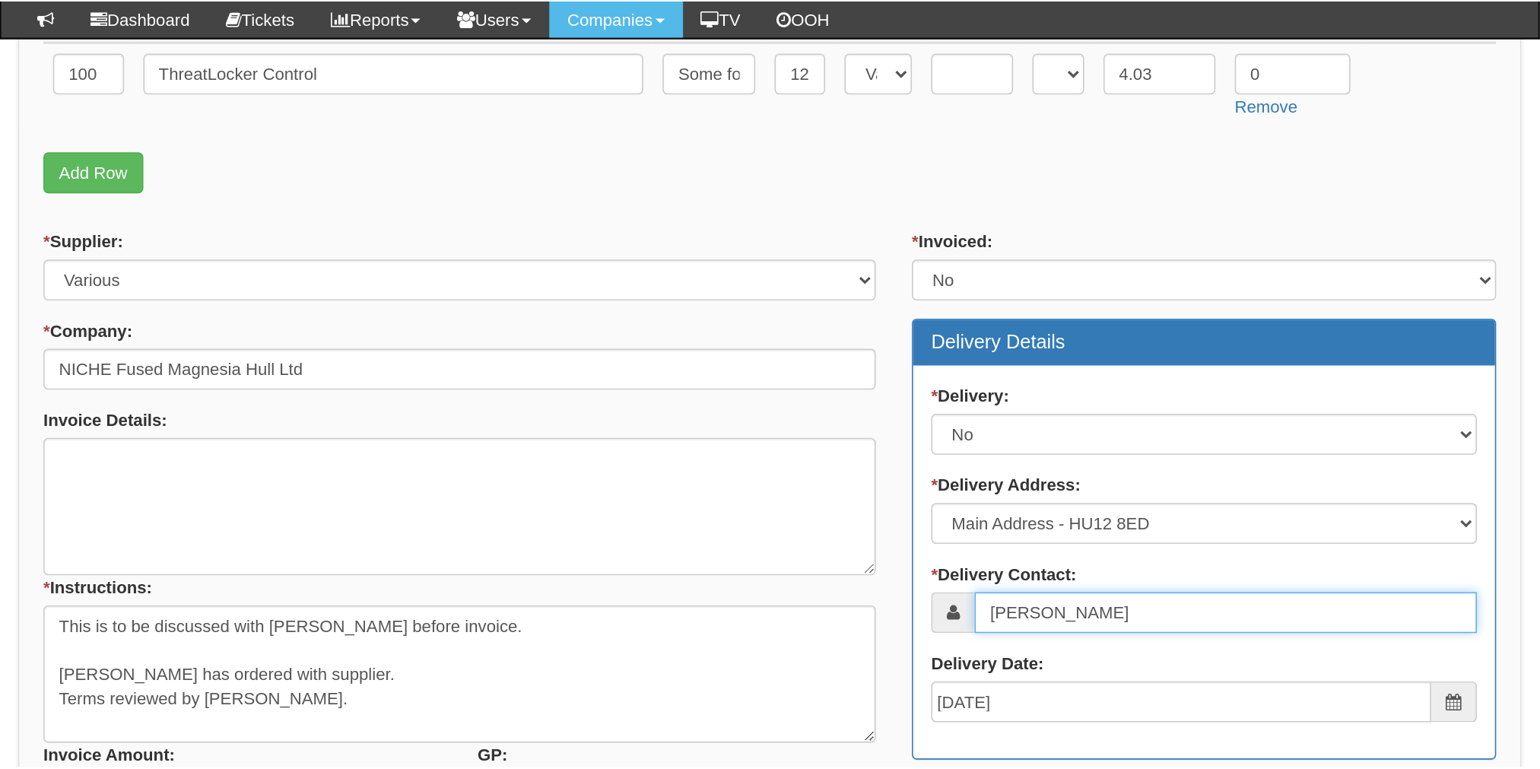
scroll to position [439, 0]
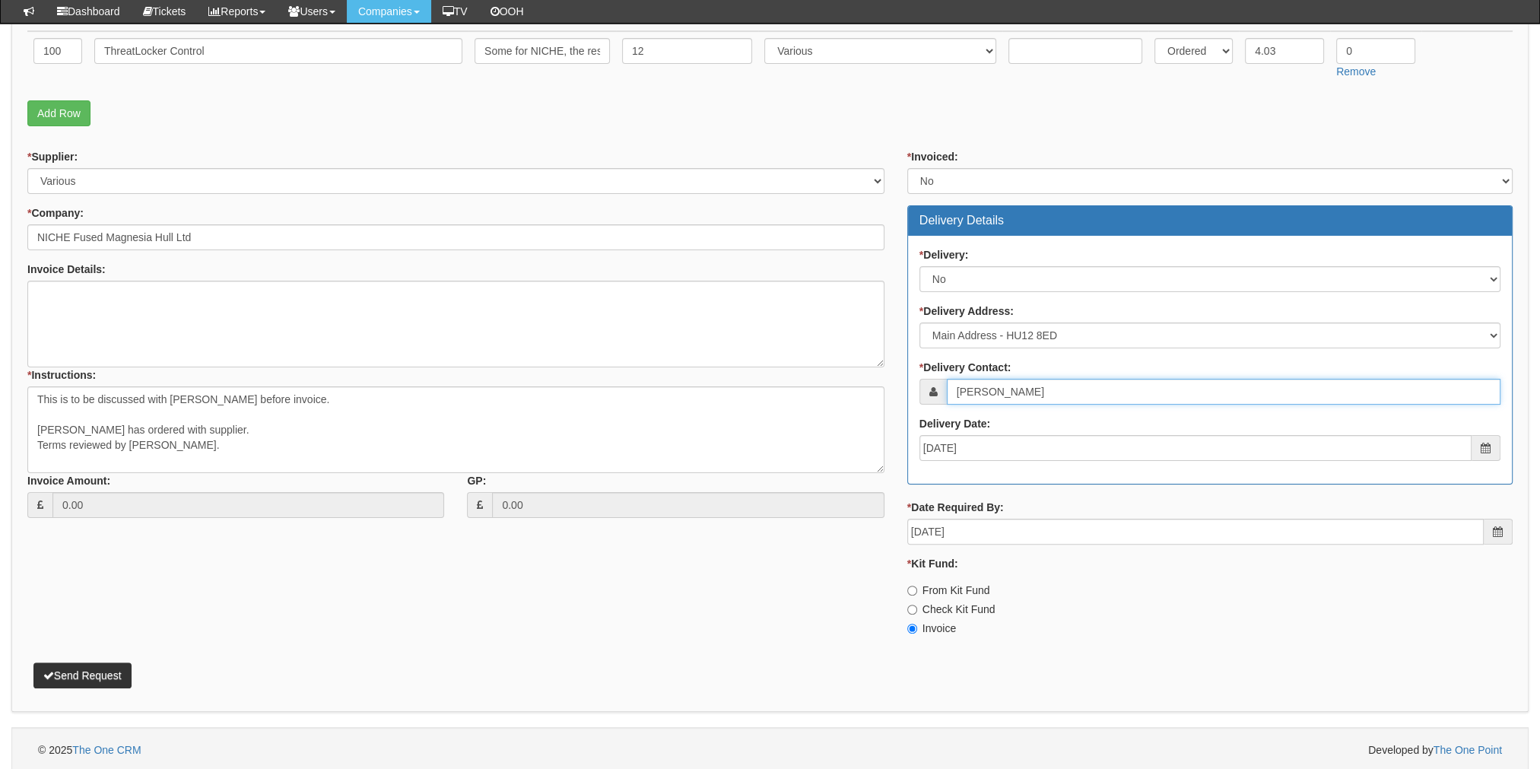
type input "[PERSON_NAME]"
click at [53, 670] on button "Send Request" at bounding box center [82, 675] width 98 height 26
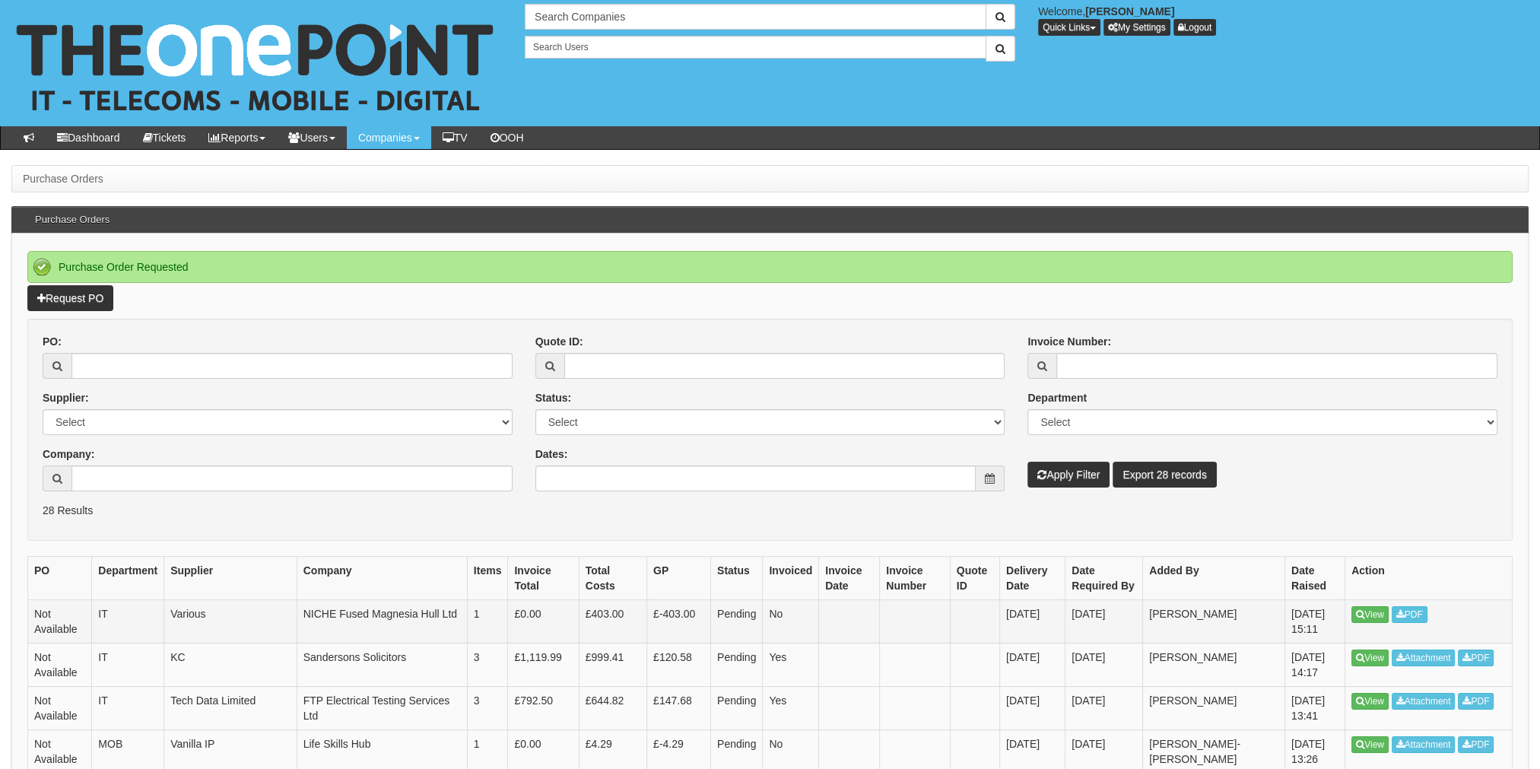
click at [1368, 622] on td "View PDF" at bounding box center [1428, 620] width 167 height 43
drag, startPoint x: 1369, startPoint y: 616, endPoint x: 1333, endPoint y: 625, distance: 37.6
click at [1369, 616] on link "View" at bounding box center [1370, 614] width 37 height 17
